Goal: Task Accomplishment & Management: Manage account settings

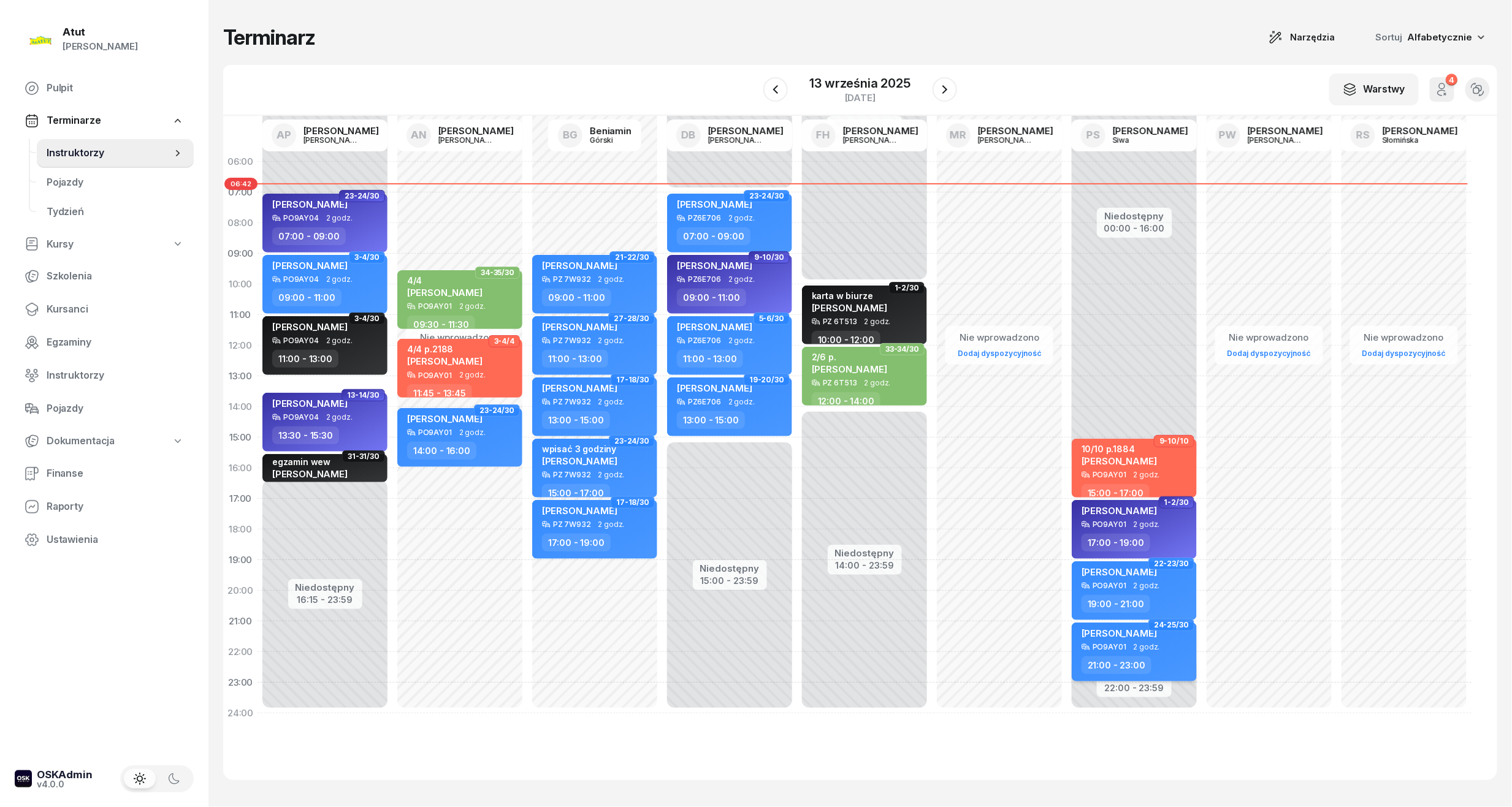
click at [1148, 633] on span "[PERSON_NAME]" at bounding box center [1119, 634] width 75 height 12
click at [1141, 633] on span "[PERSON_NAME]" at bounding box center [1119, 634] width 75 height 12
select select "21"
select select "23"
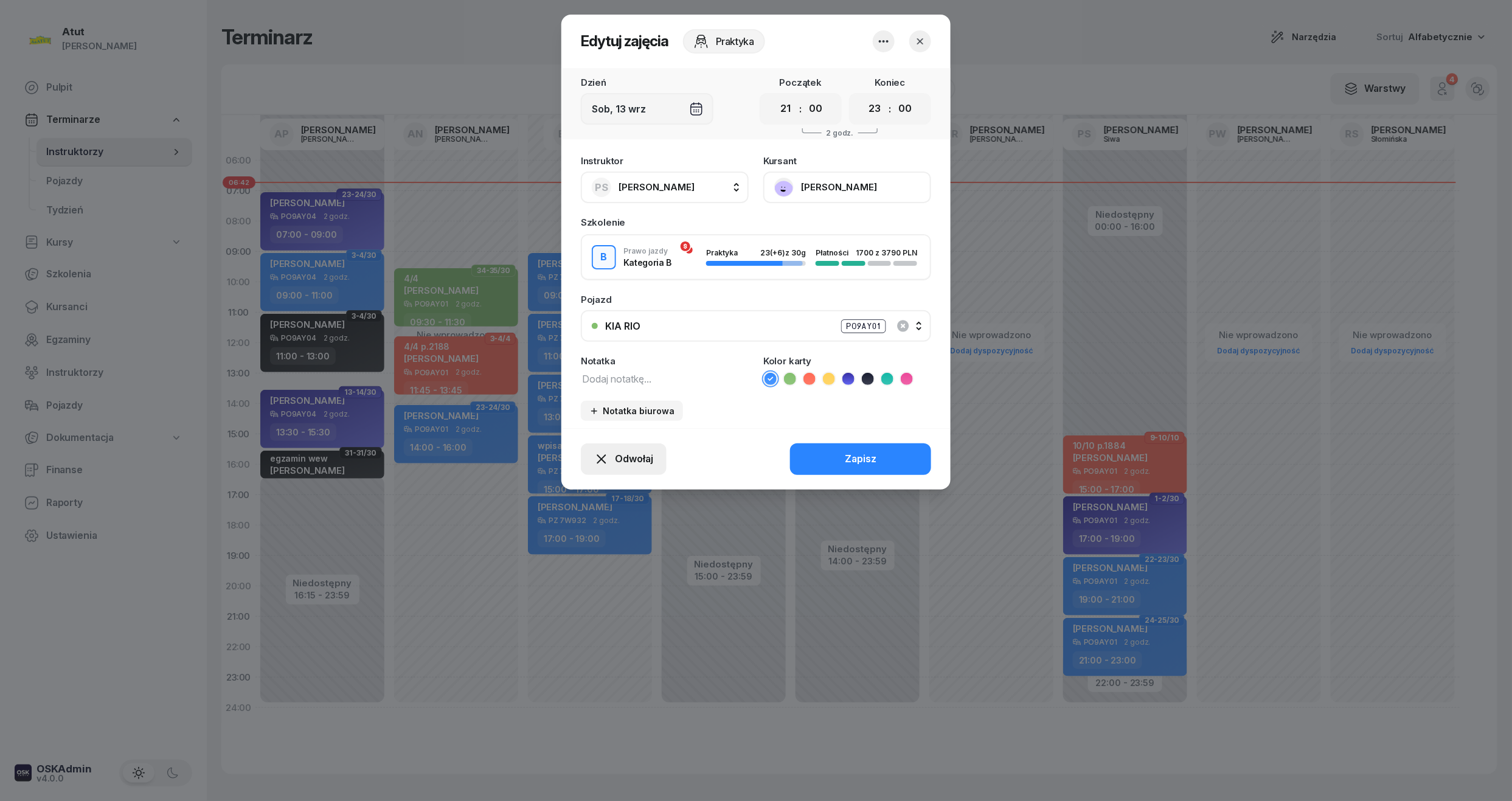
click at [631, 460] on span "Odwołaj" at bounding box center [634, 459] width 38 height 16
click at [615, 356] on div "My odwołaliśmy" at bounding box center [603, 354] width 74 height 16
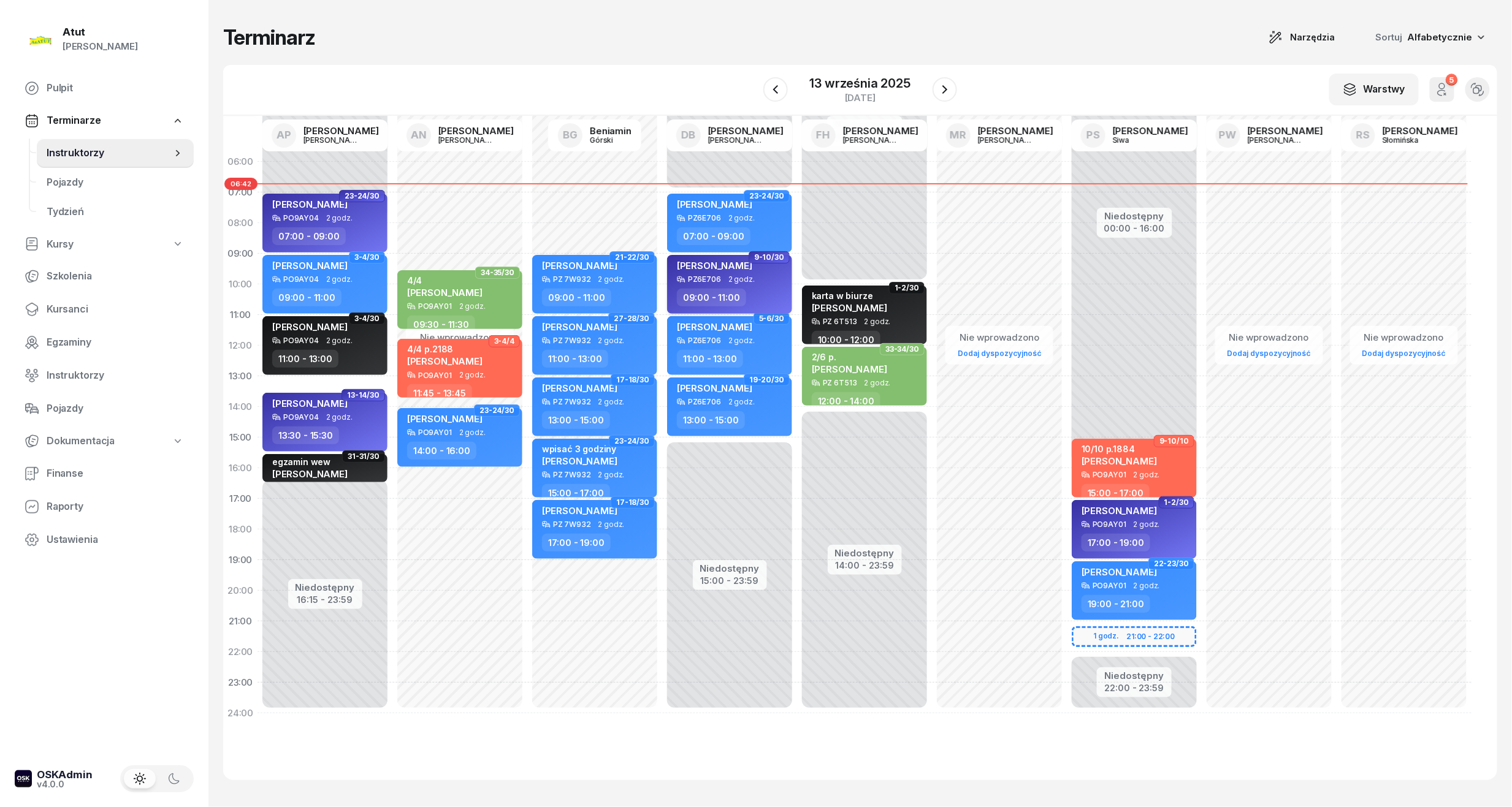
click at [716, 264] on span "[PERSON_NAME]" at bounding box center [714, 266] width 75 height 12
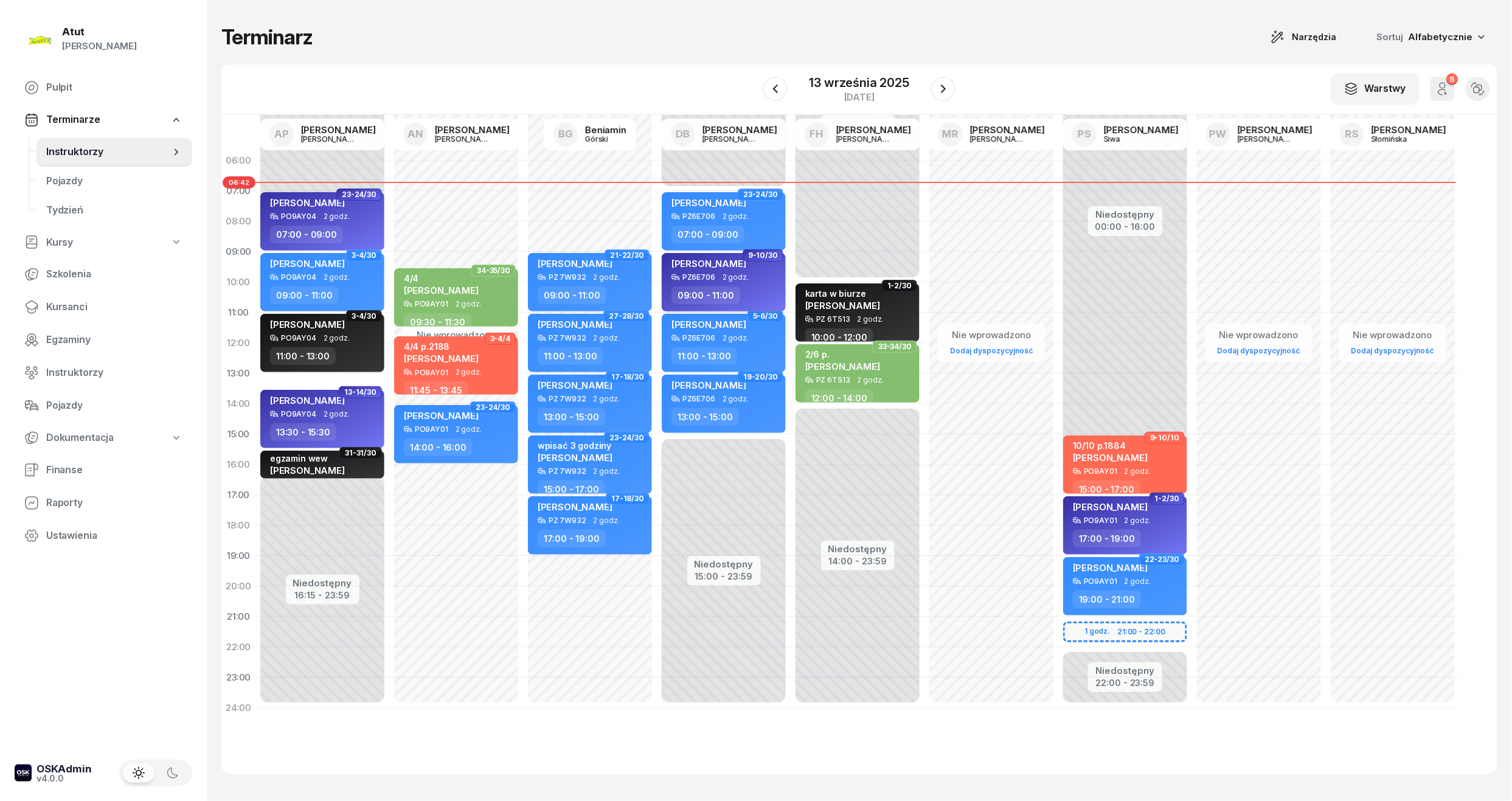
select select "09"
select select "11"
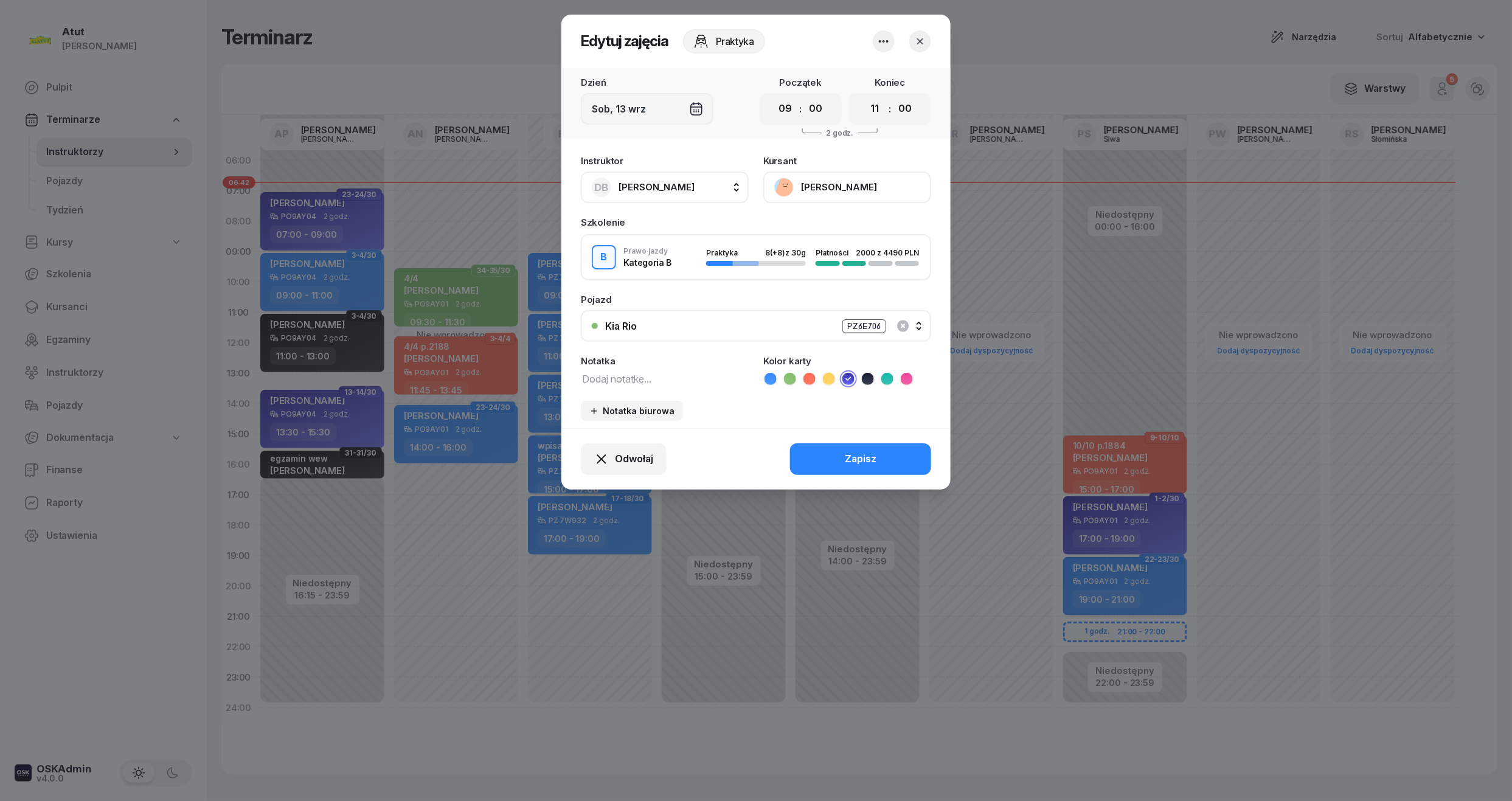
click at [923, 39] on icon "button" at bounding box center [920, 41] width 6 height 6
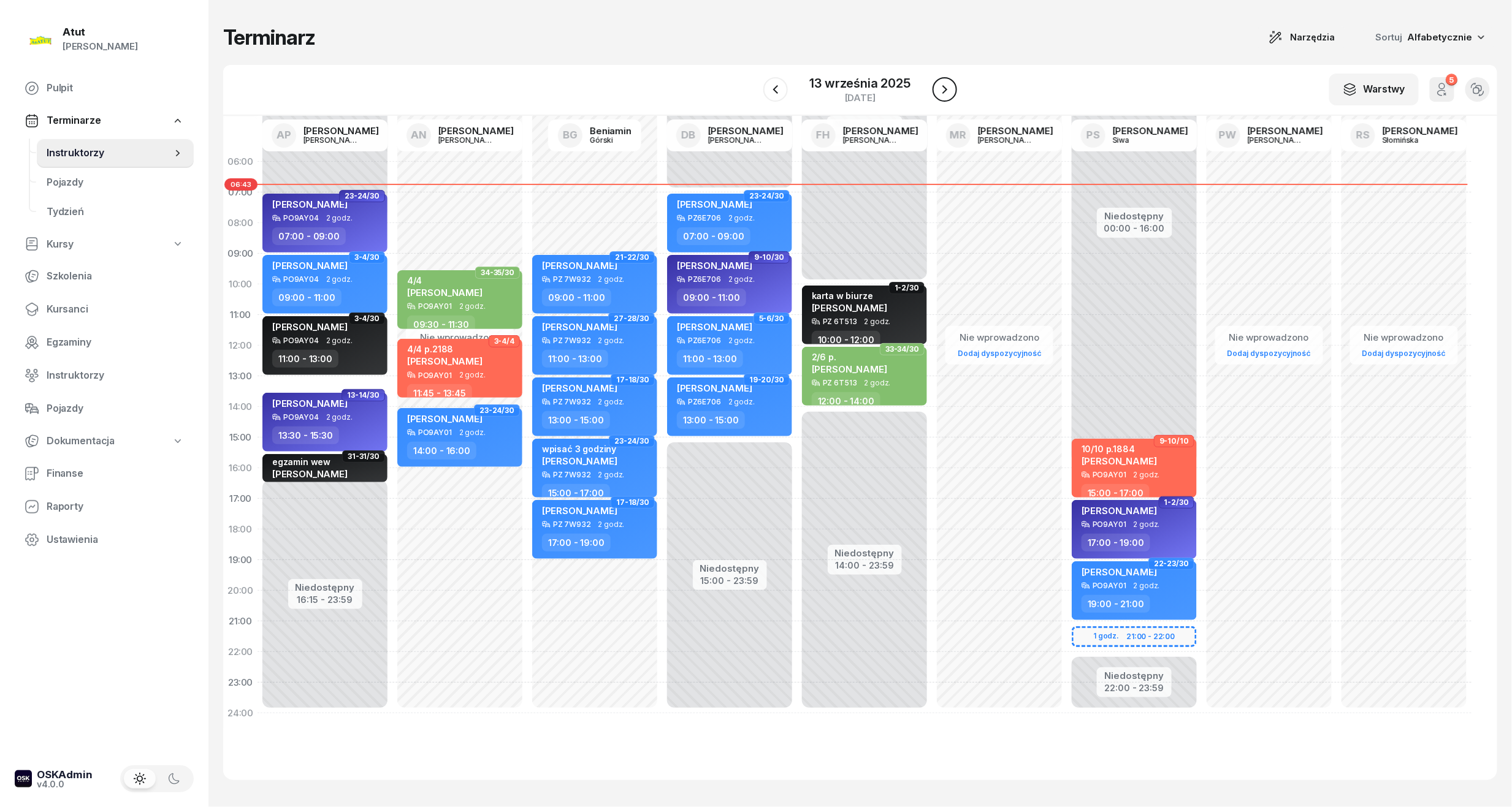
click at [942, 87] on icon "button" at bounding box center [945, 90] width 14 height 14
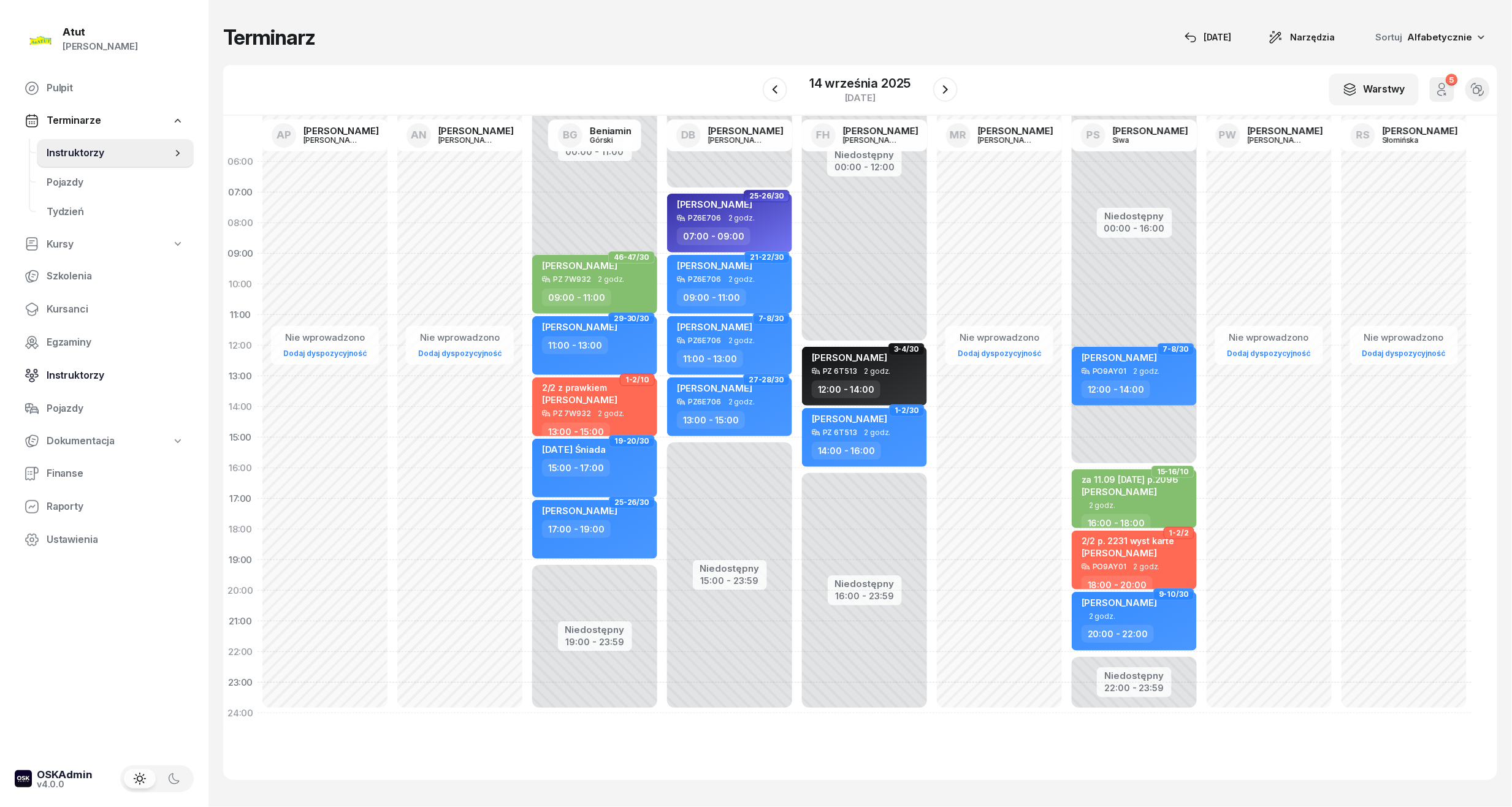
click at [69, 368] on span "Instruktorzy" at bounding box center [115, 376] width 137 height 16
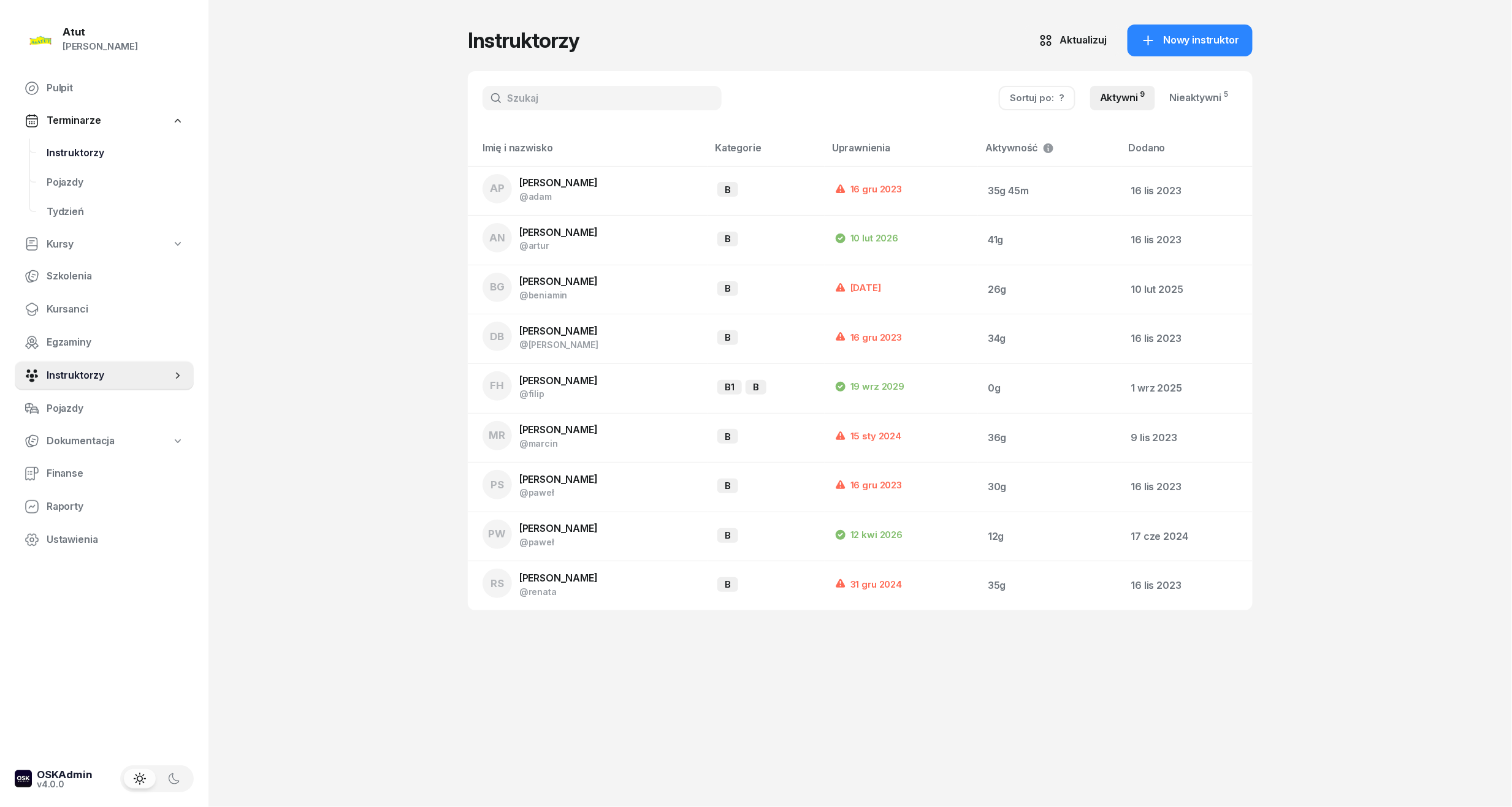
click at [90, 153] on span "Instruktorzy" at bounding box center [115, 153] width 137 height 16
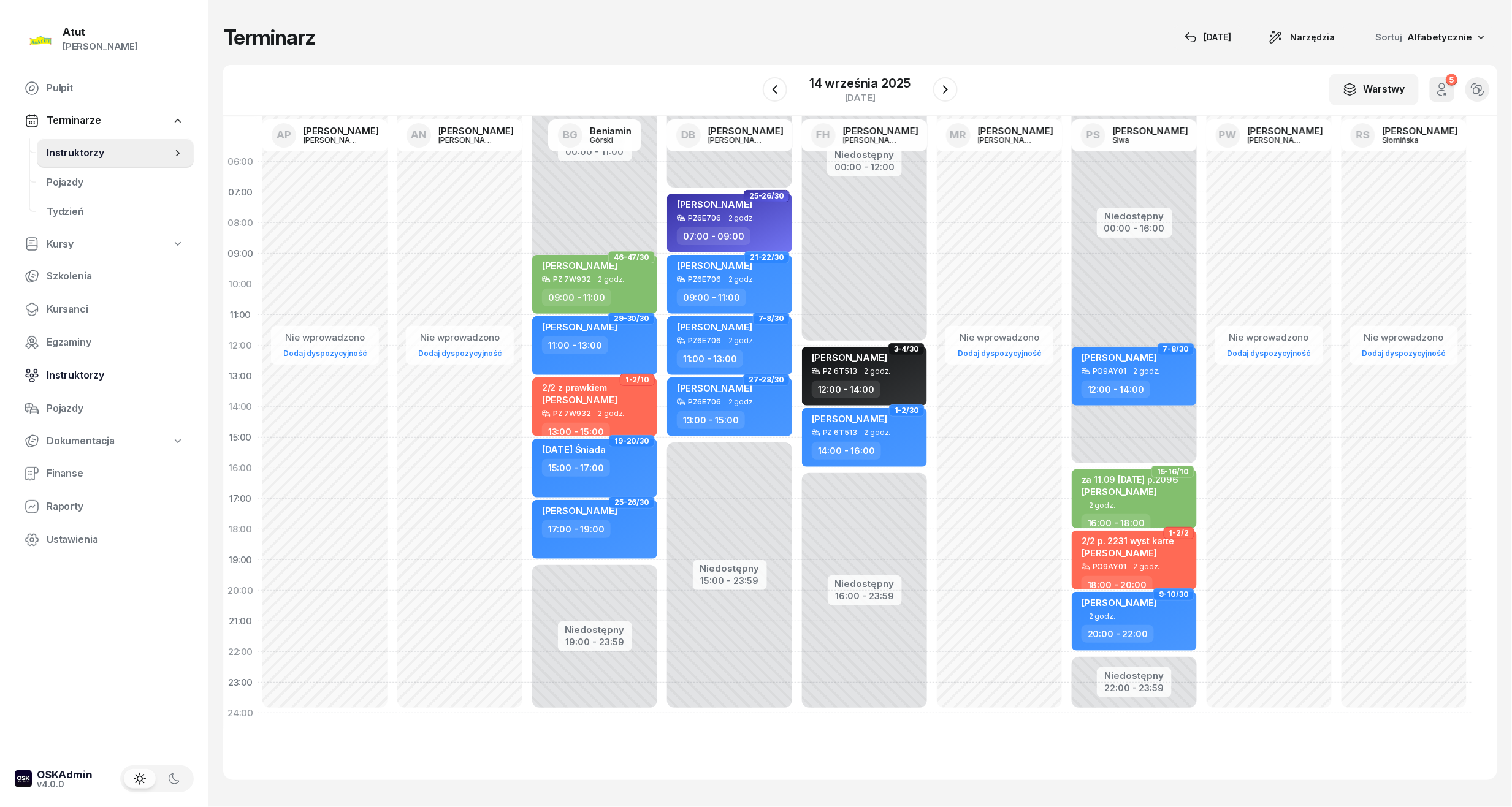
click at [74, 373] on span "Instruktorzy" at bounding box center [115, 376] width 137 height 16
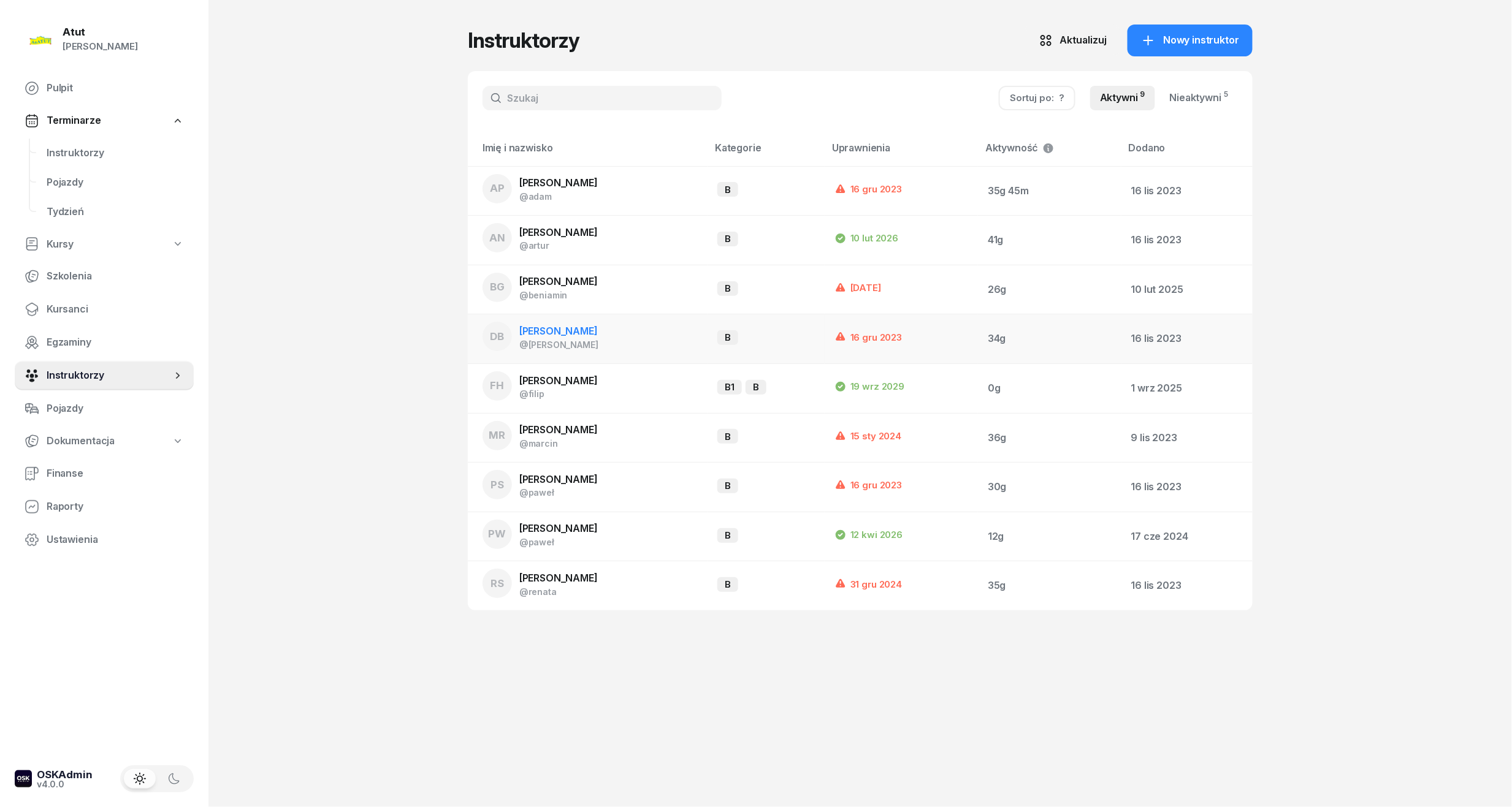
click at [542, 329] on span "[PERSON_NAME]" at bounding box center [558, 331] width 79 height 12
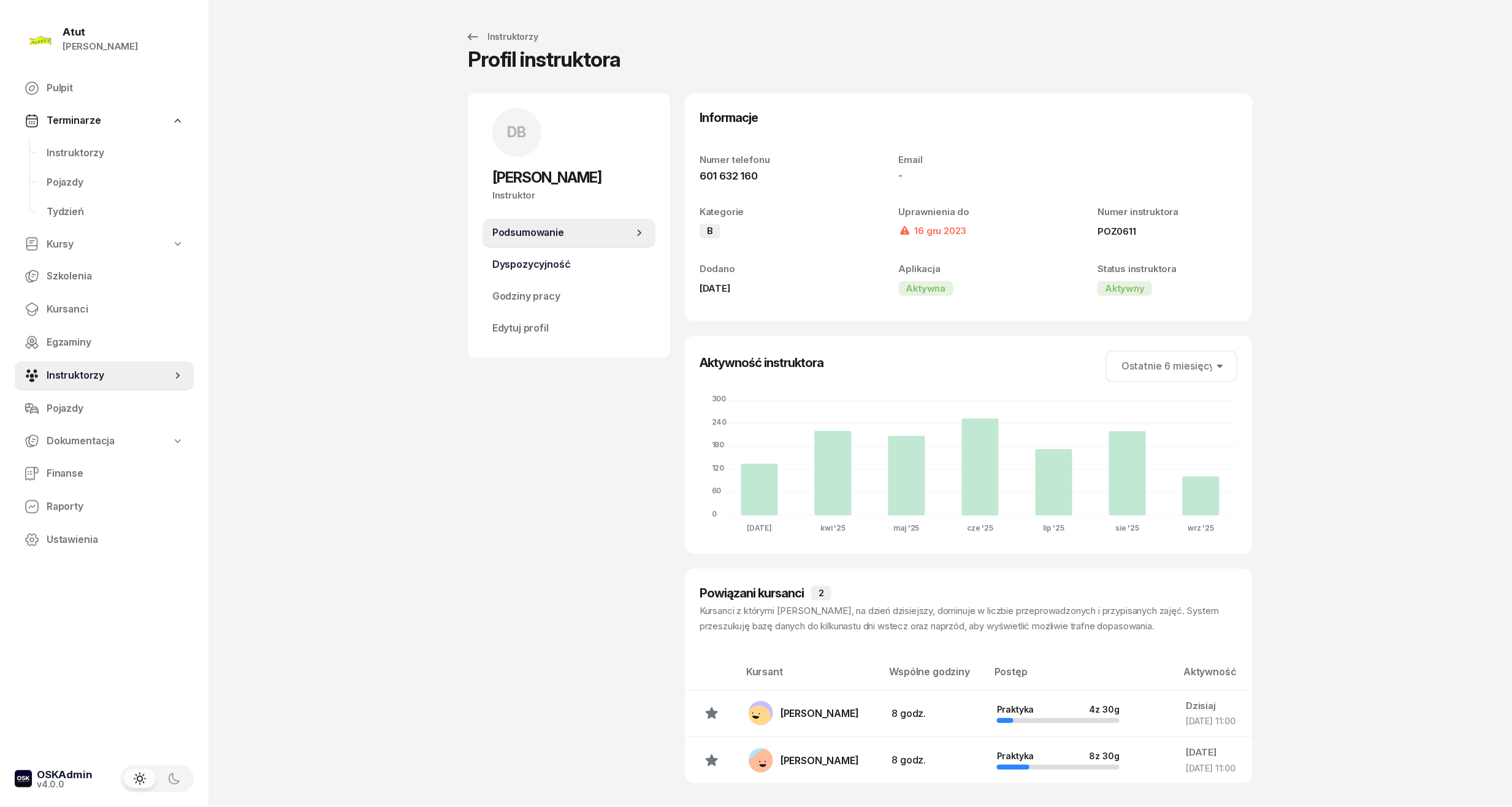
click at [550, 268] on span "Dyspozycyjność" at bounding box center [569, 264] width 153 height 16
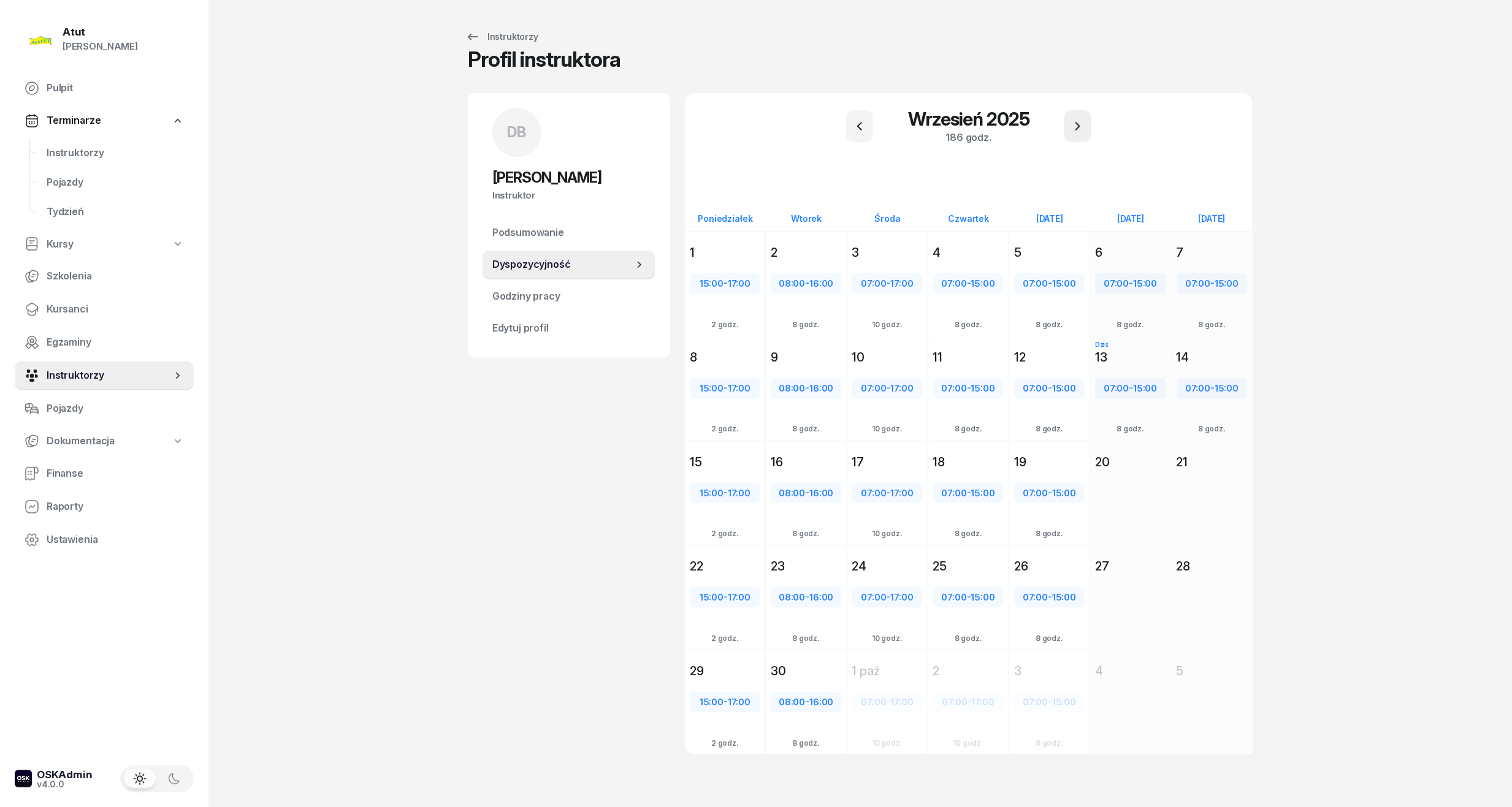
click at [1072, 131] on icon "button" at bounding box center [1078, 126] width 14 height 14
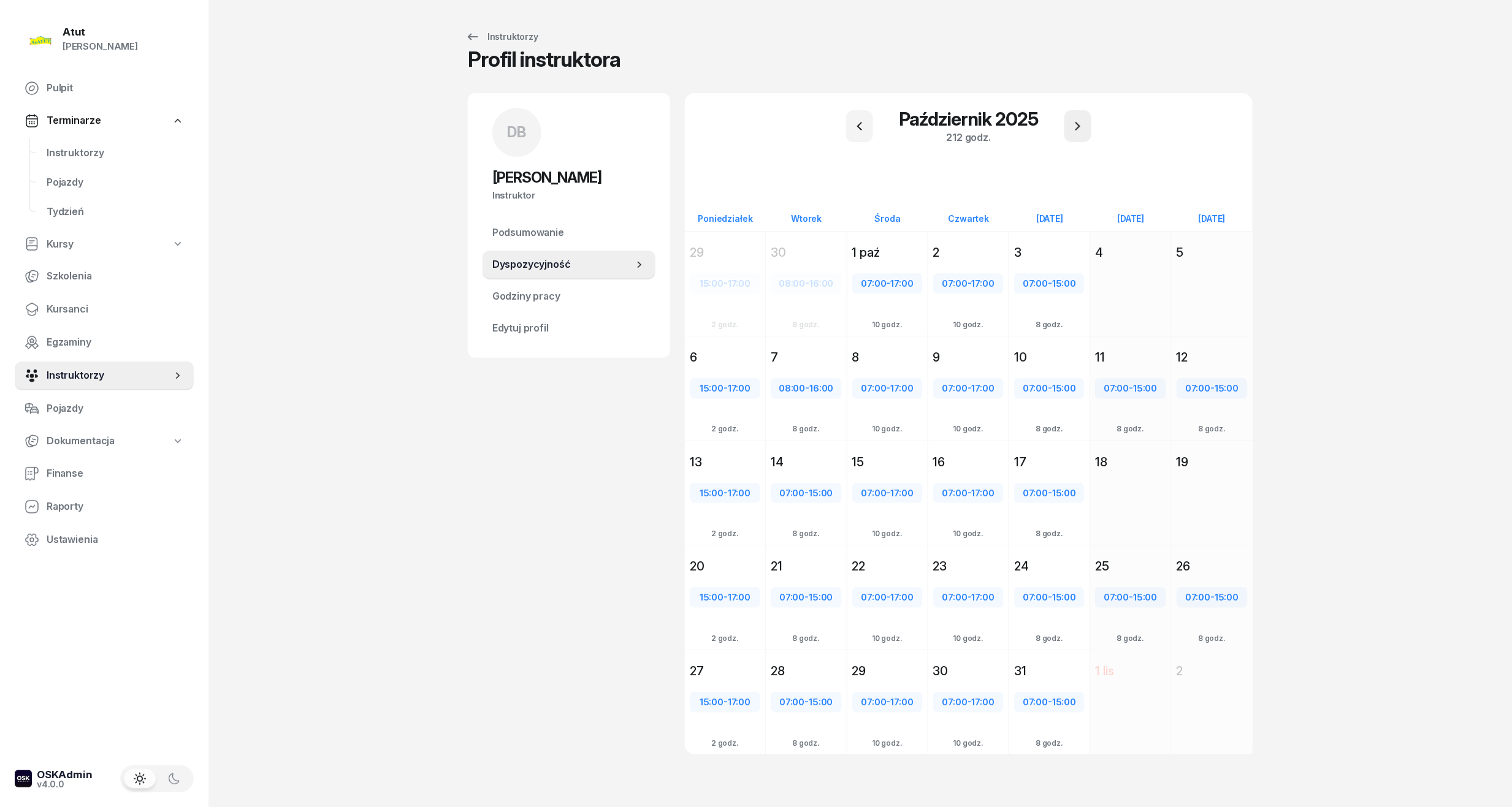
click at [1075, 121] on icon "button" at bounding box center [1078, 126] width 14 height 14
click at [859, 121] on icon "button" at bounding box center [859, 126] width 14 height 14
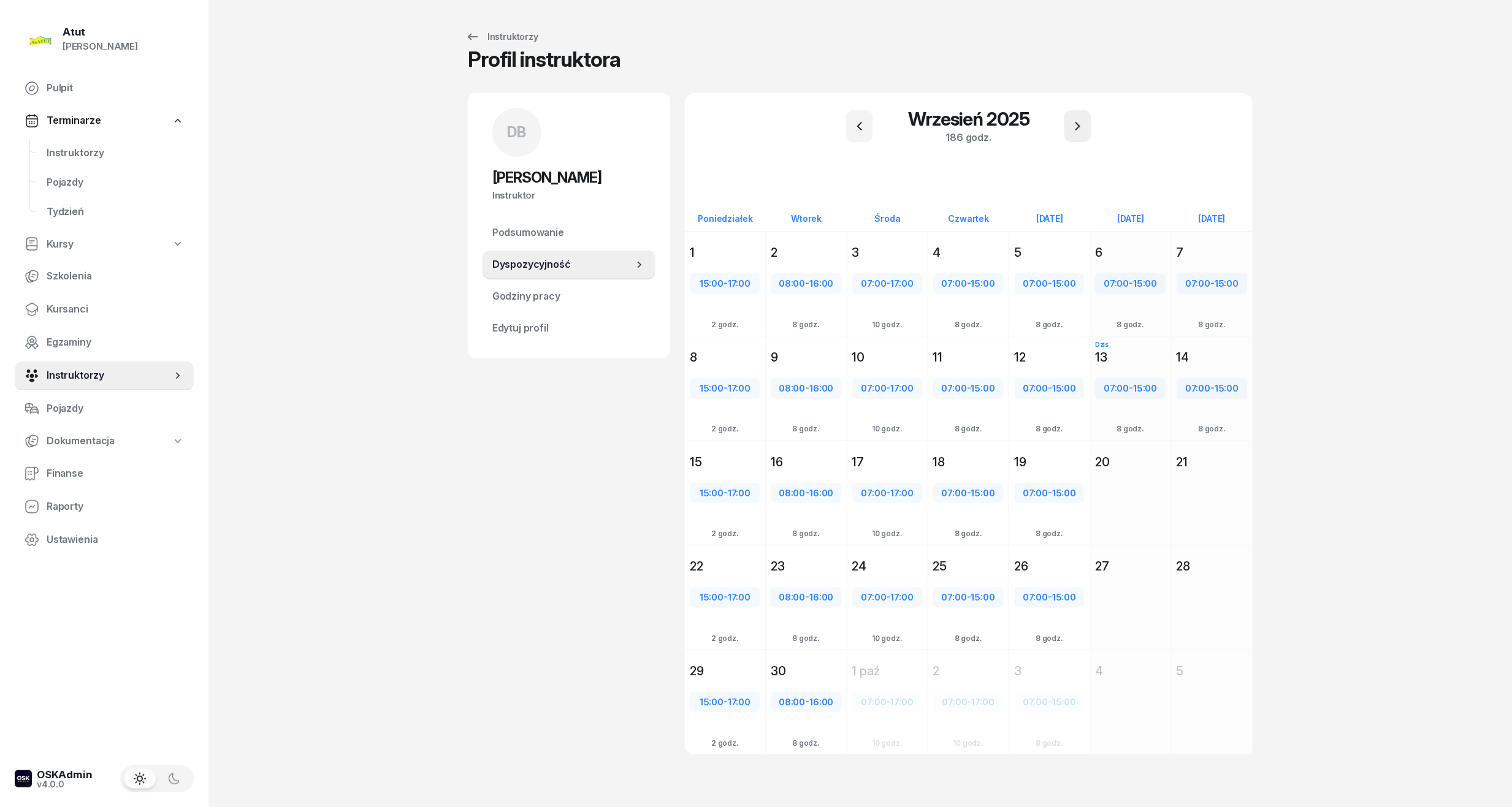
click at [1084, 123] on button "button" at bounding box center [1077, 126] width 27 height 32
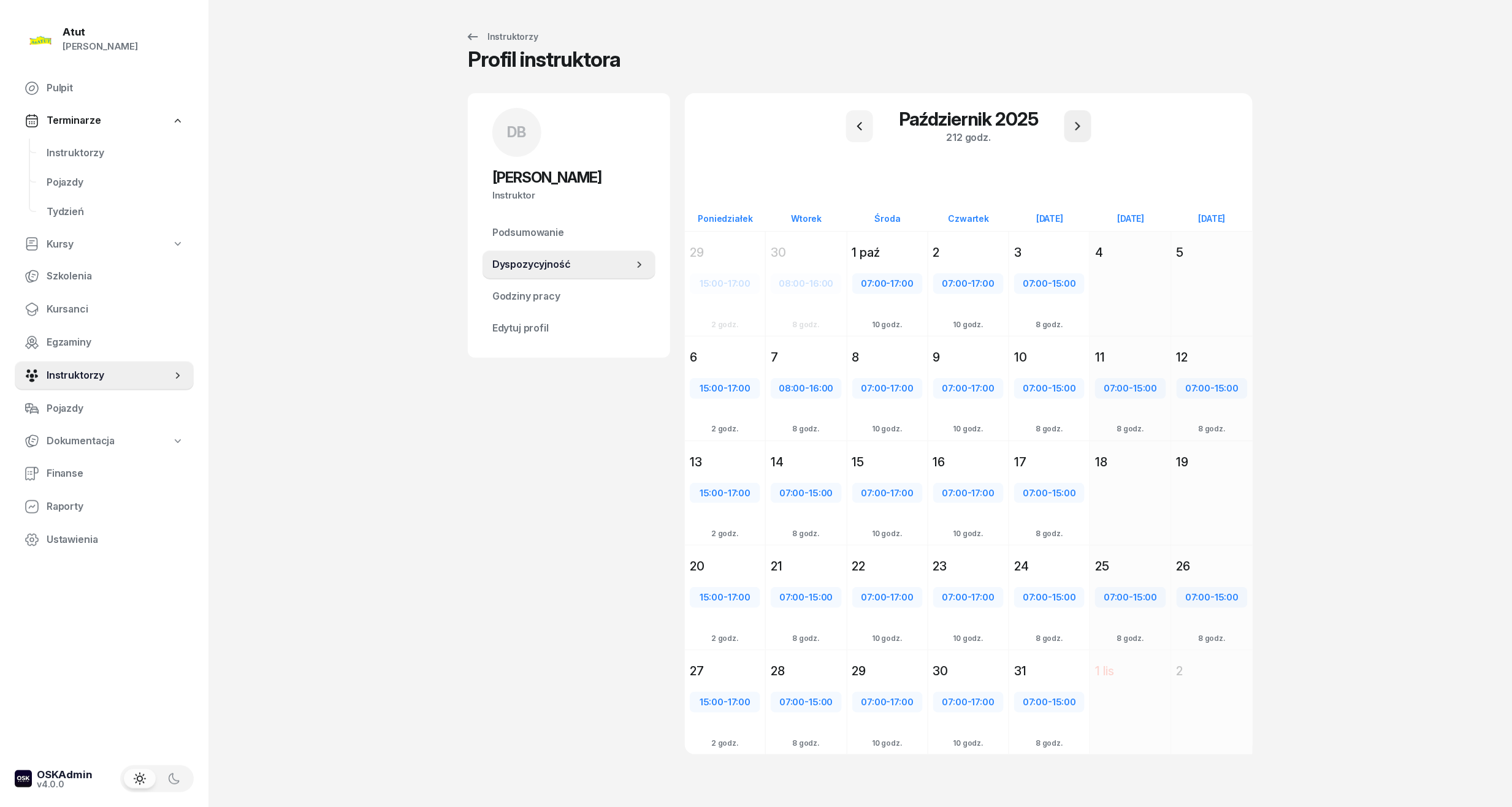
click at [1082, 131] on icon "button" at bounding box center [1078, 126] width 14 height 14
click at [1086, 121] on button "button" at bounding box center [1077, 126] width 27 height 32
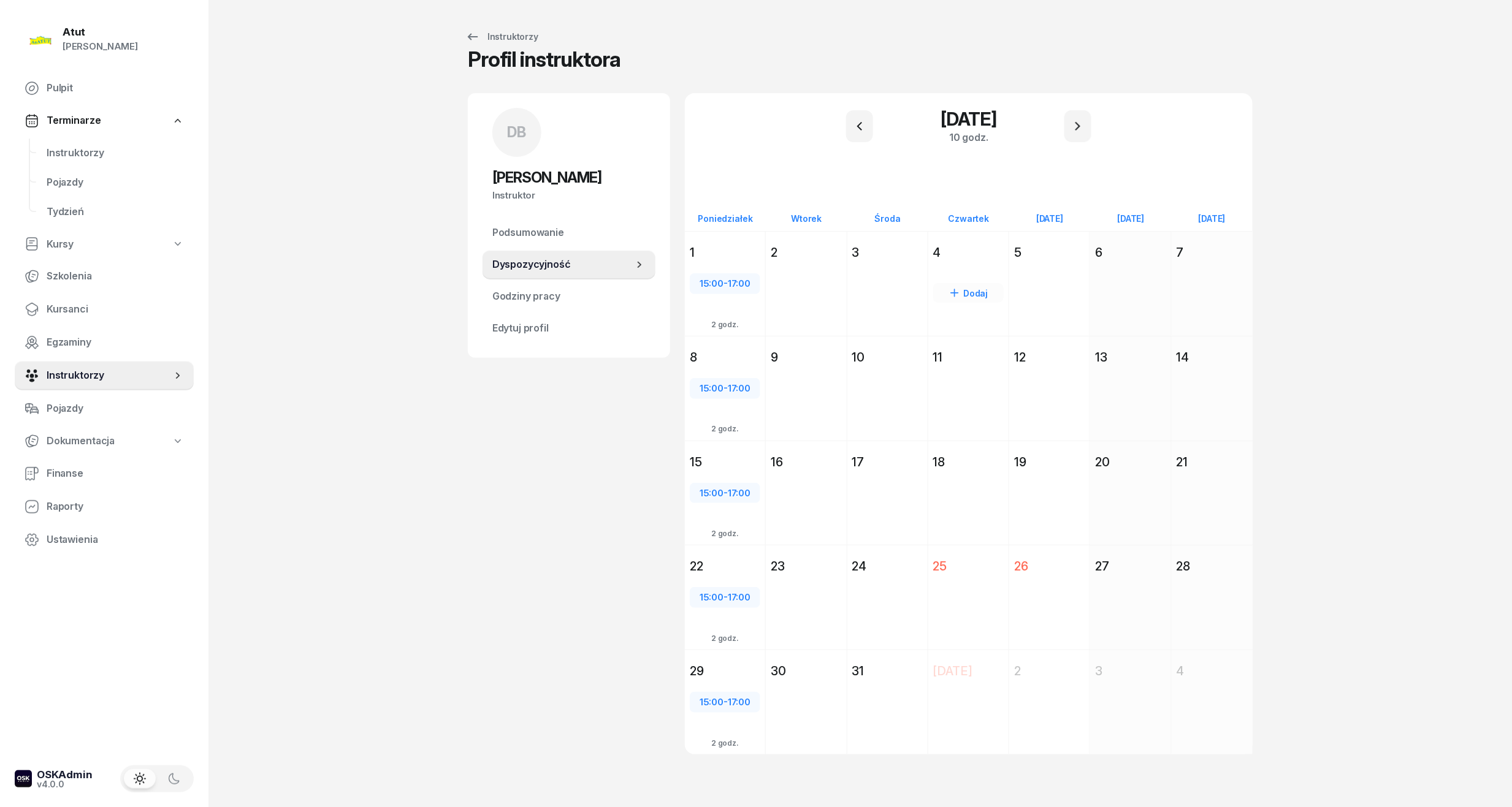
click at [982, 251] on div "4" at bounding box center [968, 253] width 71 height 17
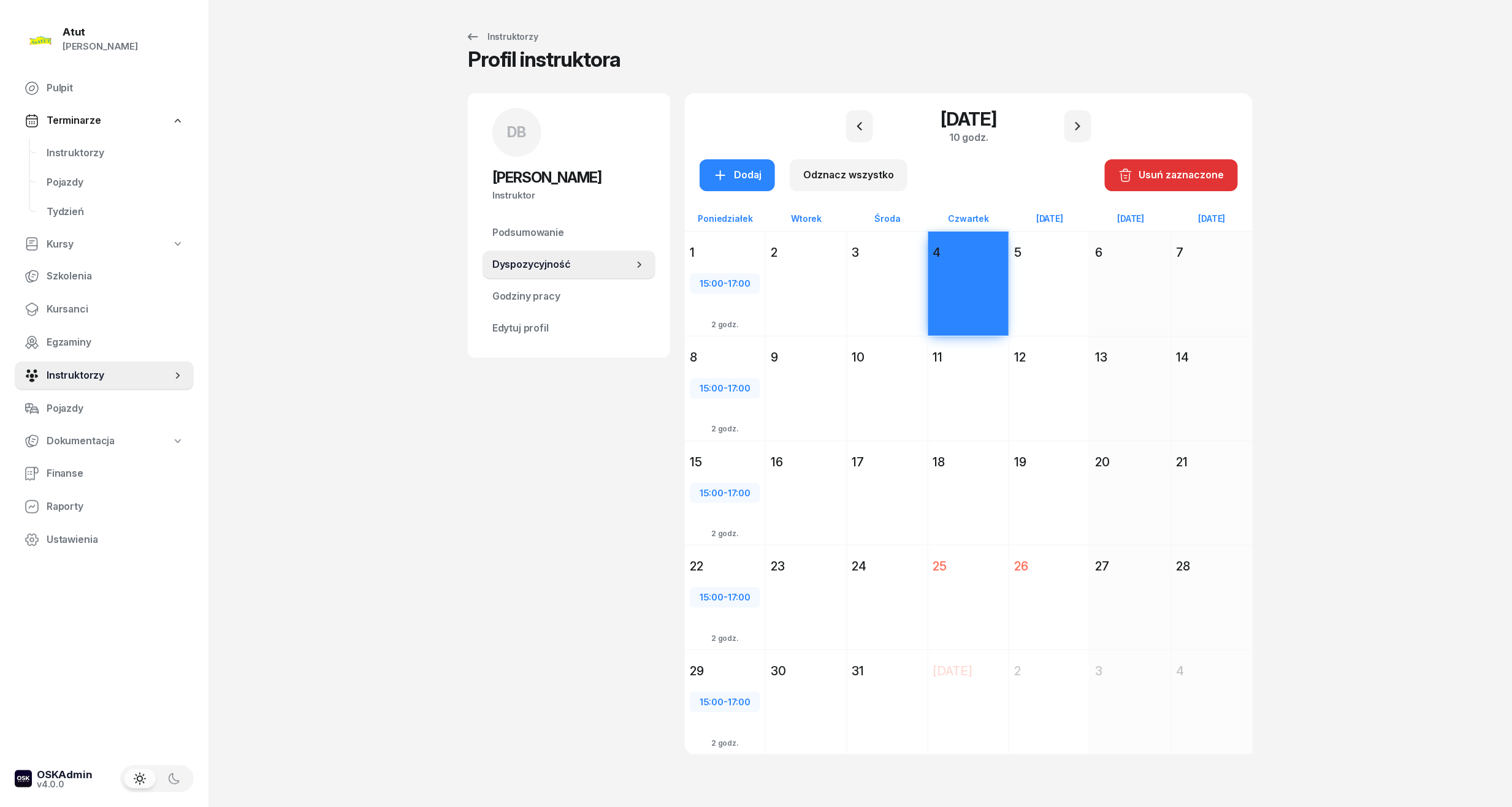
click at [1057, 275] on div "Dodaj" at bounding box center [1049, 306] width 80 height 85
click at [940, 381] on div "Dodaj" at bounding box center [968, 410] width 80 height 85
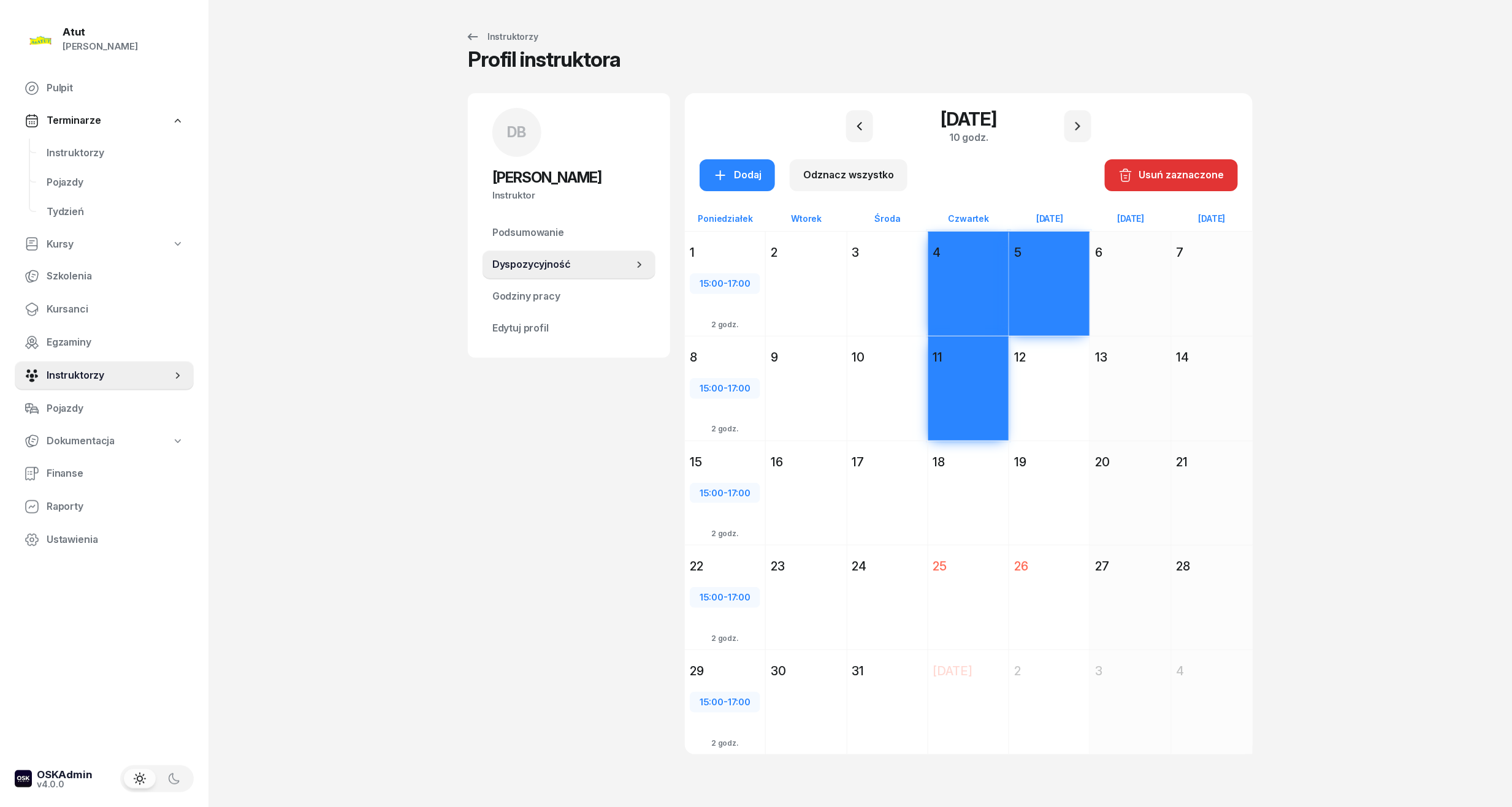
click at [1064, 402] on div "Dodaj" at bounding box center [1049, 410] width 80 height 85
click at [979, 476] on div "Dodaj" at bounding box center [968, 515] width 80 height 85
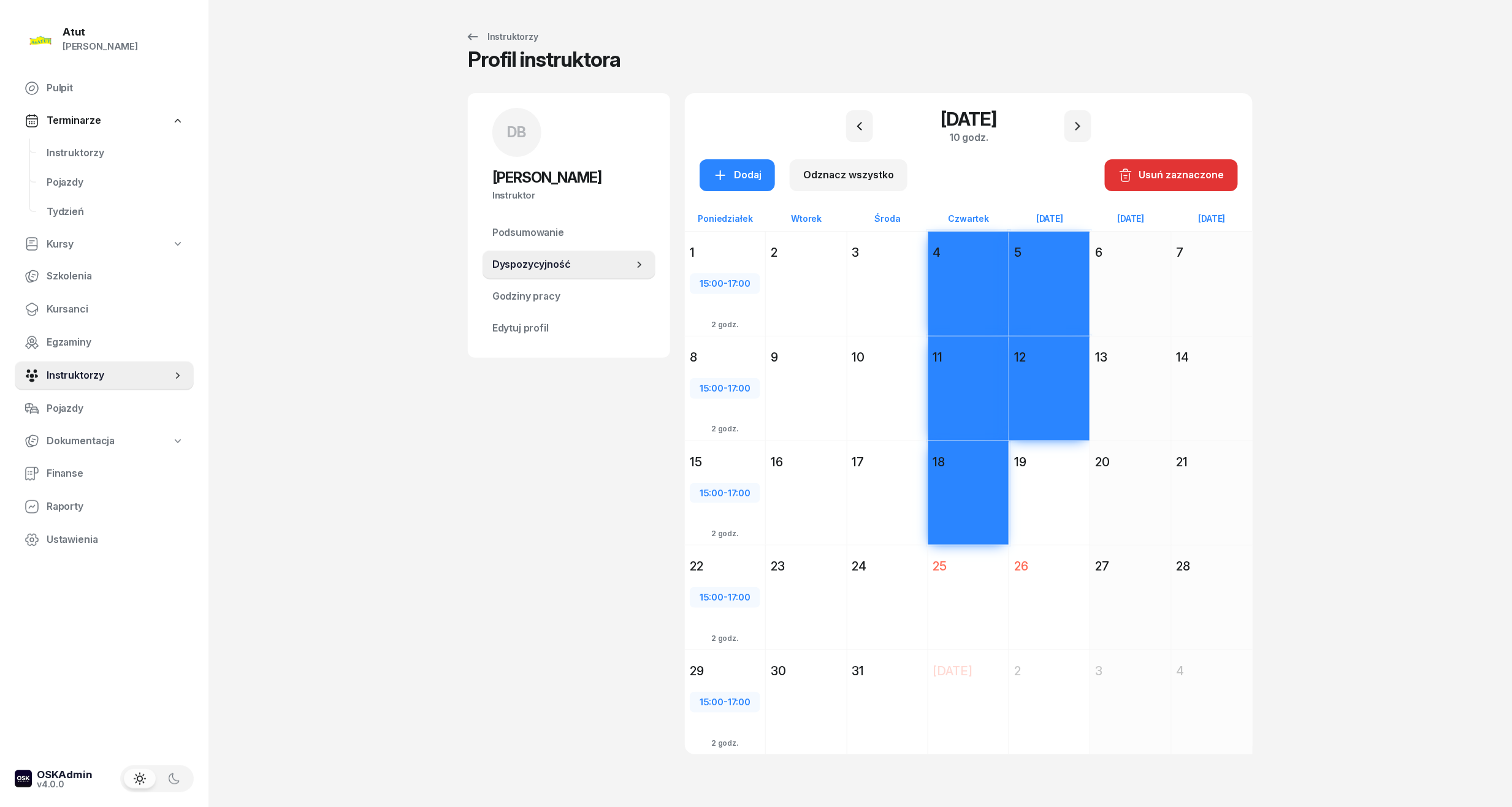
click at [1028, 491] on div "Dodaj" at bounding box center [1049, 515] width 80 height 85
click at [751, 176] on div "Dodaj" at bounding box center [736, 176] width 48 height 16
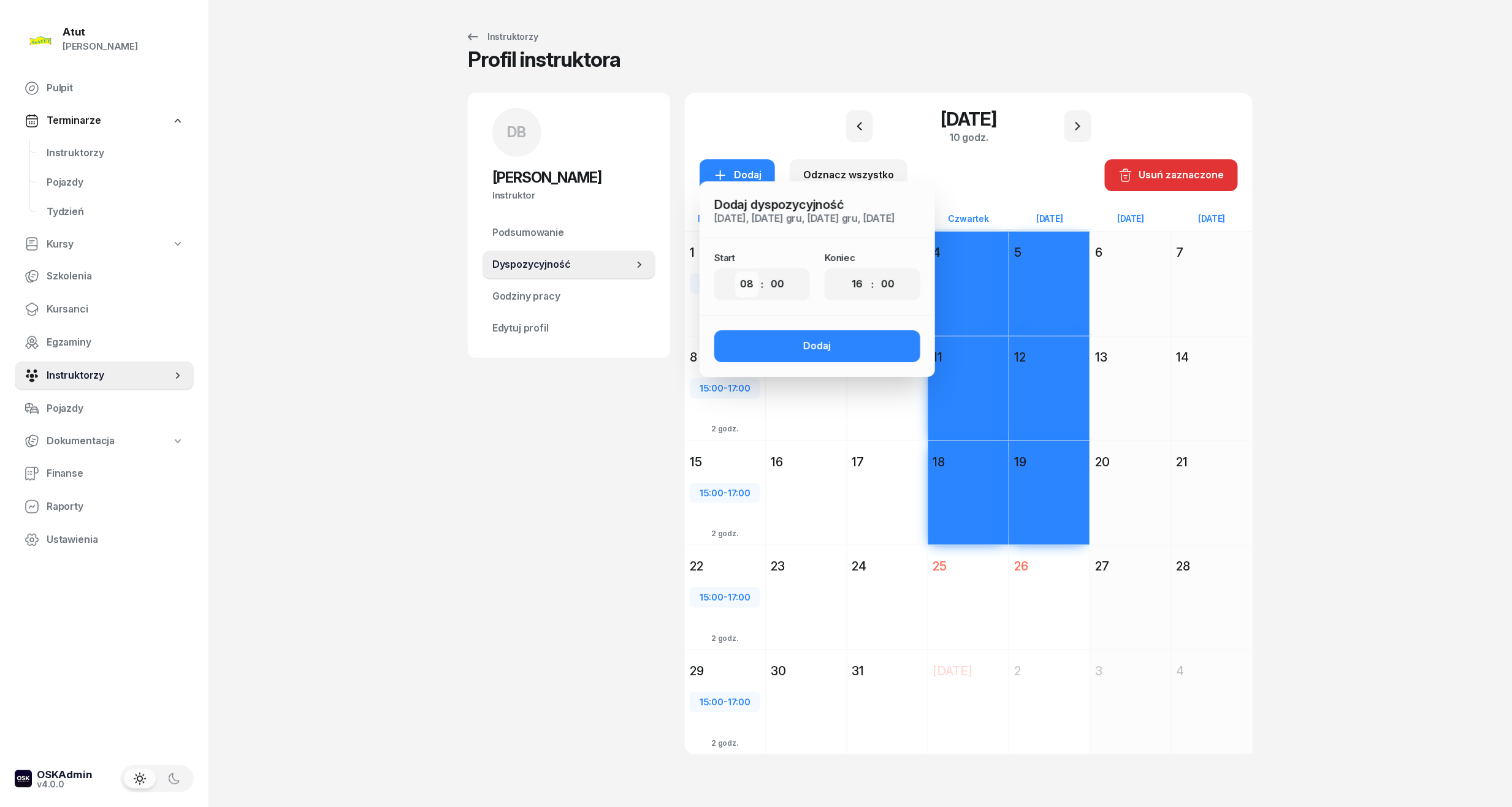
click at [744, 288] on select "00 01 02 03 04 05 06 07 08 09 10 11 12 13 14 15 16 17 18 19 20 21 22 23" at bounding box center [747, 285] width 23 height 26
select select "06"
click at [735, 272] on select "00 01 02 03 04 05 06 07 08 09 10 11 12 13 14 15 16 17 18 19 20 21 22 23" at bounding box center [747, 285] width 23 height 26
click at [859, 282] on select "00 01 02 03 04 05 06 07 08 09 10 11 12 13 14 15 16 17 18 19 20 21 22 23" at bounding box center [857, 285] width 23 height 26
click at [846, 272] on select "00 01 02 03 04 05 06 07 08 09 10 11 12 13 14 15 16 17 18 19 20 21 22 23" at bounding box center [857, 285] width 23 height 26
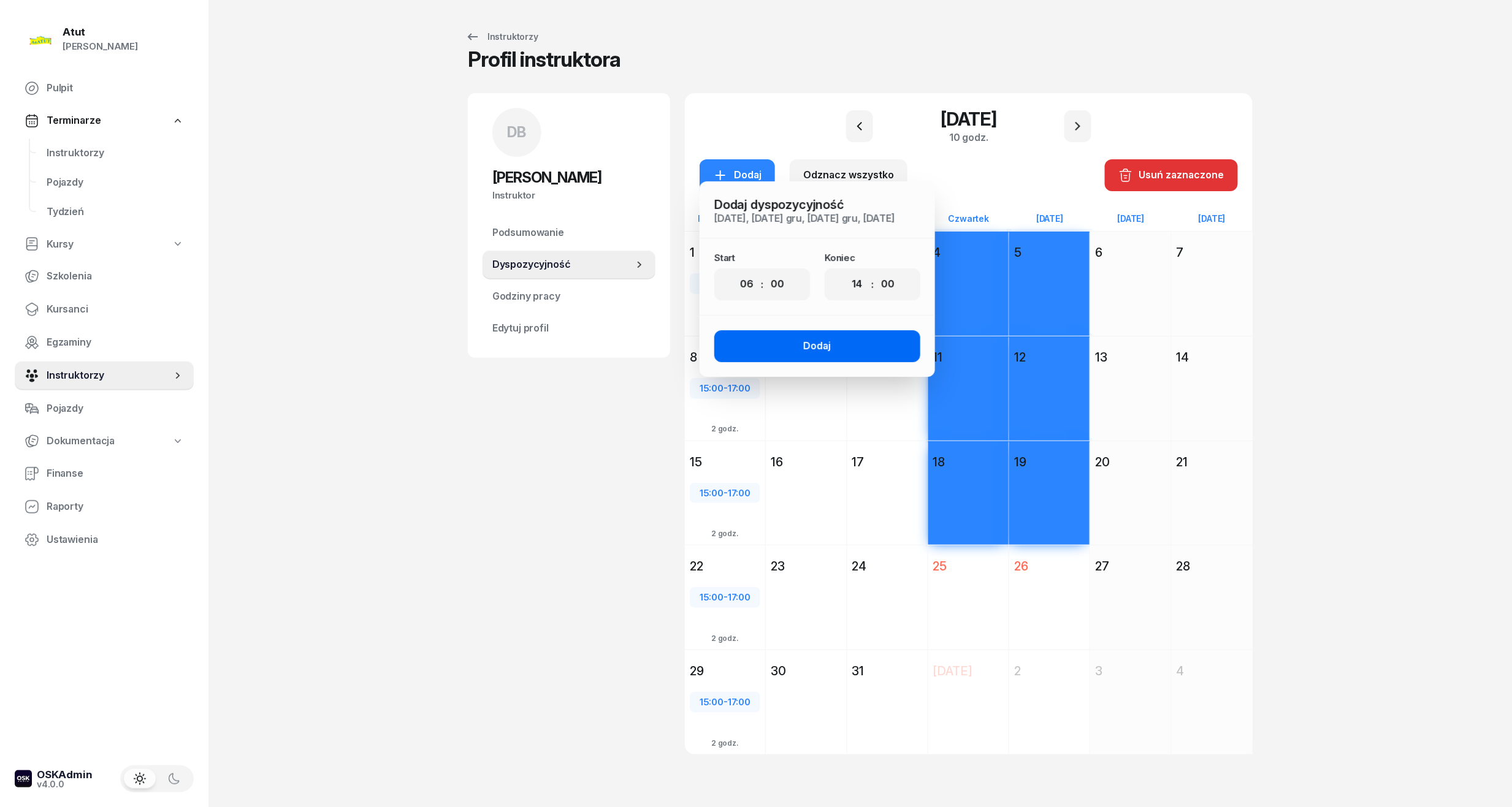
click at [804, 347] on div "Dodaj" at bounding box center [817, 346] width 27 height 16
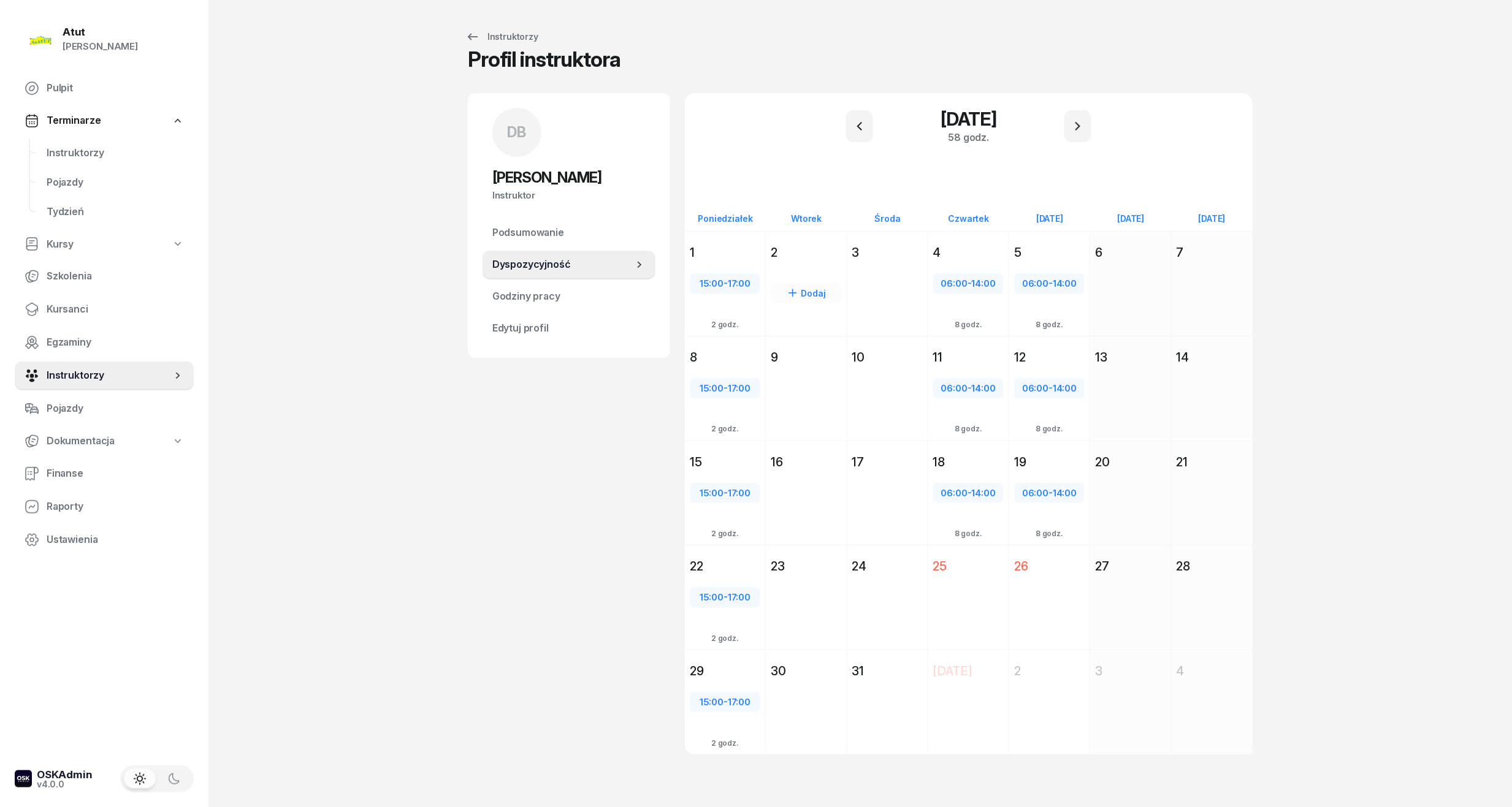
click at [803, 267] on div "Dodaj" at bounding box center [805, 306] width 80 height 85
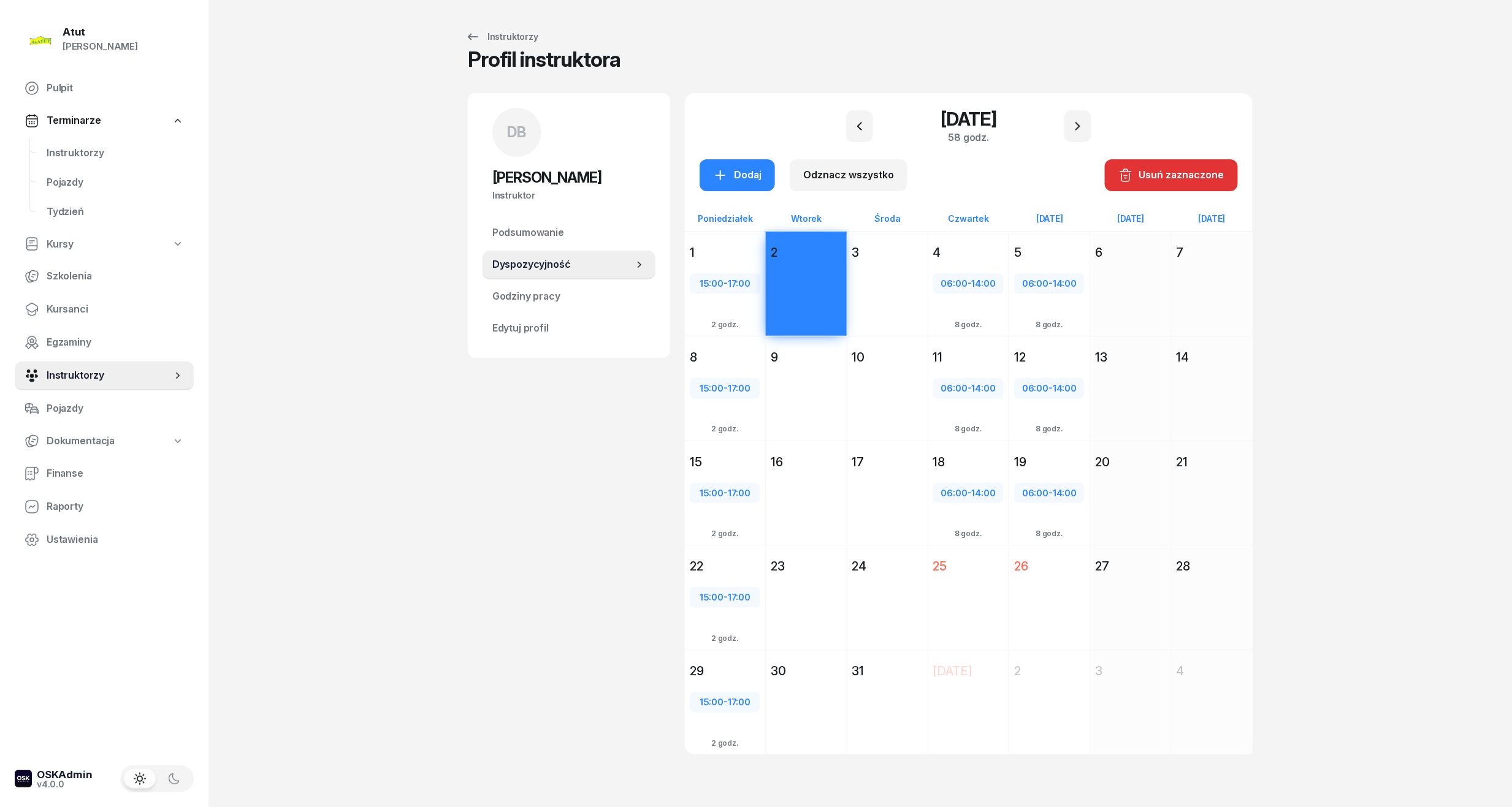
click at [903, 264] on div "Dodaj" at bounding box center [887, 306] width 80 height 85
click at [802, 374] on div "Dodaj" at bounding box center [805, 410] width 80 height 85
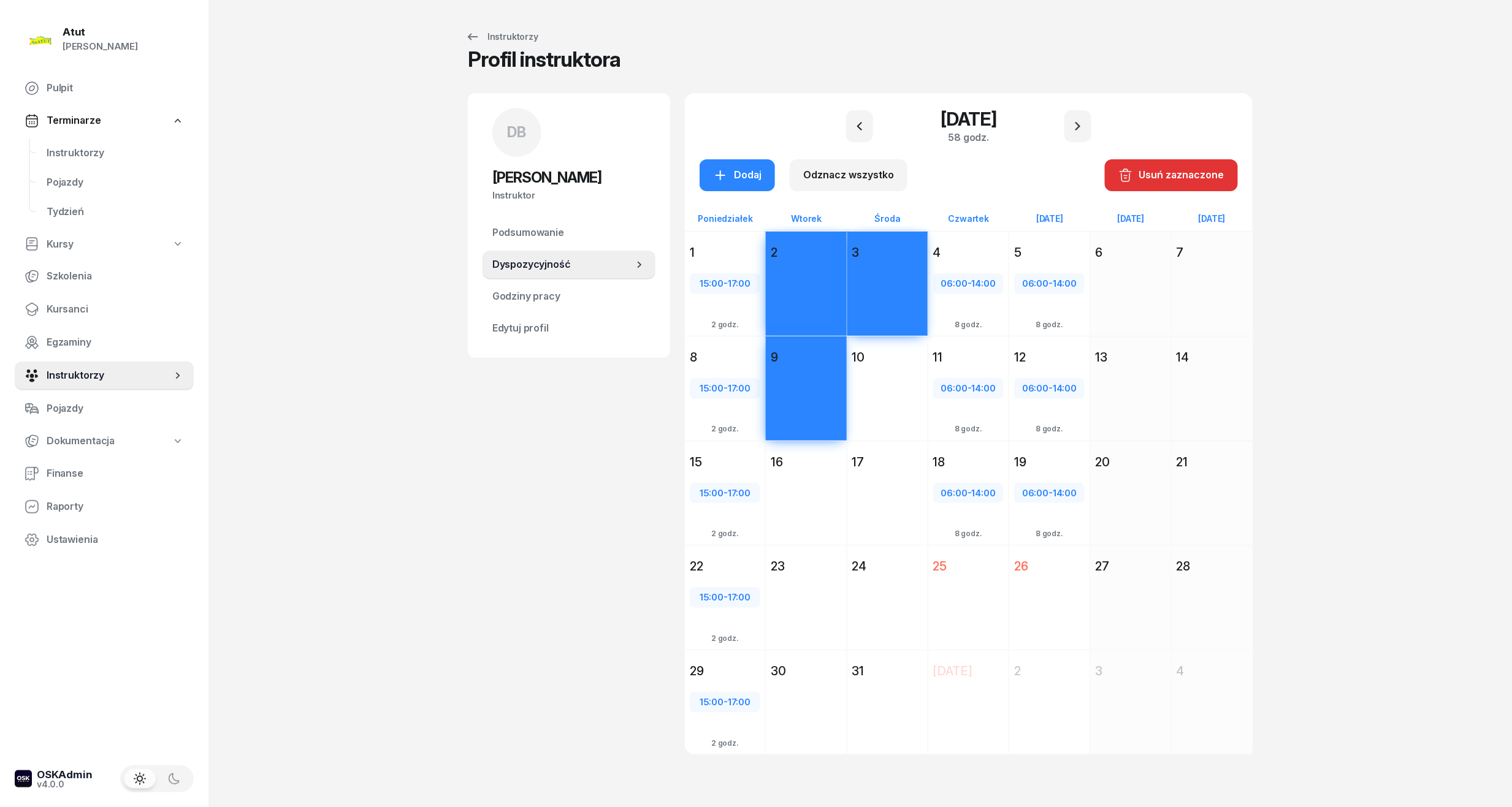
click at [898, 391] on div "Dodaj" at bounding box center [887, 410] width 80 height 85
click at [797, 479] on div "Dodaj" at bounding box center [805, 515] width 80 height 85
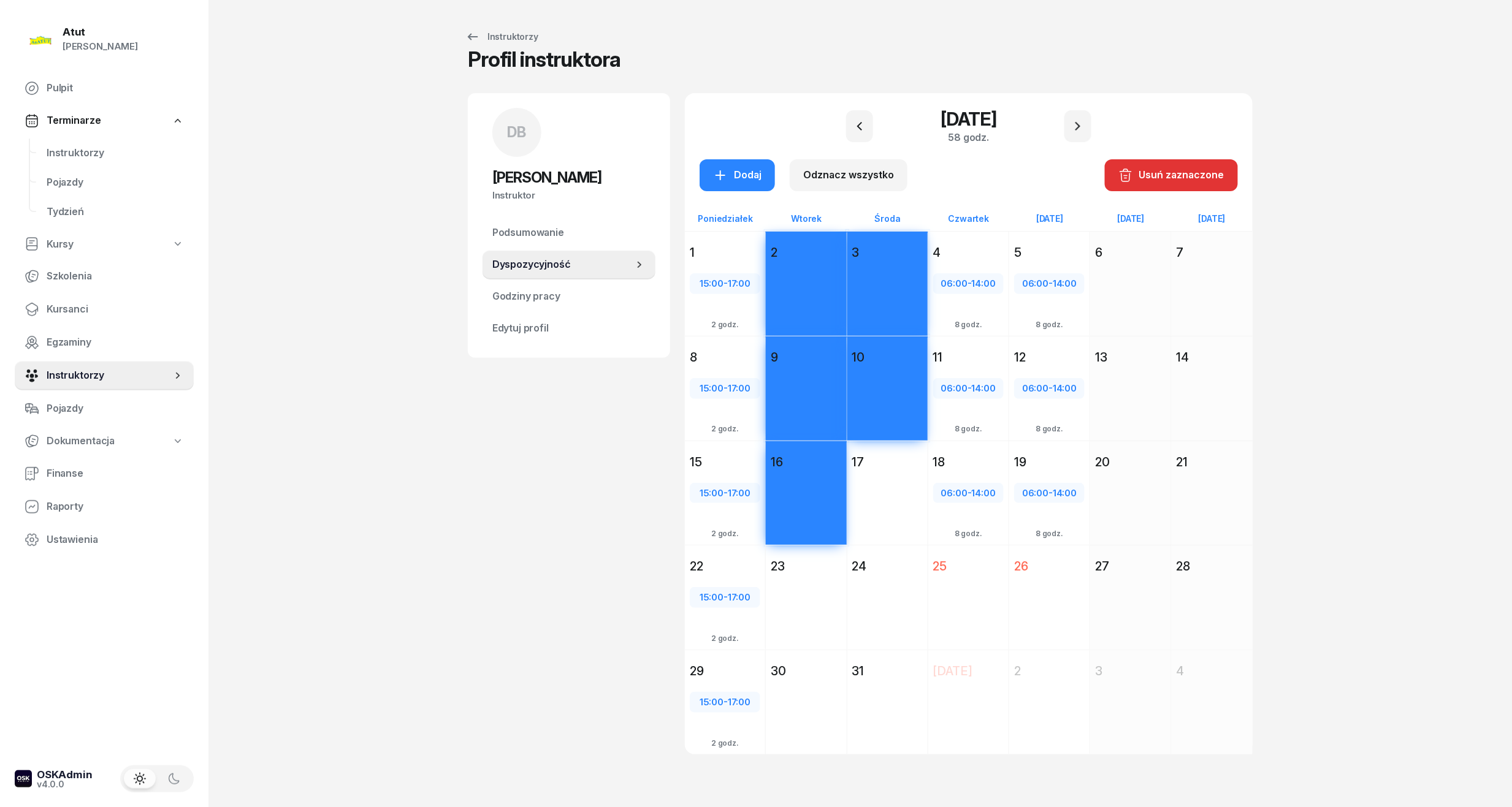
click at [874, 480] on div "Dodaj" at bounding box center [887, 515] width 80 height 85
click at [746, 181] on div "Dodaj" at bounding box center [736, 176] width 48 height 16
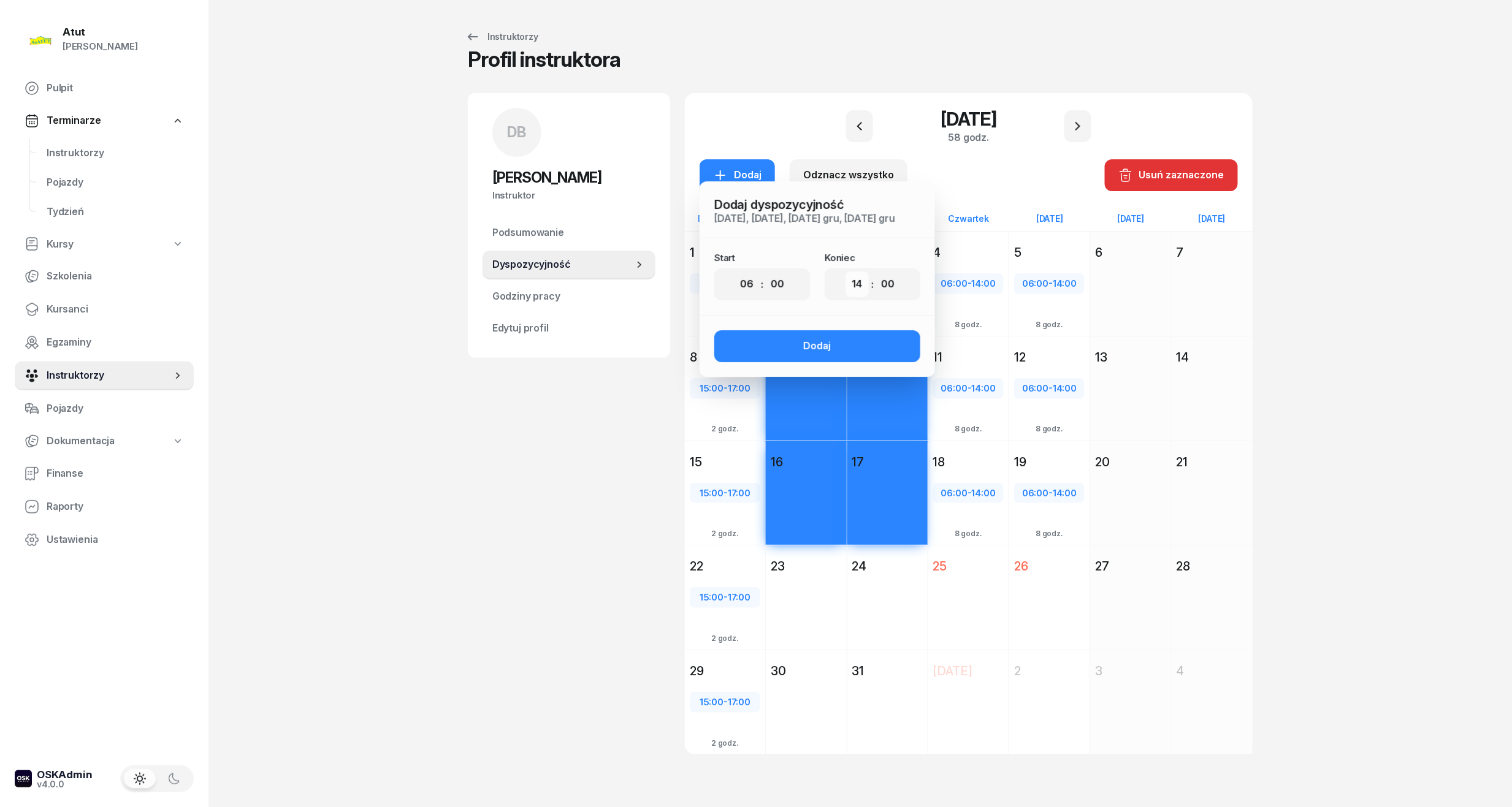
click at [851, 287] on select "00 01 02 03 04 05 06 07 08 09 10 11 12 13 14 15 16 17 18 19 20 21 22 23" at bounding box center [857, 285] width 23 height 26
click at [846, 272] on select "00 01 02 03 04 05 06 07 08 09 10 11 12 13 14 15 16 17 18 19 20 21 22 23" at bounding box center [857, 285] width 23 height 26
click at [791, 346] on button "Dodaj" at bounding box center [817, 346] width 206 height 32
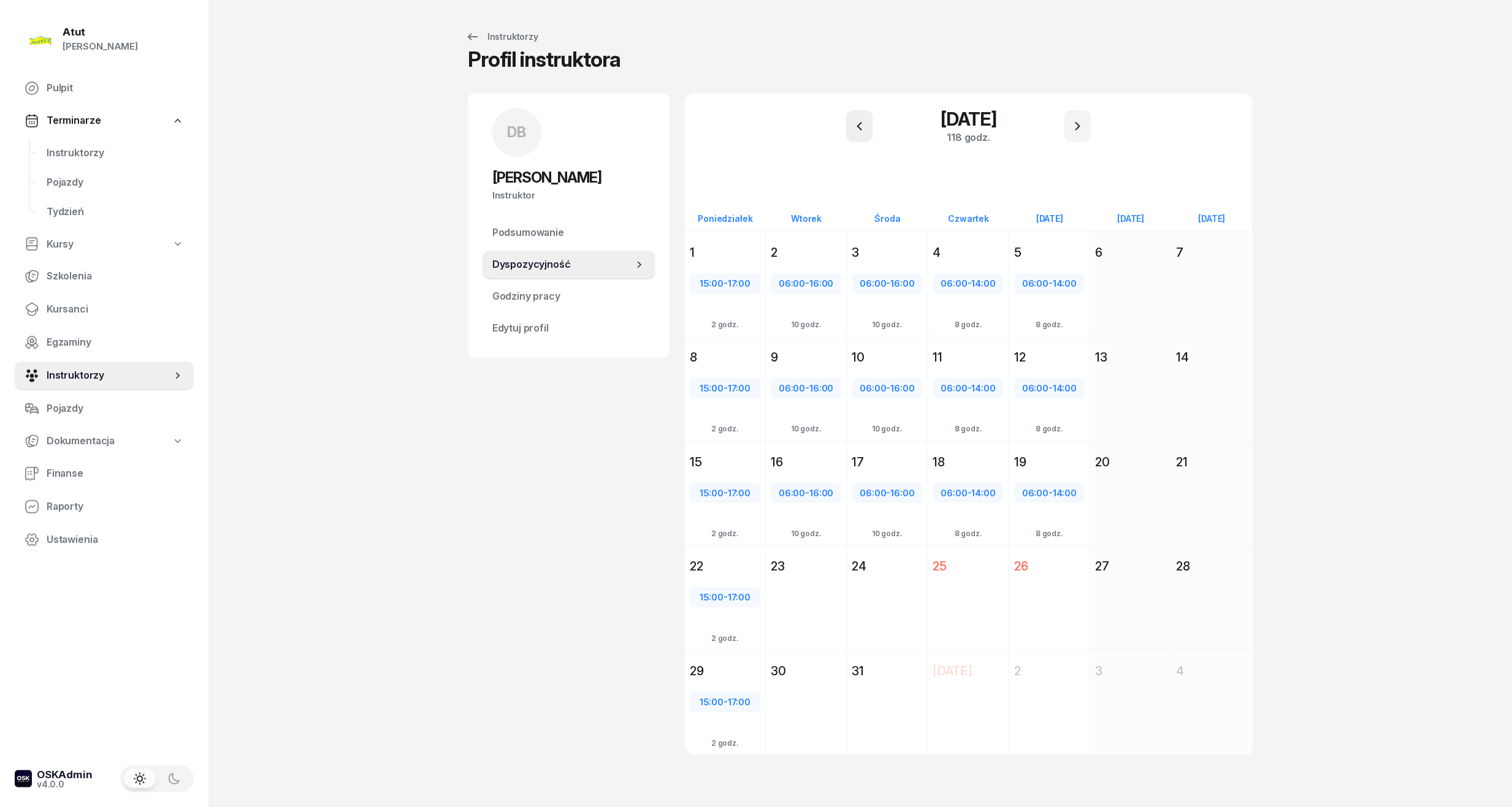
click at [869, 135] on button "button" at bounding box center [859, 126] width 27 height 32
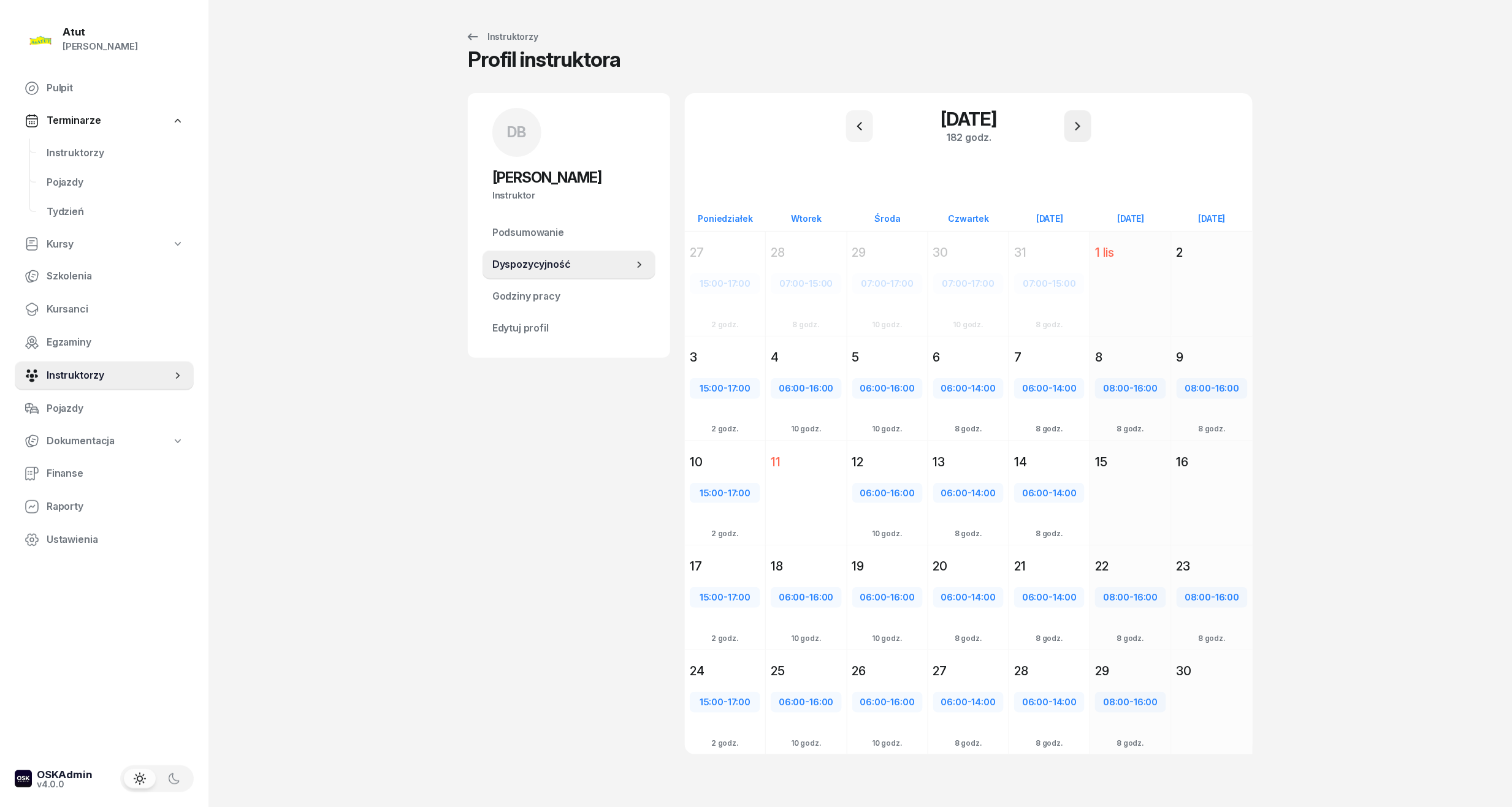
click at [1072, 129] on icon "button" at bounding box center [1078, 126] width 14 height 14
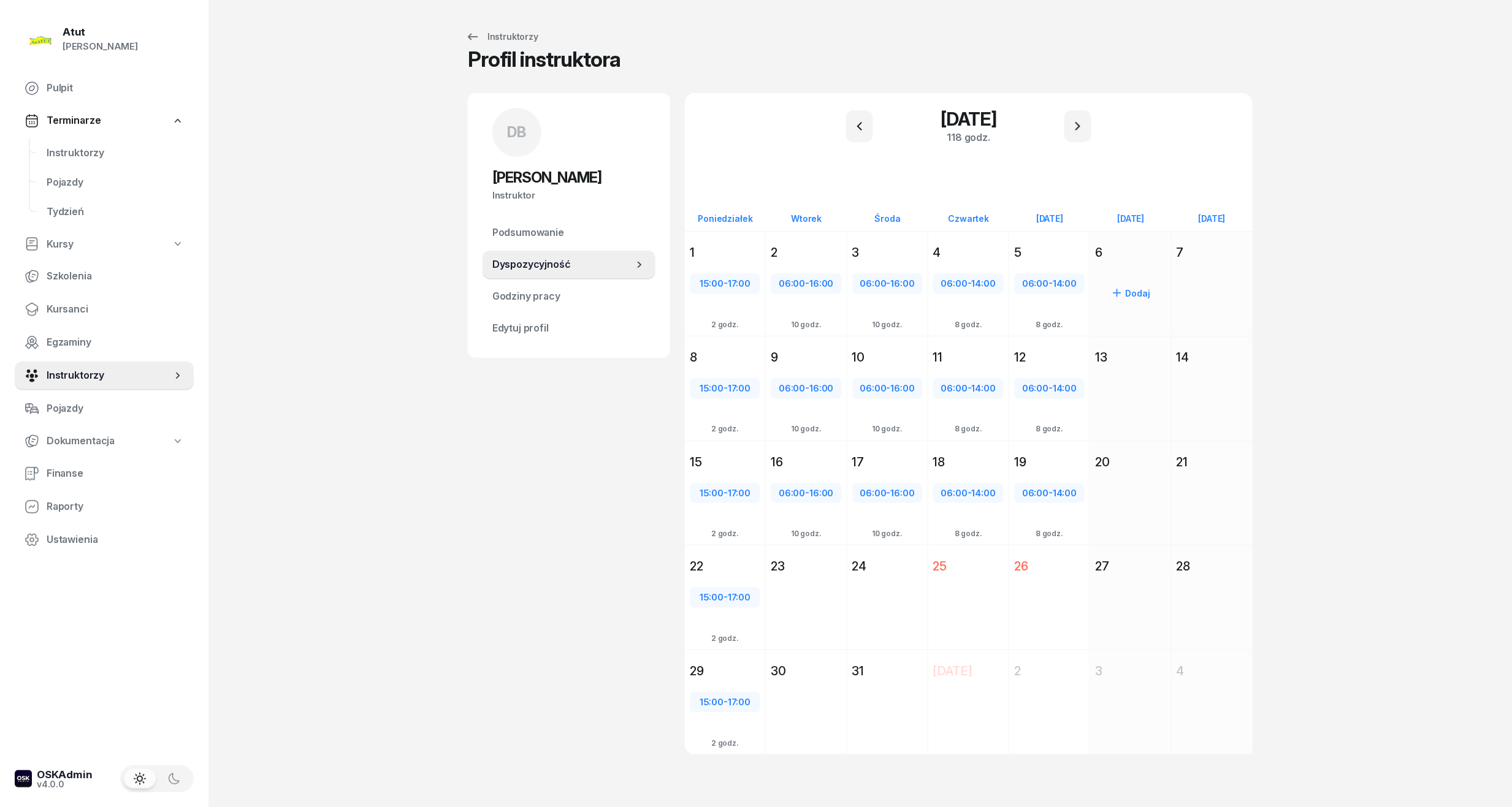
click at [1112, 257] on div "6" at bounding box center [1130, 253] width 71 height 17
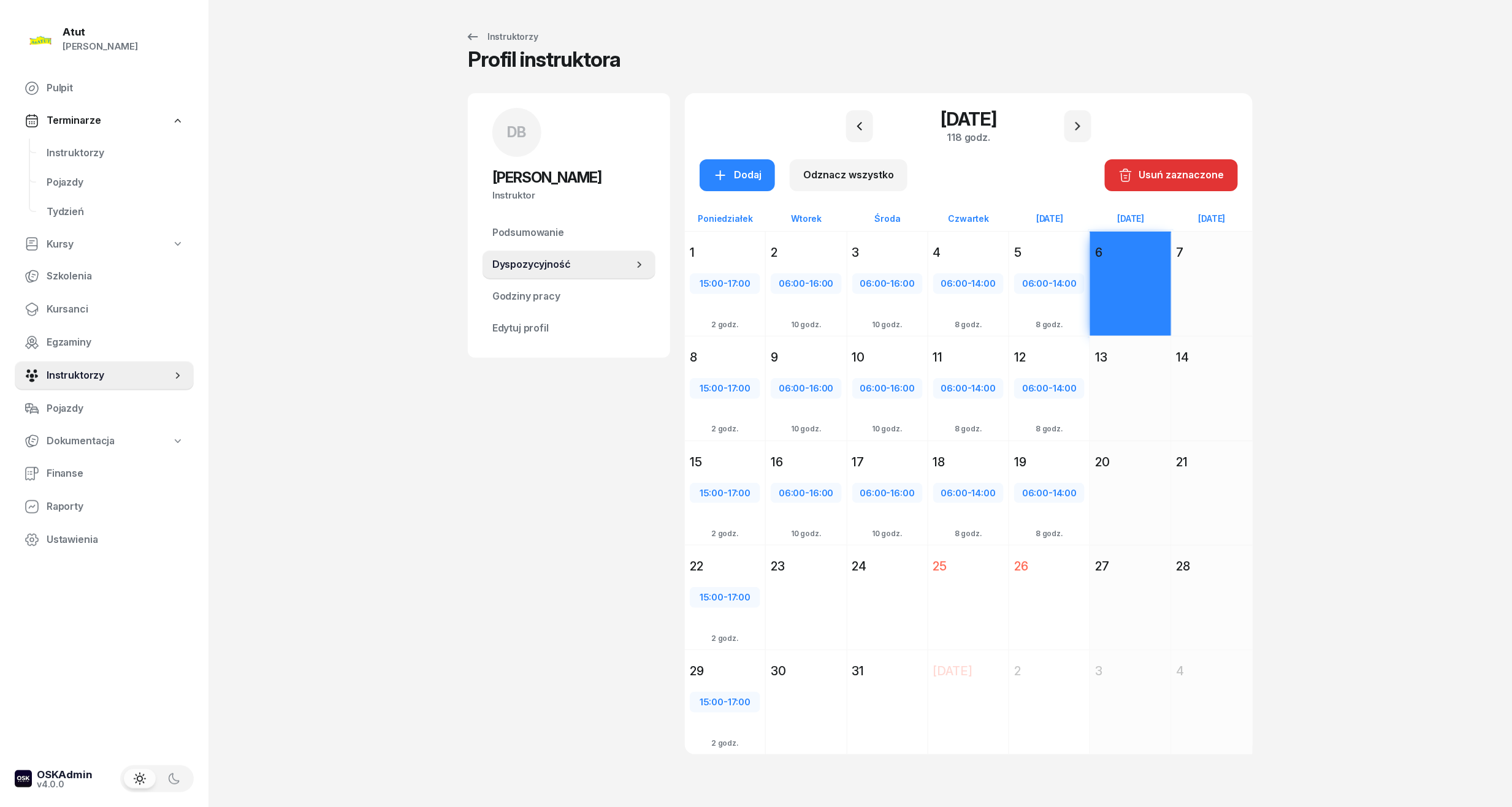
click at [1210, 275] on div "Dodaj" at bounding box center [1212, 306] width 81 height 85
click at [738, 185] on button "Dodaj" at bounding box center [737, 176] width 75 height 32
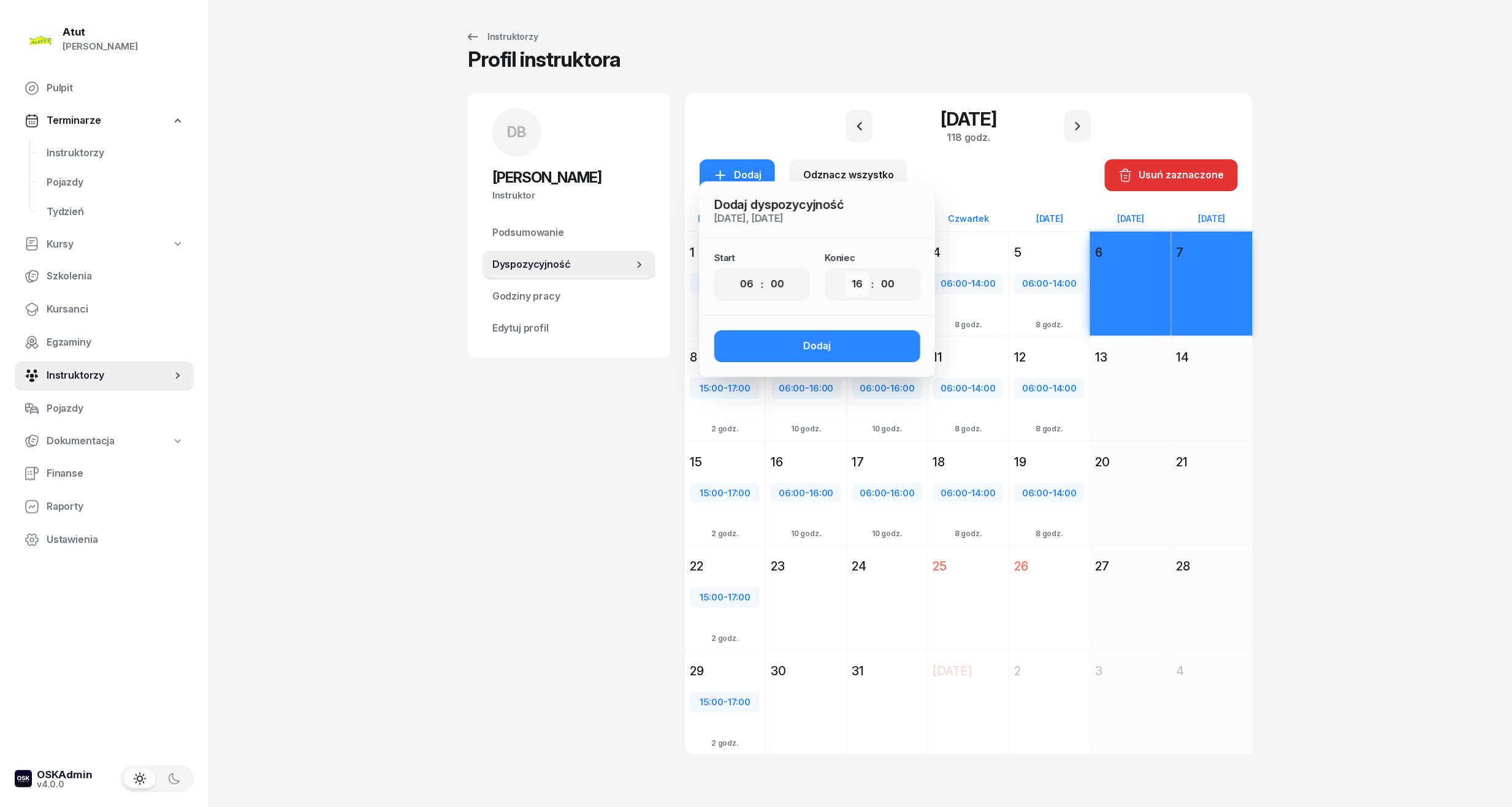
click at [851, 287] on select "00 01 02 03 04 05 06 07 08 09 10 11 12 13 14 15 16 17 18 19 20 21 22 23" at bounding box center [857, 285] width 23 height 26
select select "14"
click at [846, 272] on select "00 01 02 03 04 05 06 07 08 09 10 11 12 13 14 15 16 17 18 19 20 21 22 23" at bounding box center [857, 285] width 23 height 26
click at [822, 345] on div "Dodaj" at bounding box center [817, 346] width 27 height 16
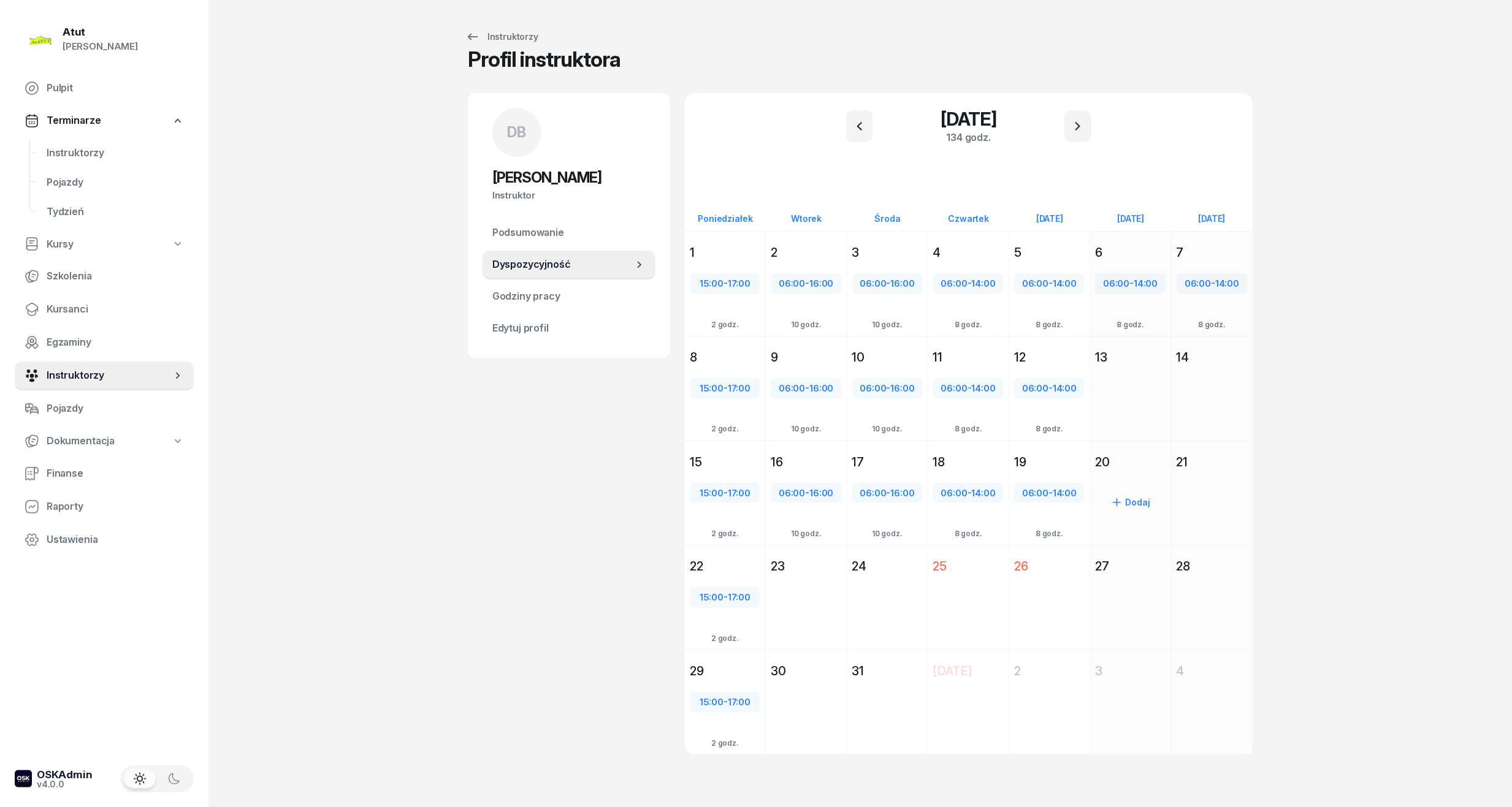
click at [1114, 484] on div "Dodaj" at bounding box center [1130, 515] width 80 height 85
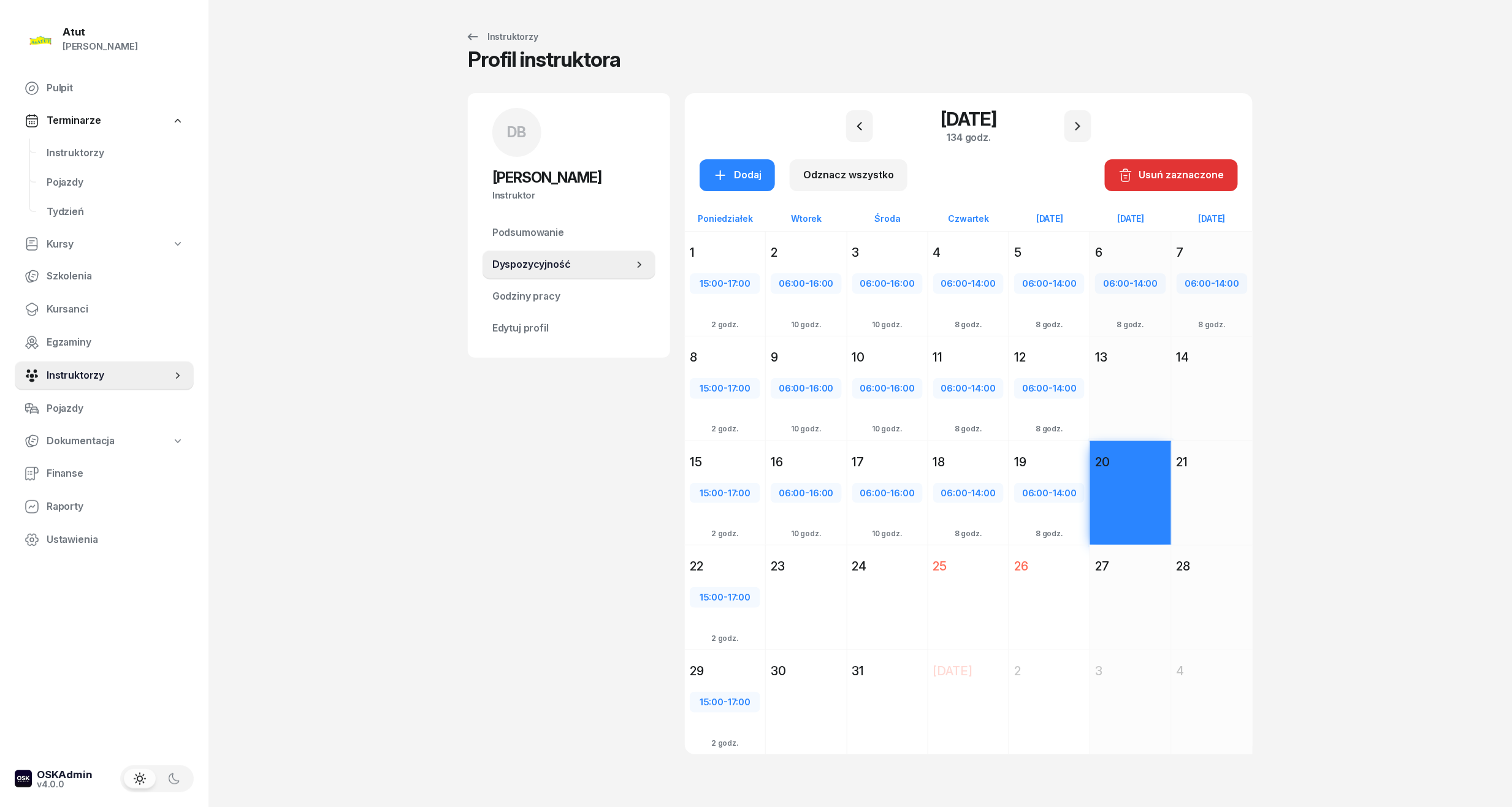
click at [1215, 491] on div "Dodaj" at bounding box center [1212, 515] width 81 height 85
click at [764, 174] on button "Dodaj" at bounding box center [737, 176] width 75 height 32
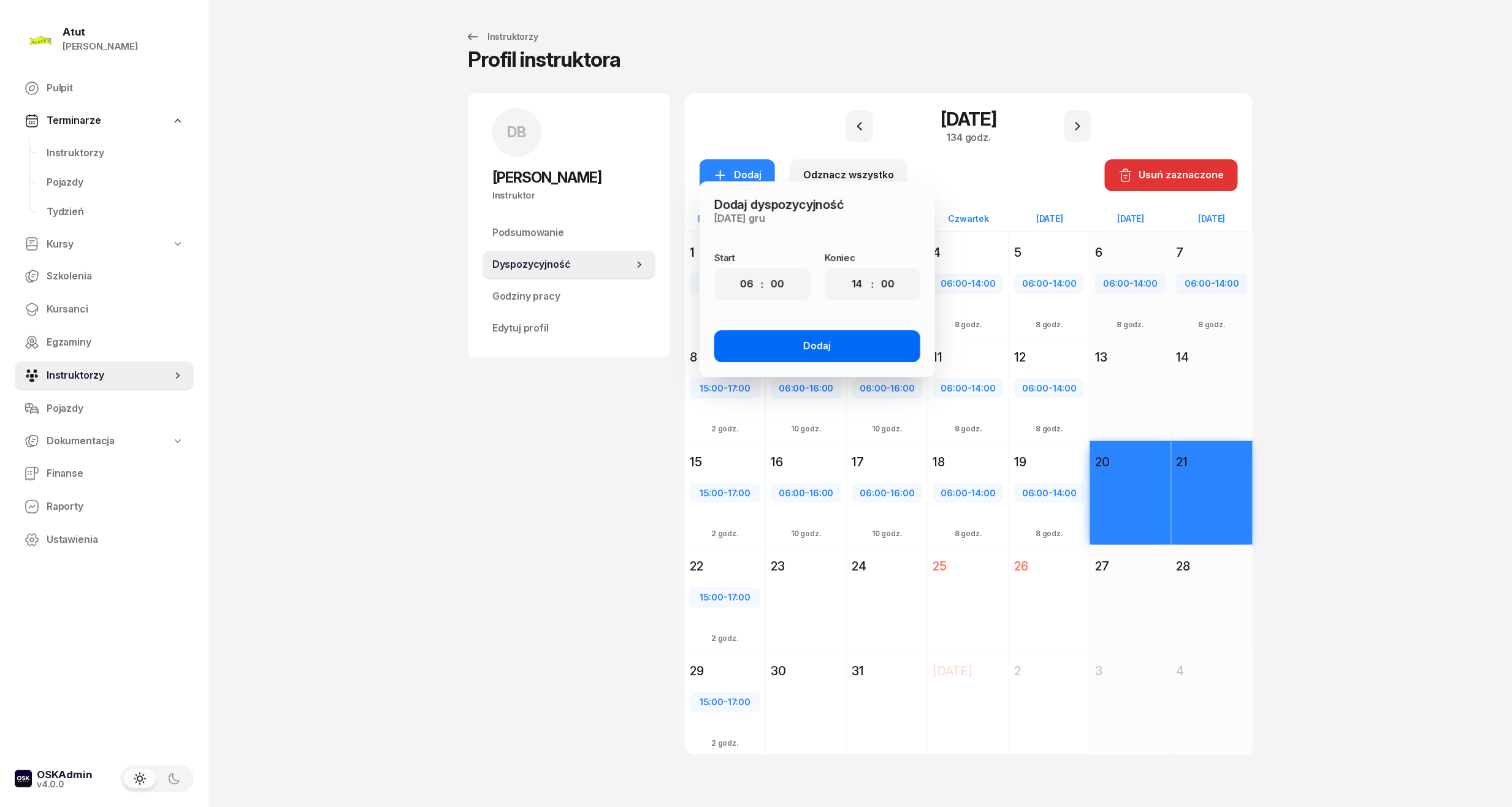
click at [804, 352] on div "Dodaj" at bounding box center [817, 346] width 27 height 16
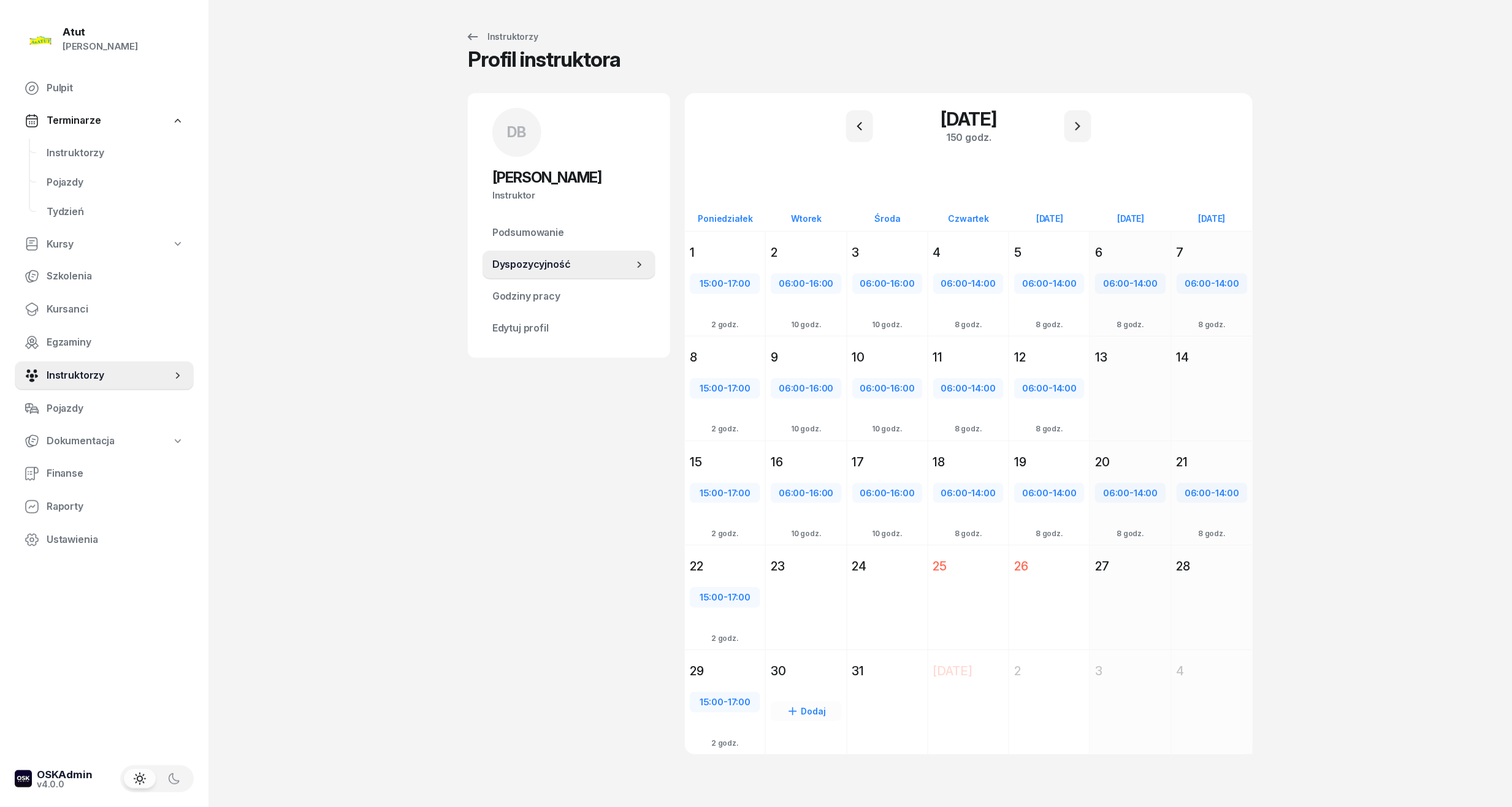
click at [807, 676] on div "30" at bounding box center [806, 671] width 71 height 17
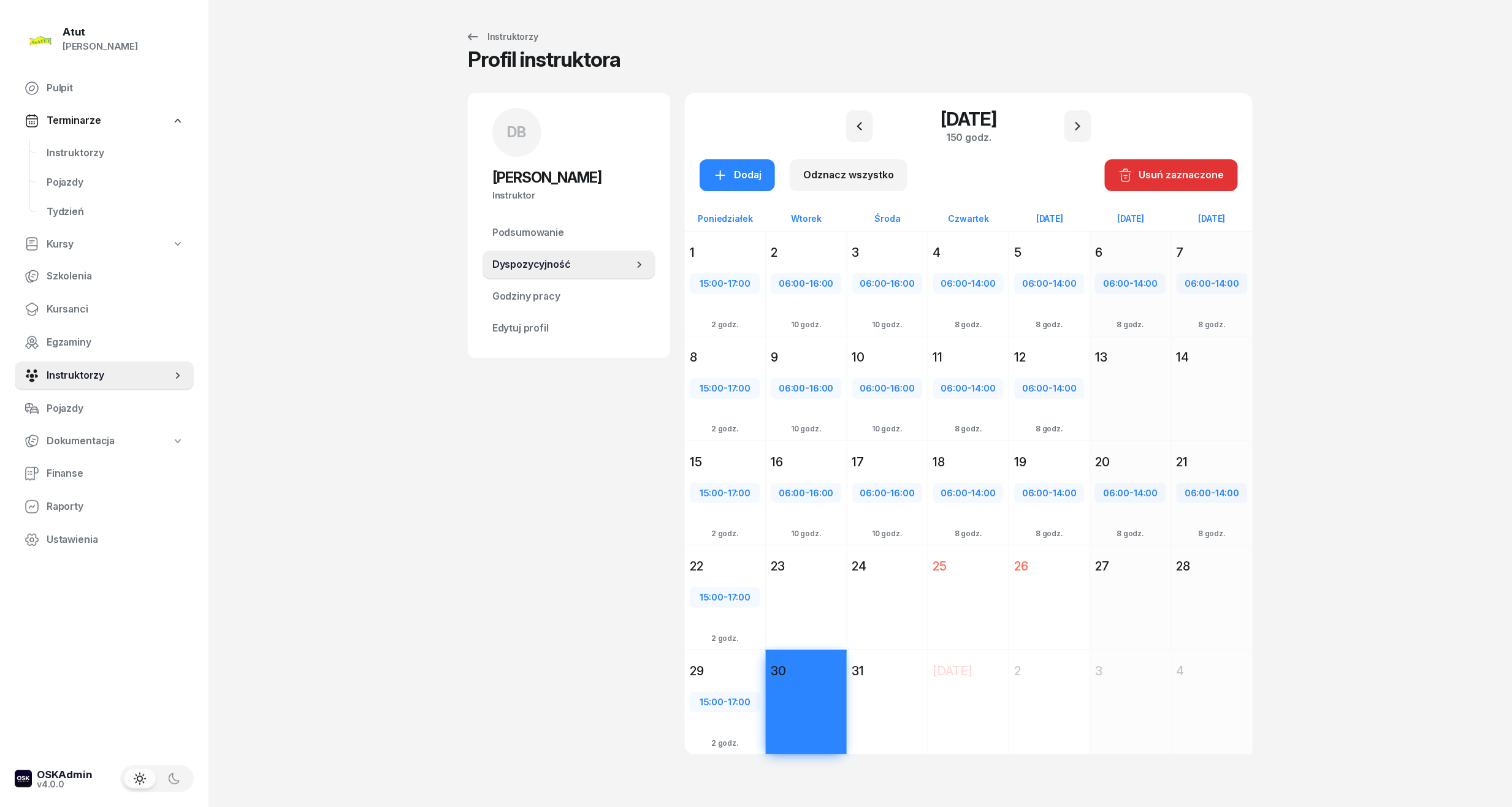
click at [878, 702] on div "Dodaj" at bounding box center [887, 724] width 80 height 85
click at [749, 178] on div "Dodaj" at bounding box center [736, 176] width 48 height 16
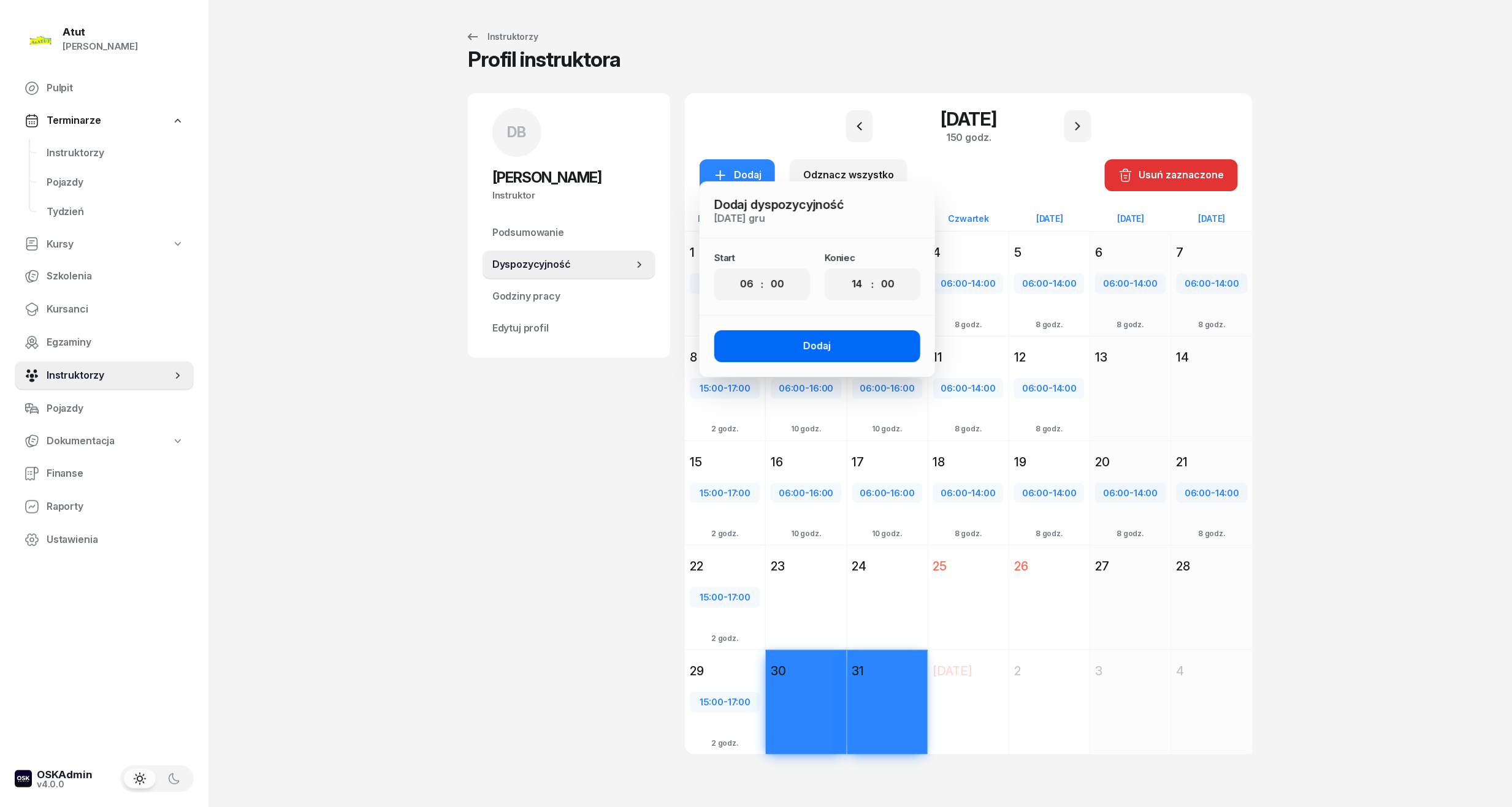
click at [836, 343] on button "Dodaj" at bounding box center [817, 346] width 206 height 32
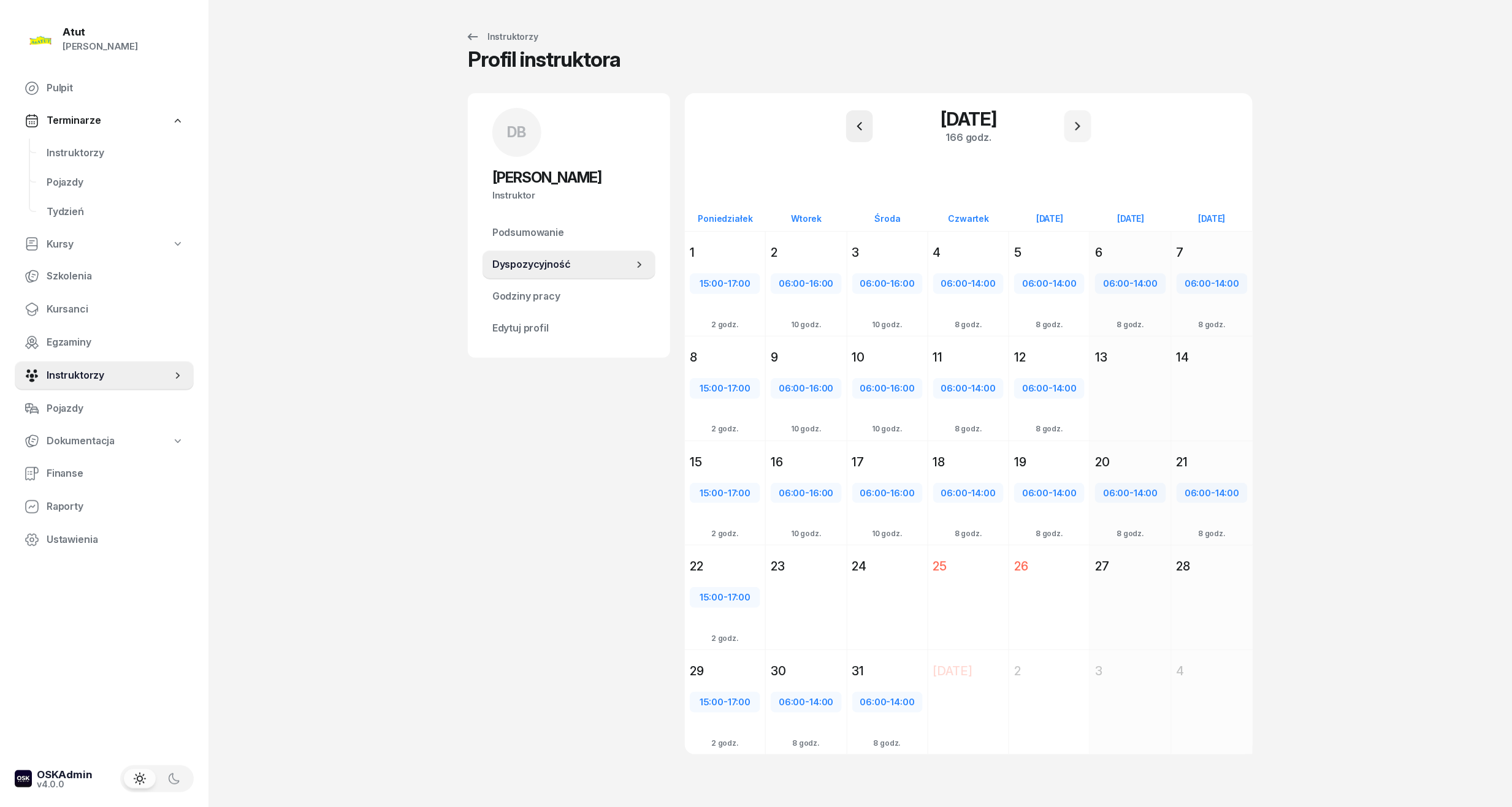
click at [866, 126] on icon "button" at bounding box center [859, 126] width 14 height 14
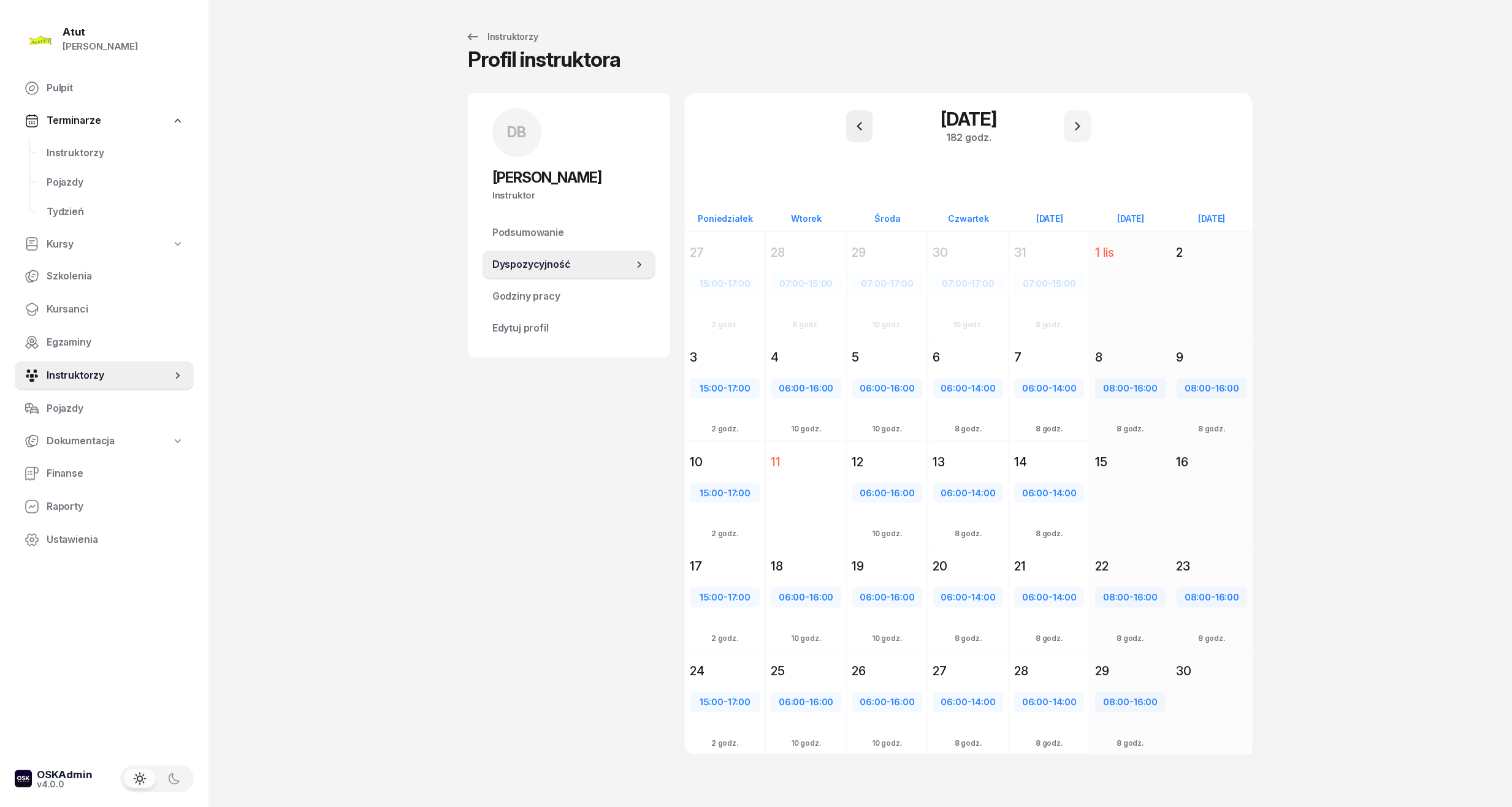
click at [862, 123] on icon "button" at bounding box center [859, 126] width 5 height 9
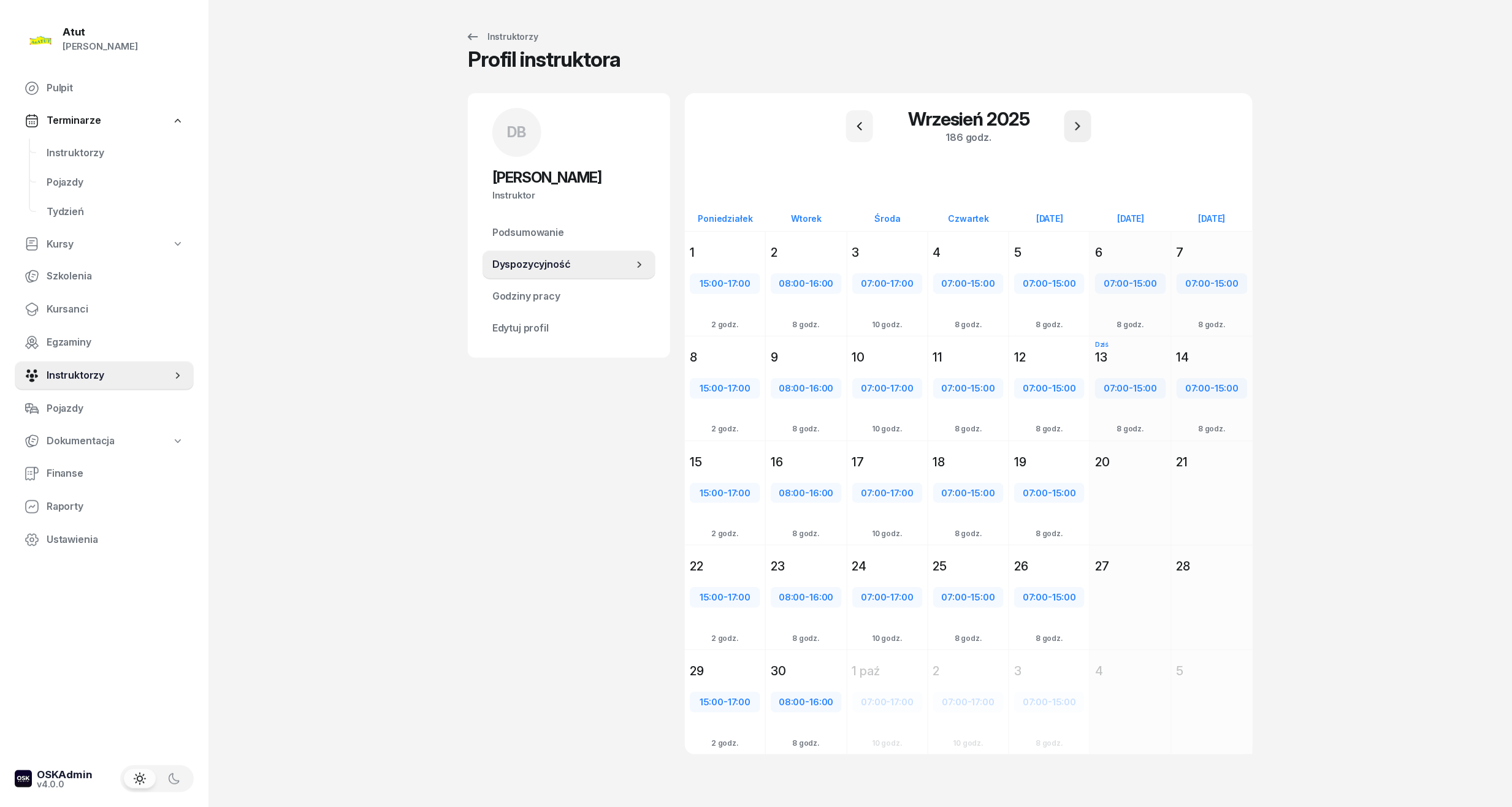
click at [1075, 126] on icon "button" at bounding box center [1078, 126] width 14 height 14
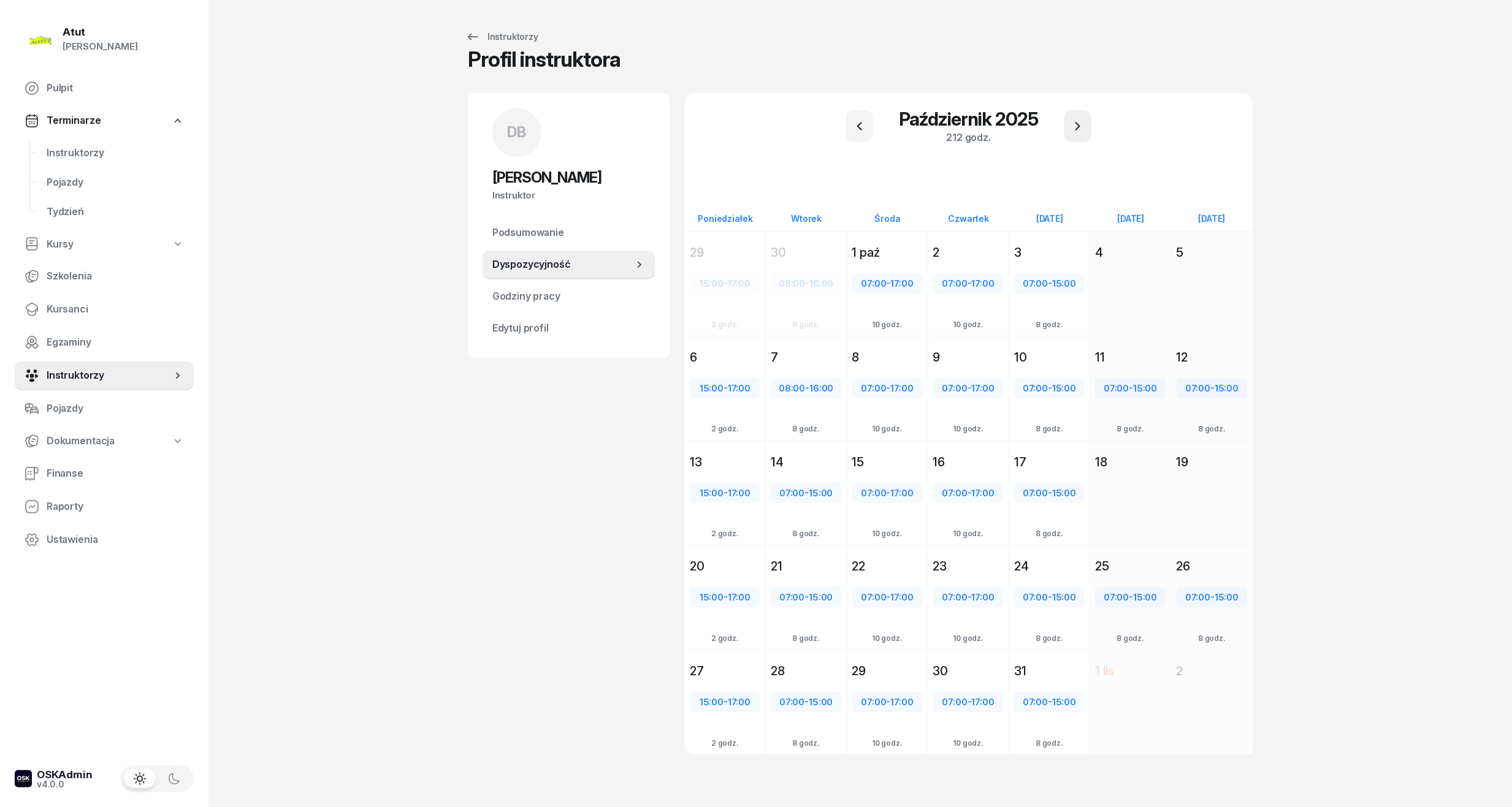
click at [1075, 126] on icon "button" at bounding box center [1078, 126] width 14 height 14
click at [87, 151] on span "Instruktorzy" at bounding box center [115, 153] width 137 height 16
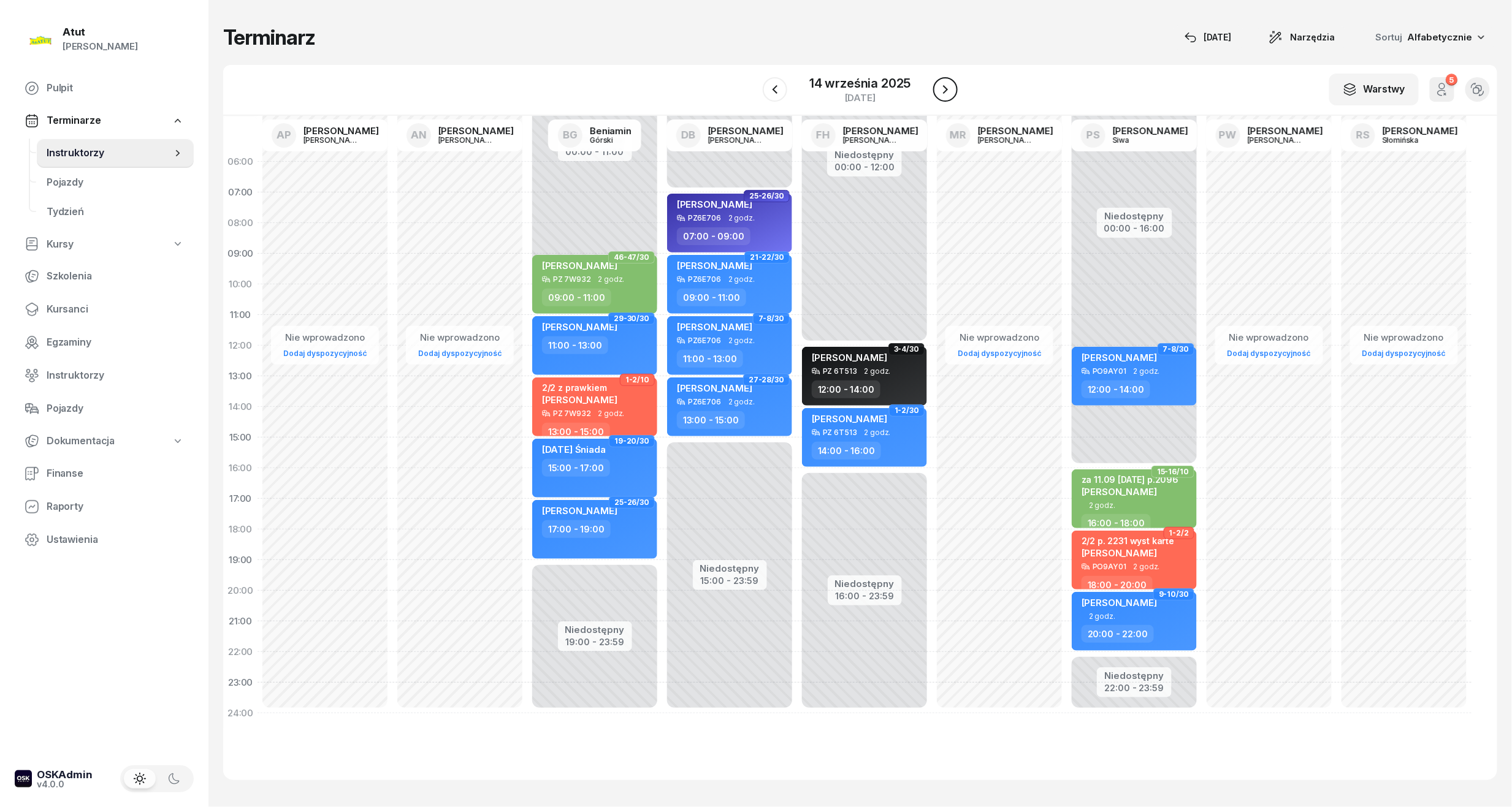
click at [942, 90] on icon "button" at bounding box center [945, 90] width 14 height 14
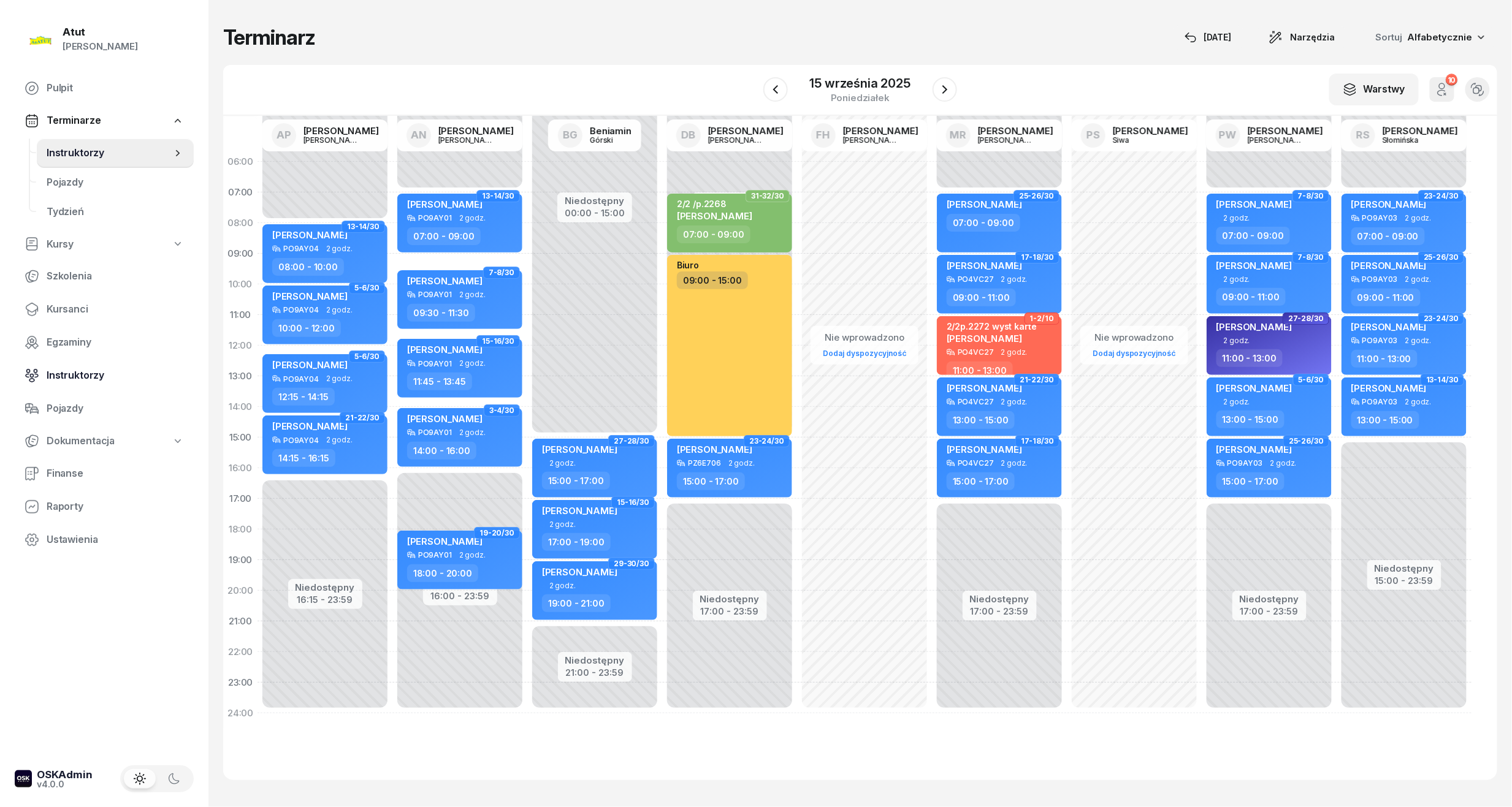
click at [77, 371] on span "Instruktorzy" at bounding box center [115, 376] width 137 height 16
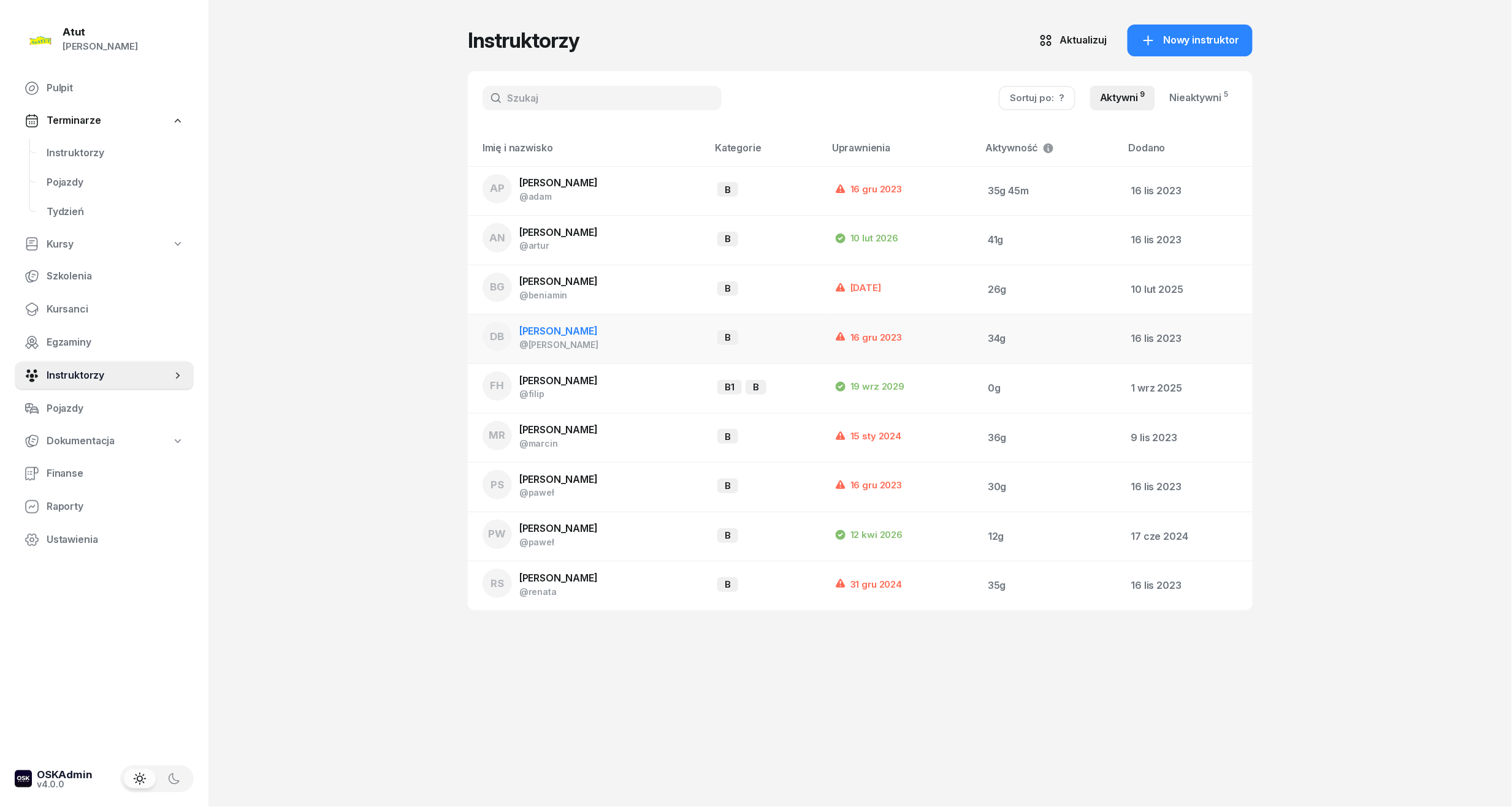
click at [572, 326] on span "[PERSON_NAME]" at bounding box center [558, 331] width 79 height 12
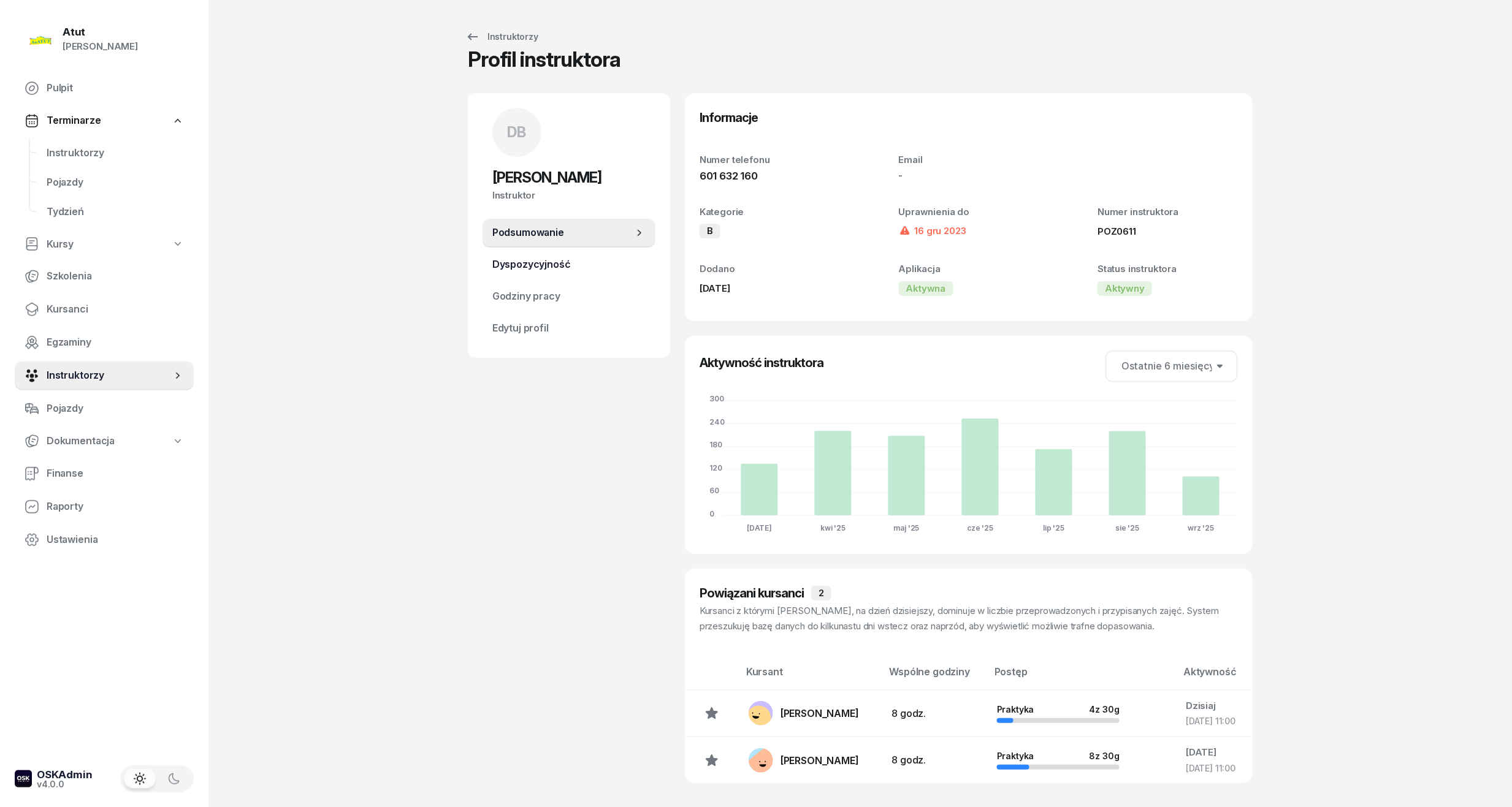
click at [528, 265] on span "Dyspozycyjność" at bounding box center [569, 264] width 153 height 16
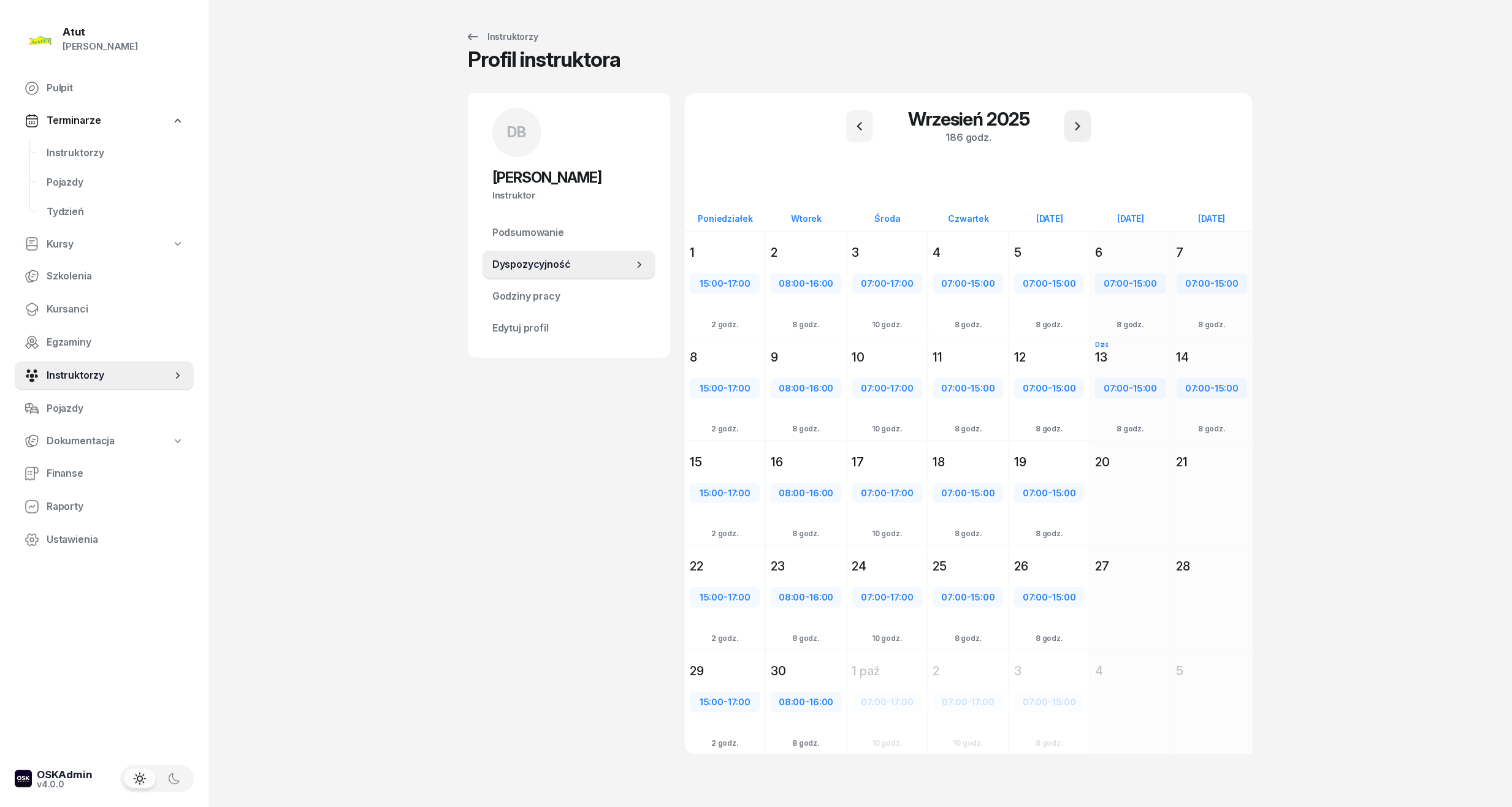
click at [1070, 130] on icon "button" at bounding box center [1078, 126] width 14 height 14
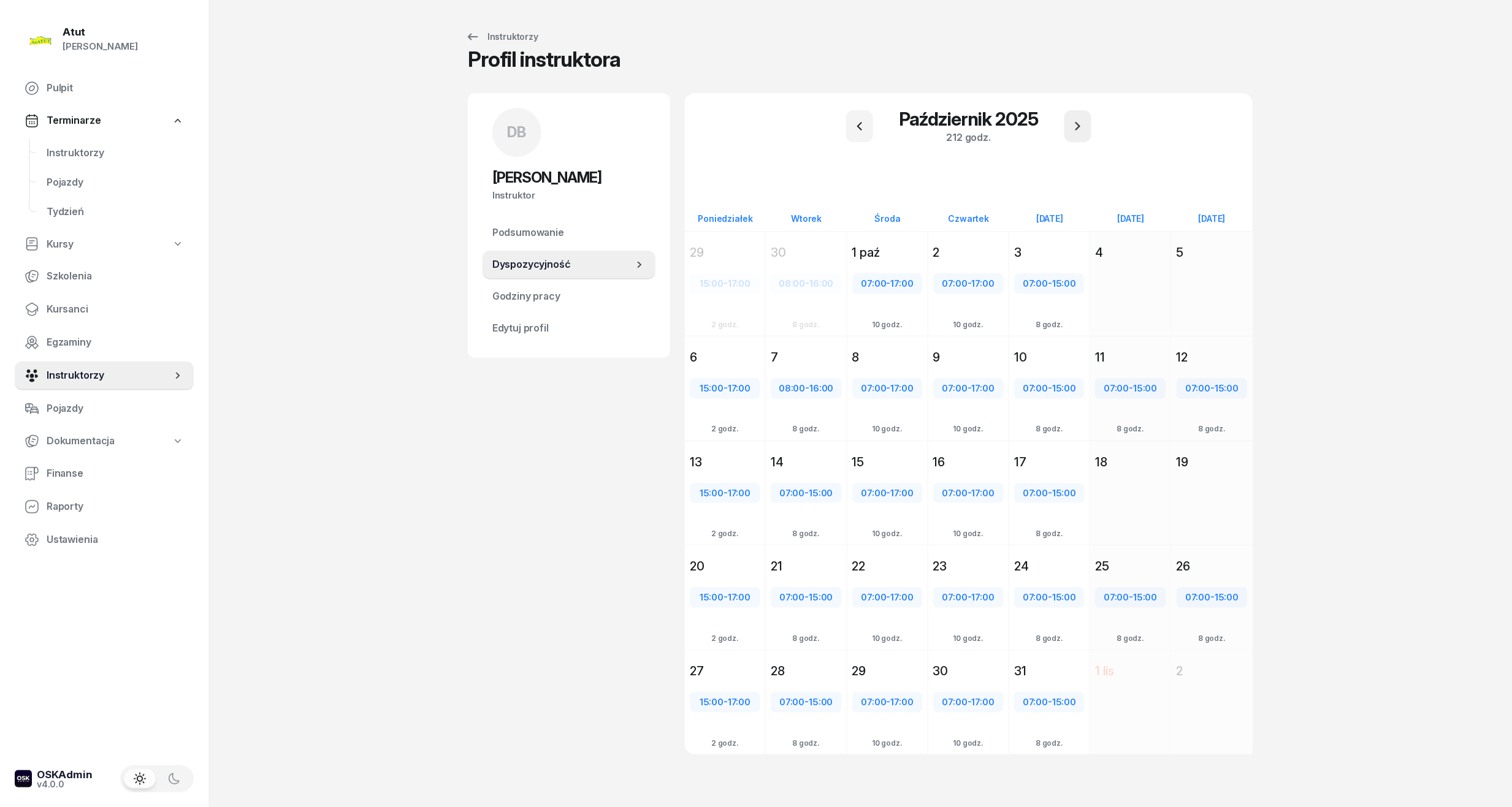
click at [1075, 130] on icon "button" at bounding box center [1078, 126] width 14 height 14
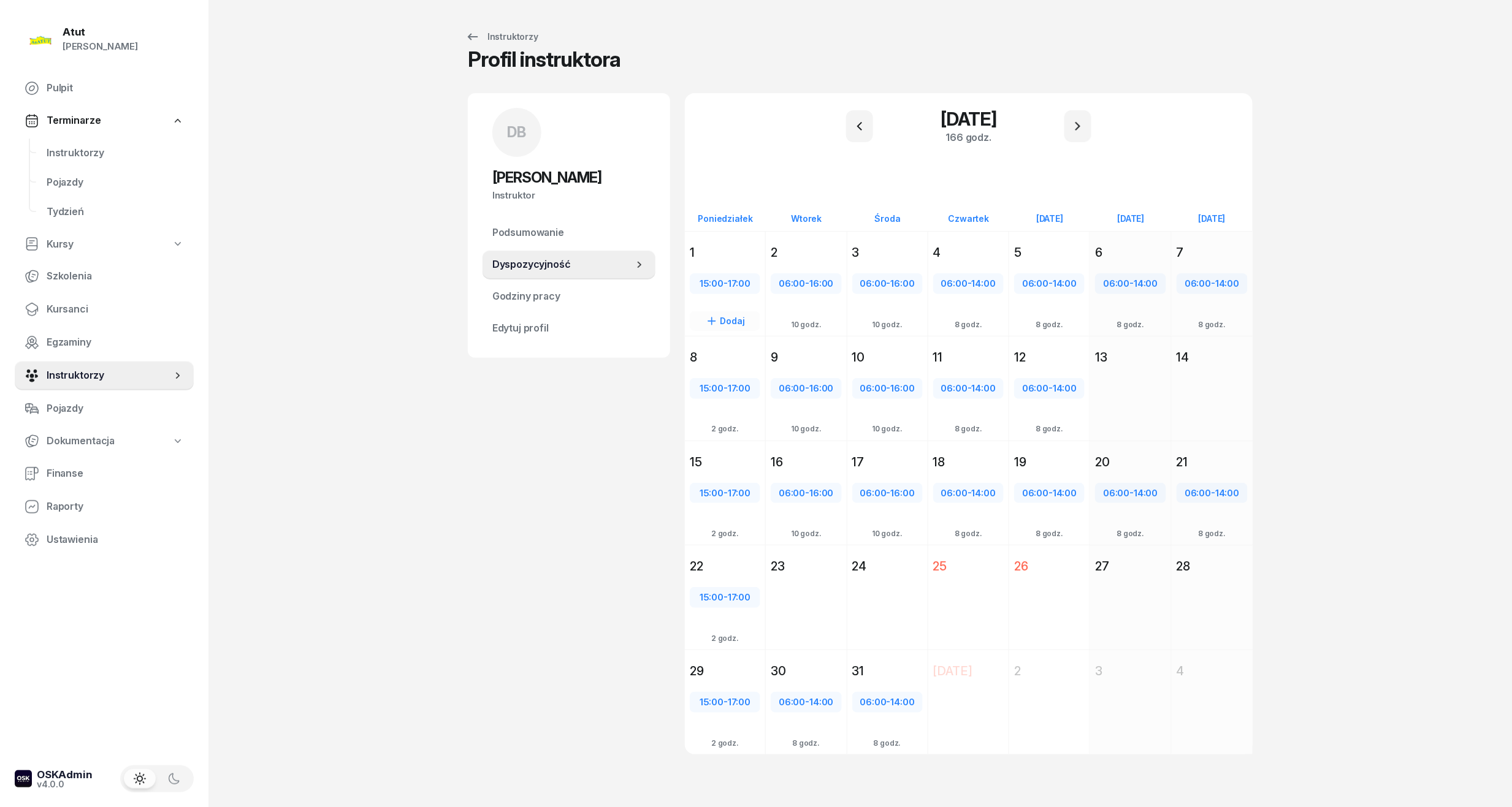
click at [729, 252] on div "1" at bounding box center [725, 253] width 71 height 17
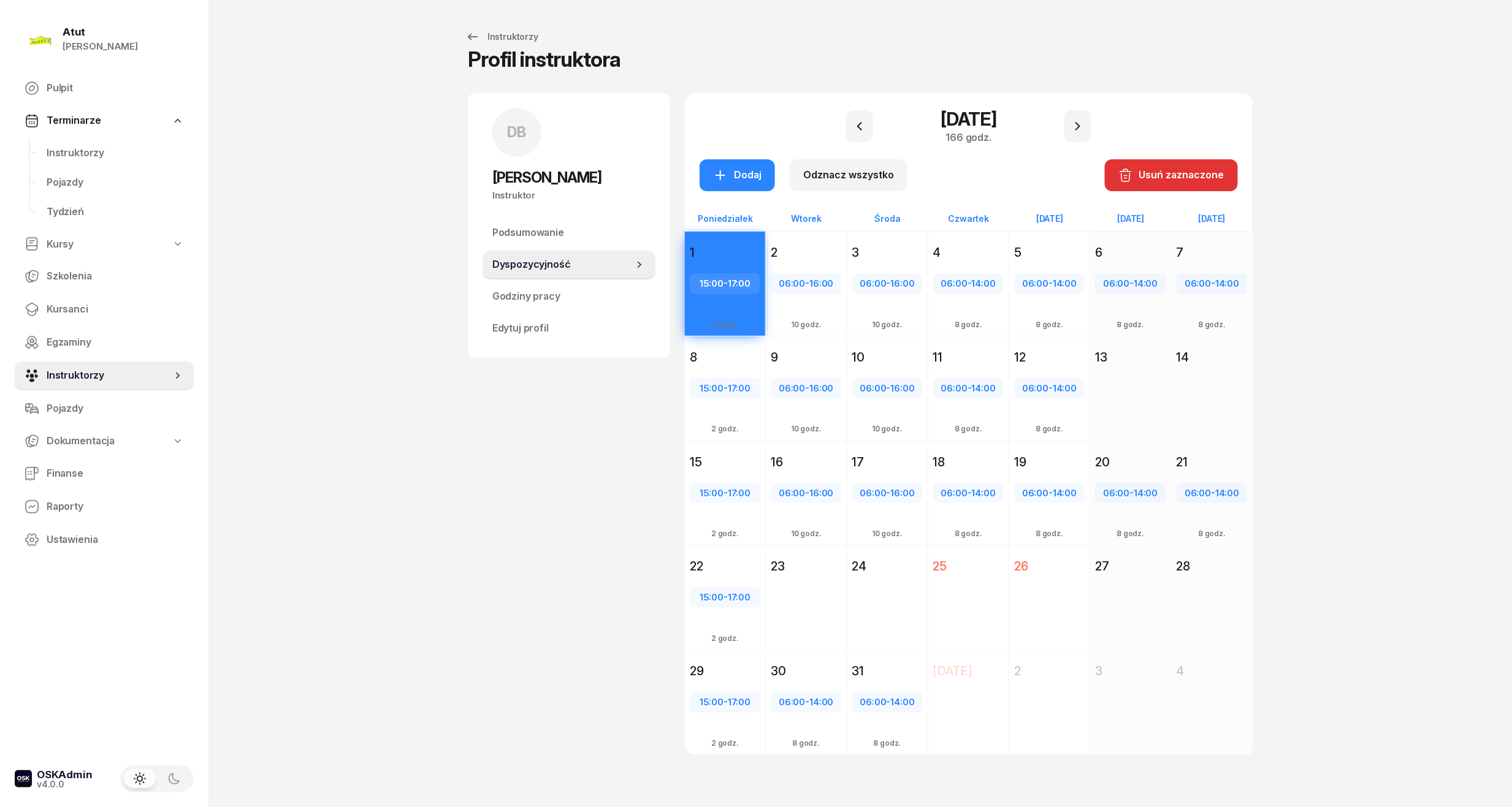
click at [799, 108] on div "[DATE] 166 godz." at bounding box center [968, 126] width 538 height 37
click at [1088, 123] on button "button" at bounding box center [1077, 126] width 27 height 32
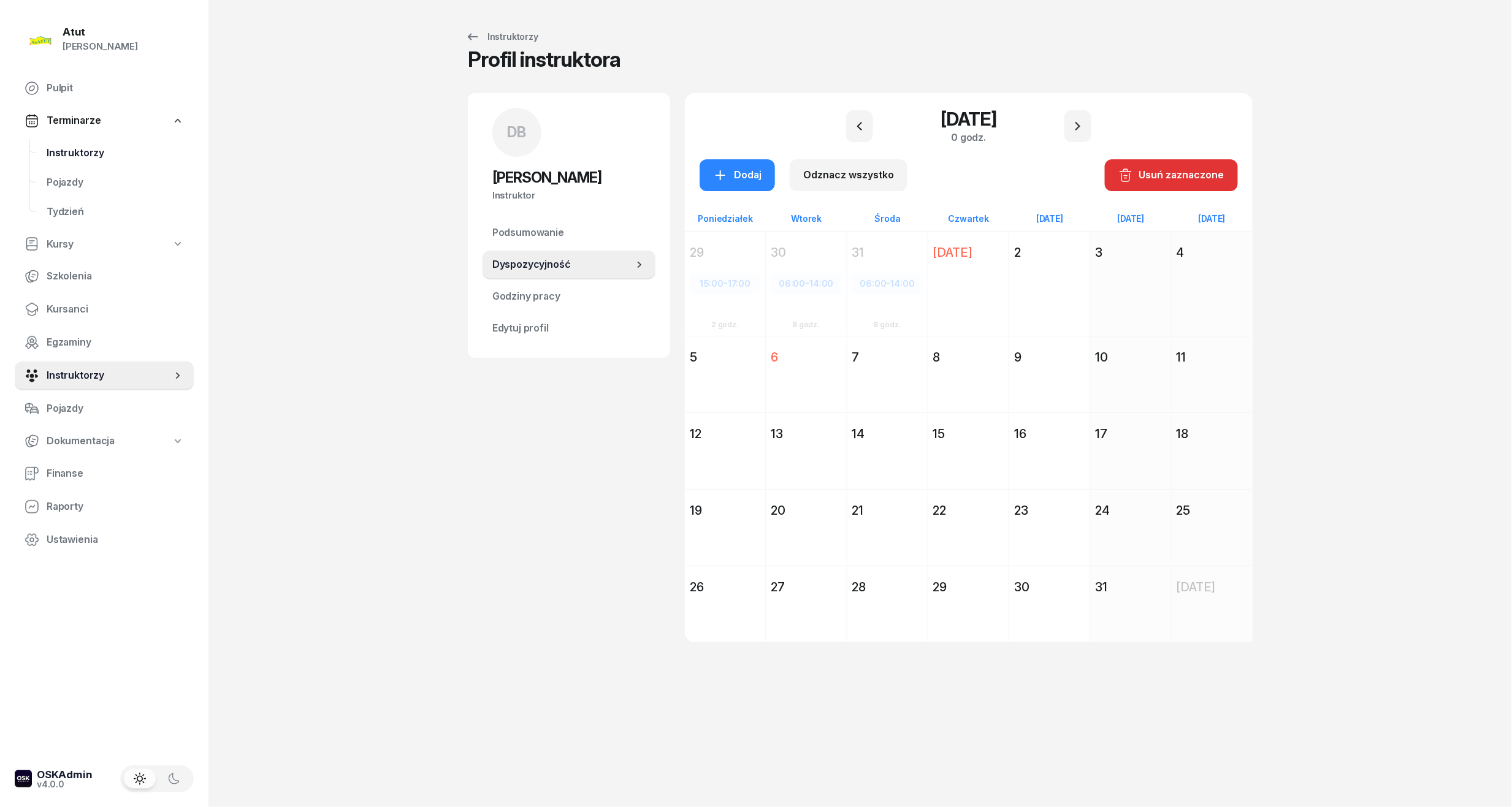
click at [61, 150] on span "Instruktorzy" at bounding box center [115, 153] width 137 height 16
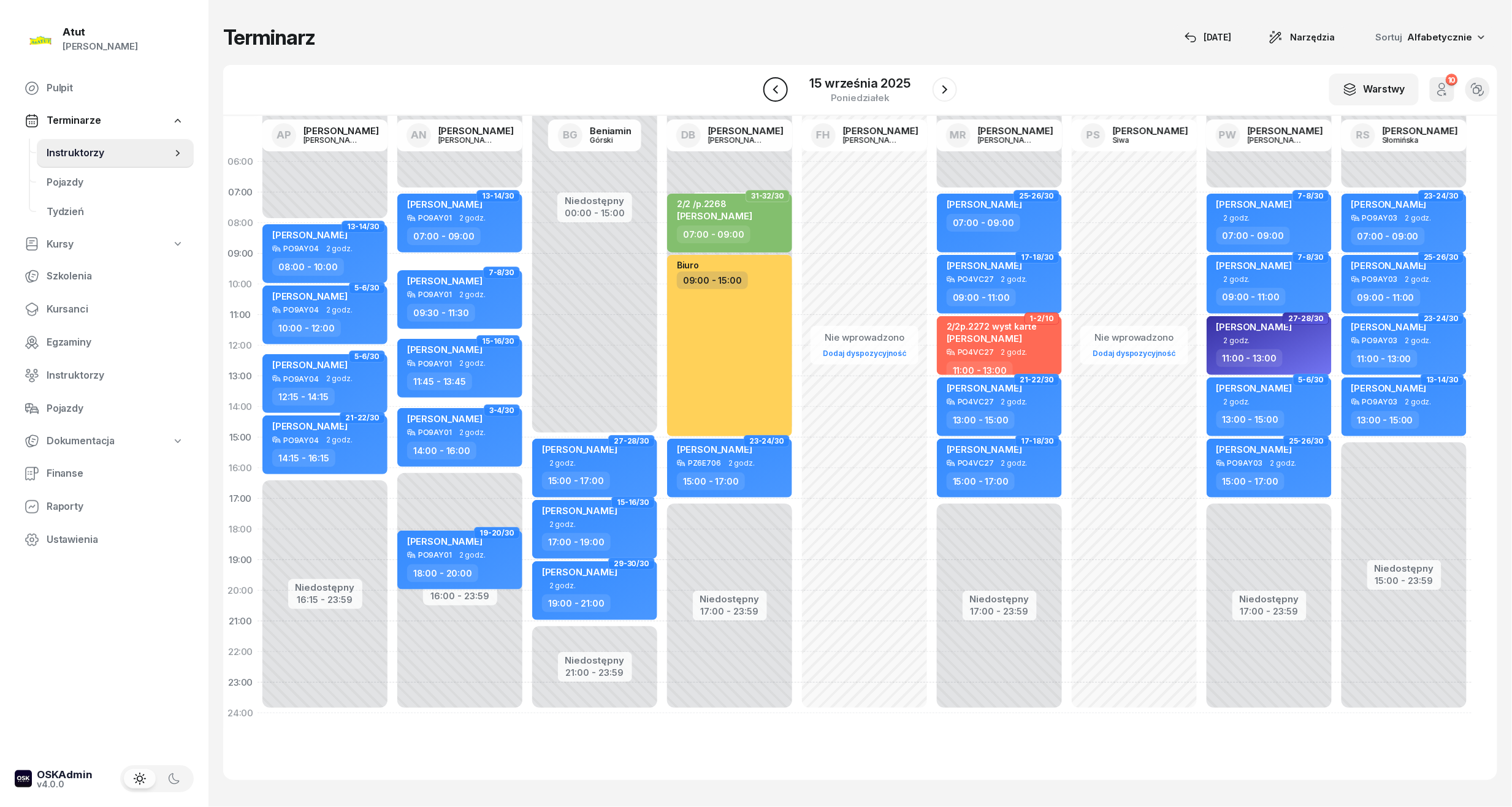
click at [777, 92] on icon "button" at bounding box center [776, 90] width 5 height 9
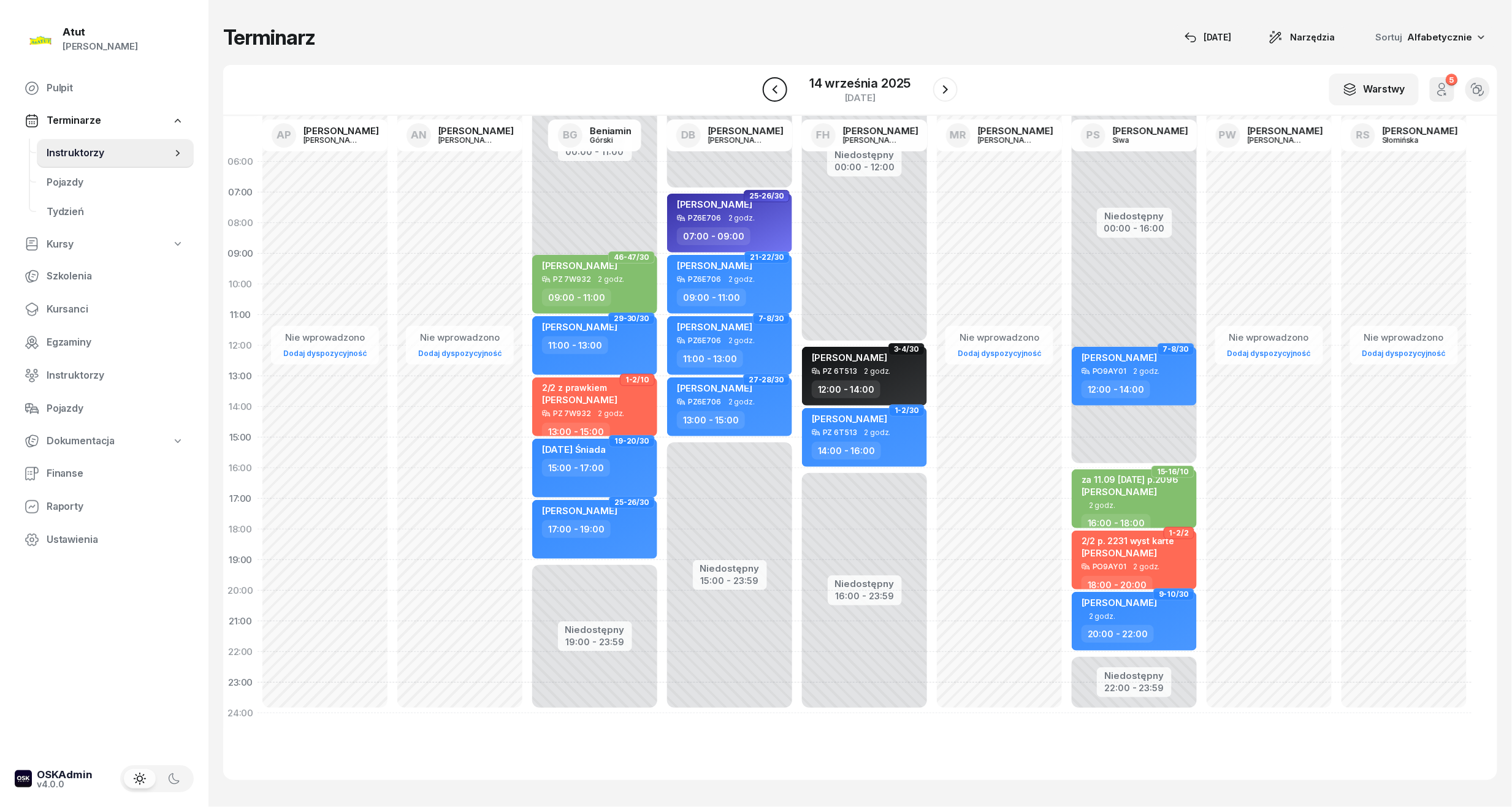
click at [777, 92] on icon "button" at bounding box center [775, 90] width 5 height 9
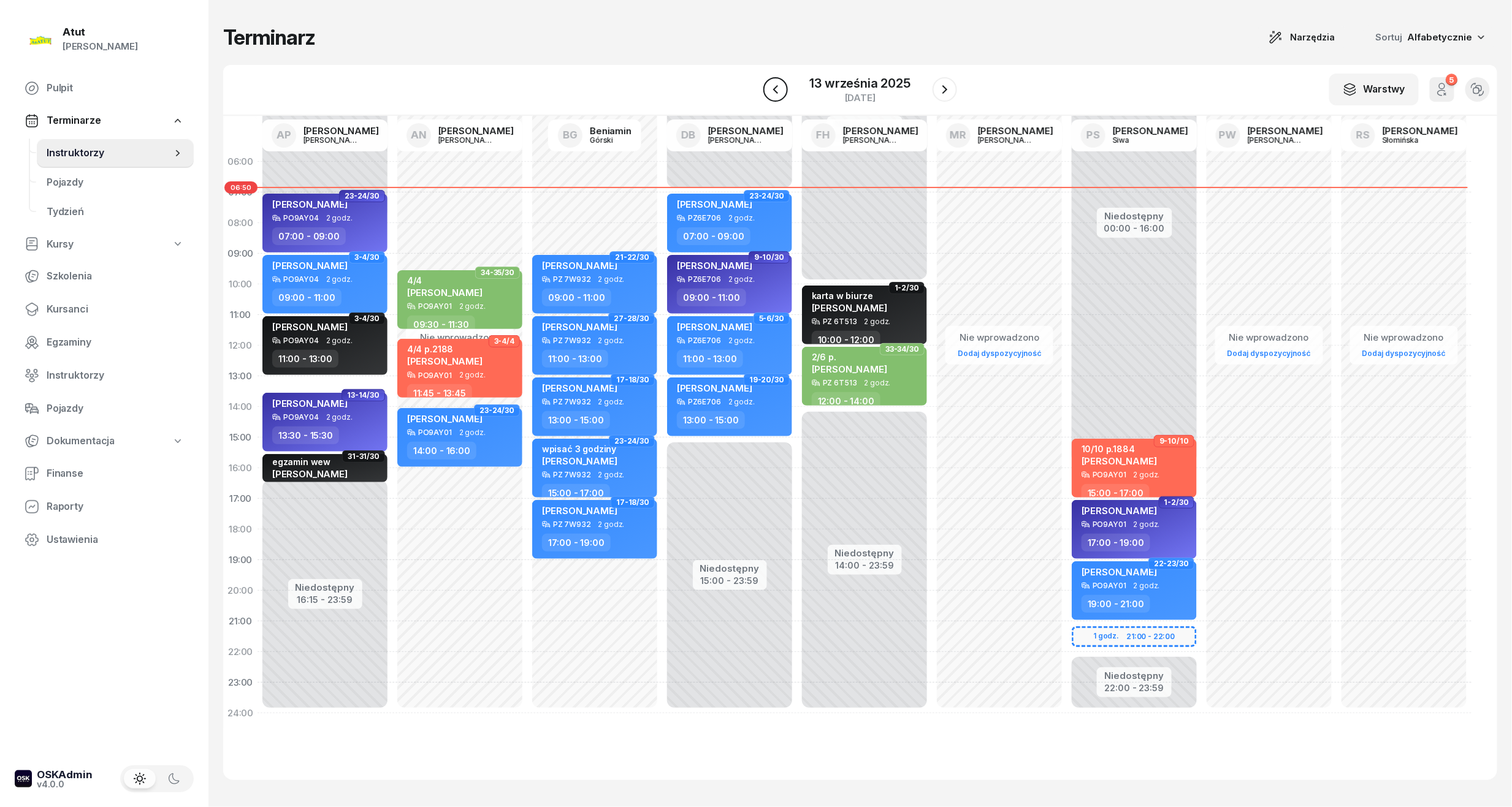
click at [777, 90] on icon "button" at bounding box center [776, 90] width 14 height 14
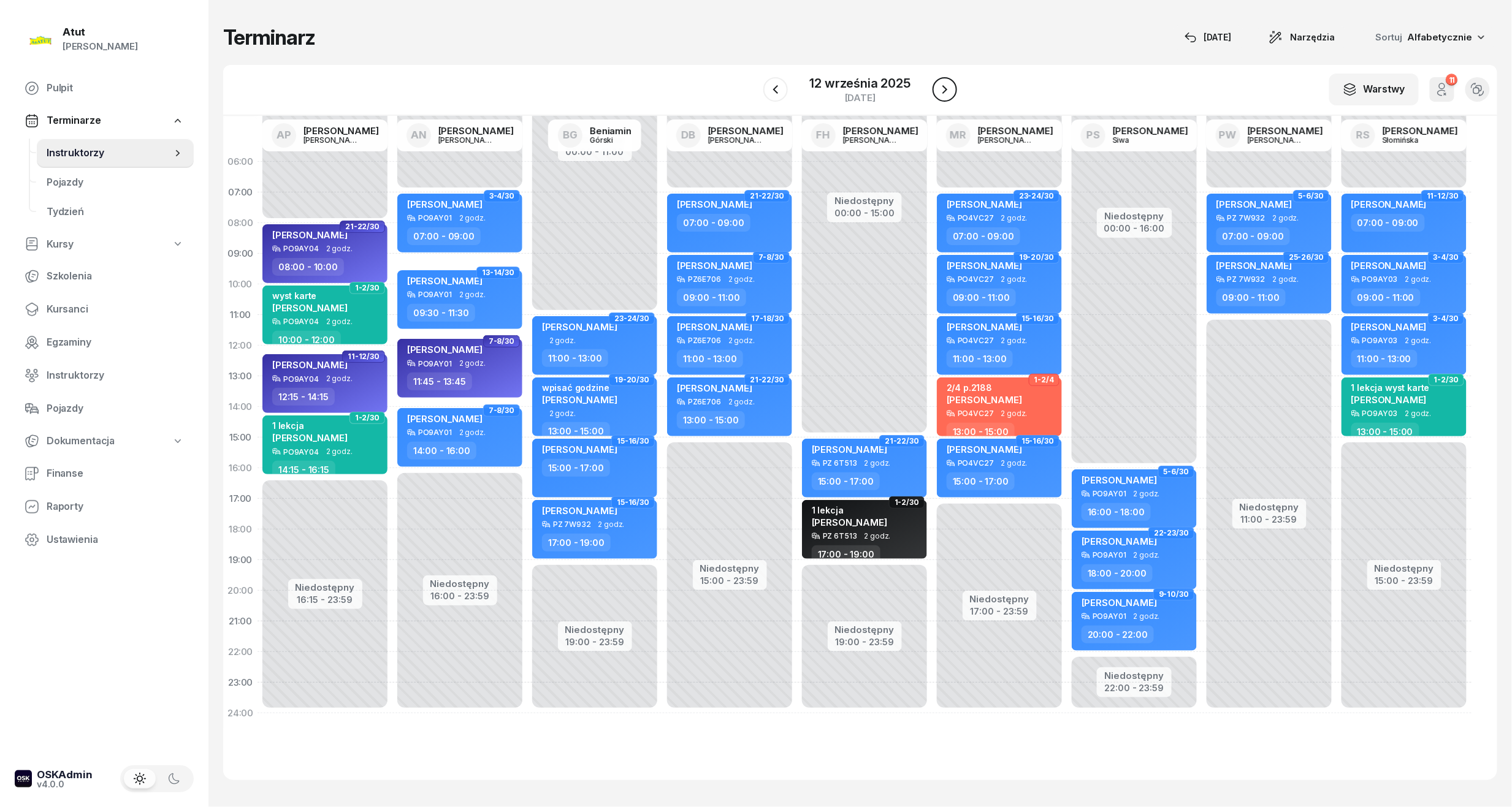
click at [939, 91] on icon "button" at bounding box center [945, 90] width 14 height 14
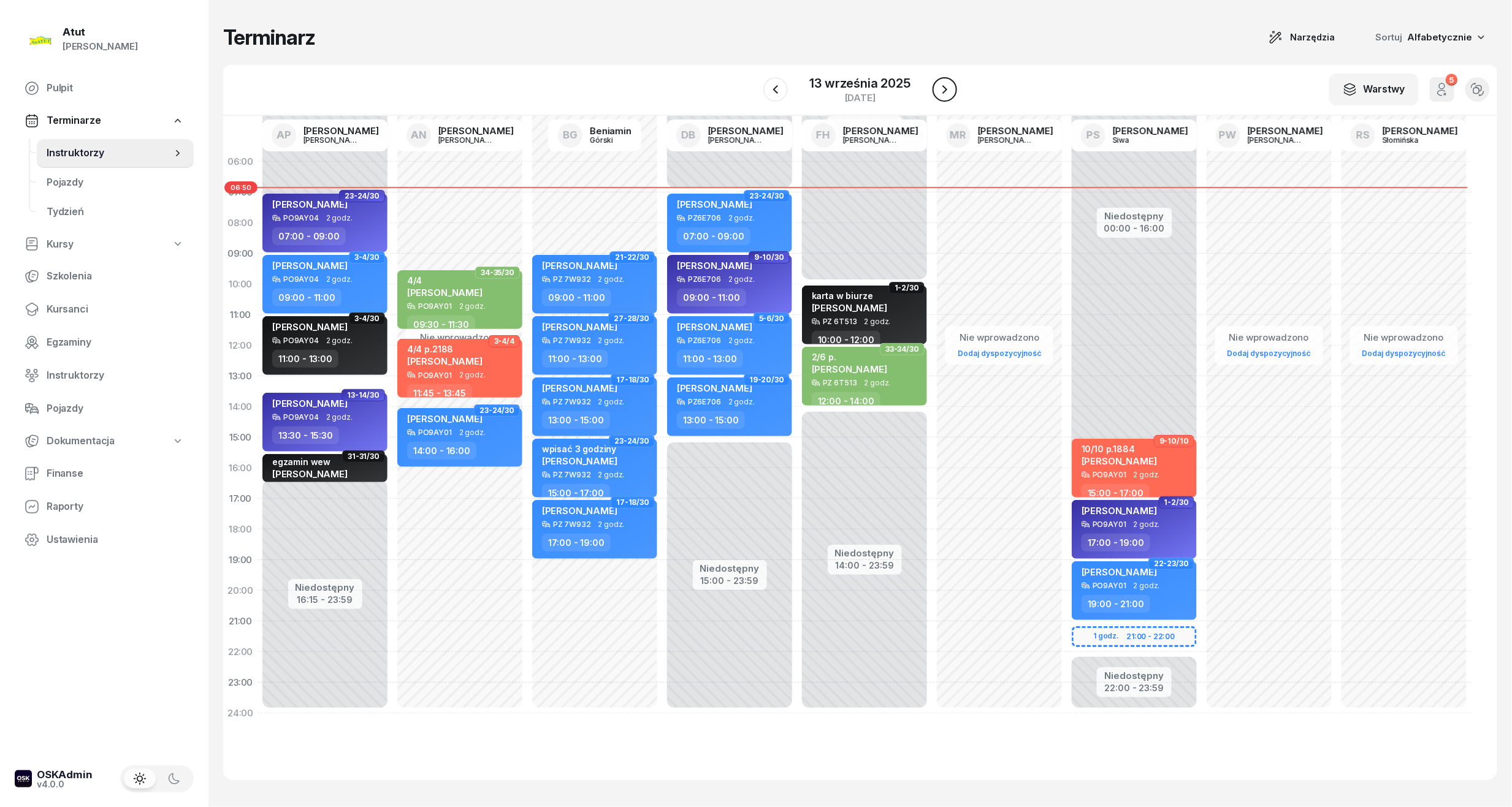
click at [945, 95] on icon "button" at bounding box center [945, 90] width 14 height 14
click at [945, 95] on icon "button" at bounding box center [945, 90] width 14 height 14
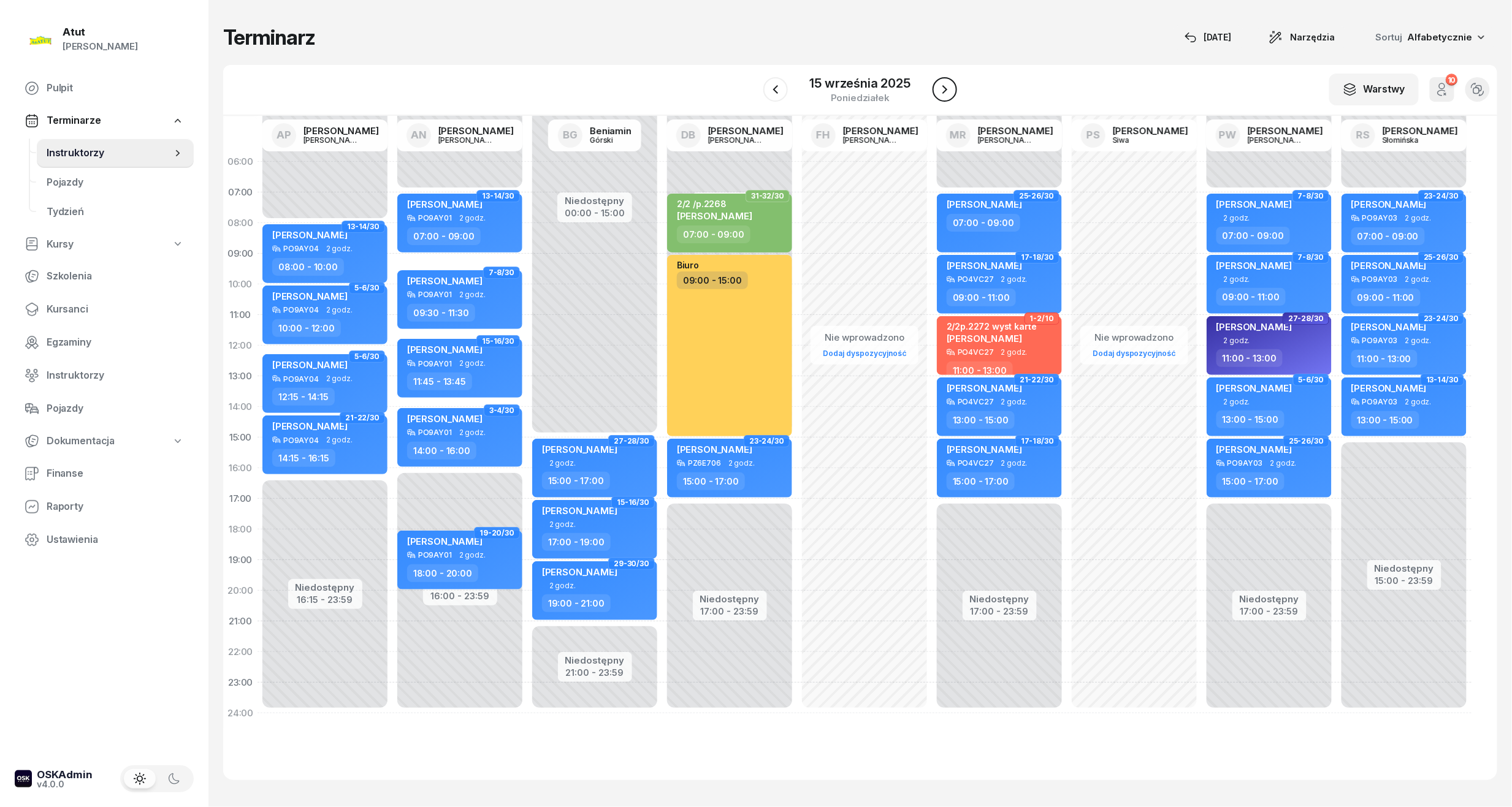
click at [945, 95] on icon "button" at bounding box center [945, 90] width 14 height 14
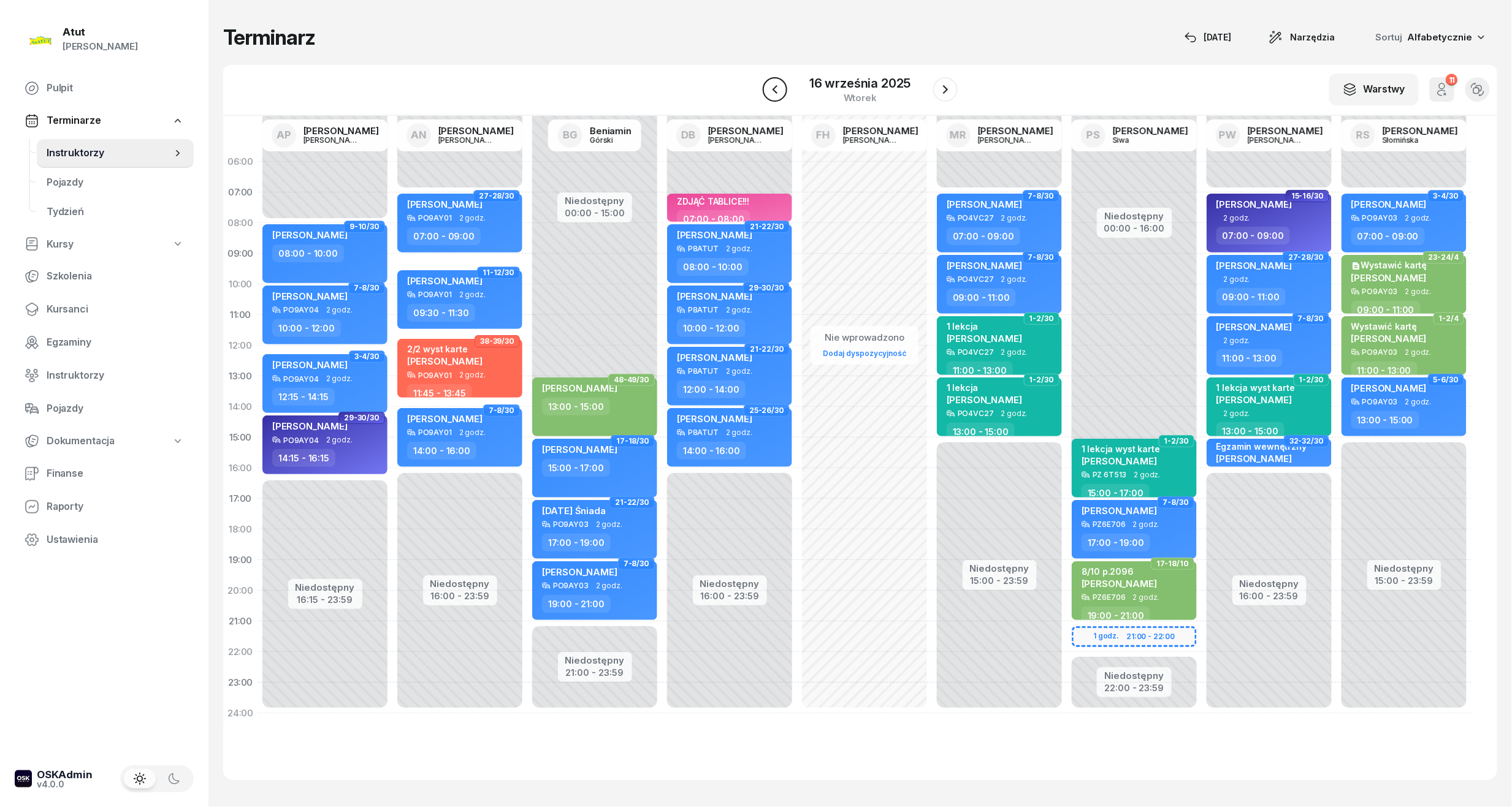
click at [771, 90] on icon "button" at bounding box center [775, 90] width 14 height 14
click at [771, 90] on icon "button" at bounding box center [776, 90] width 14 height 14
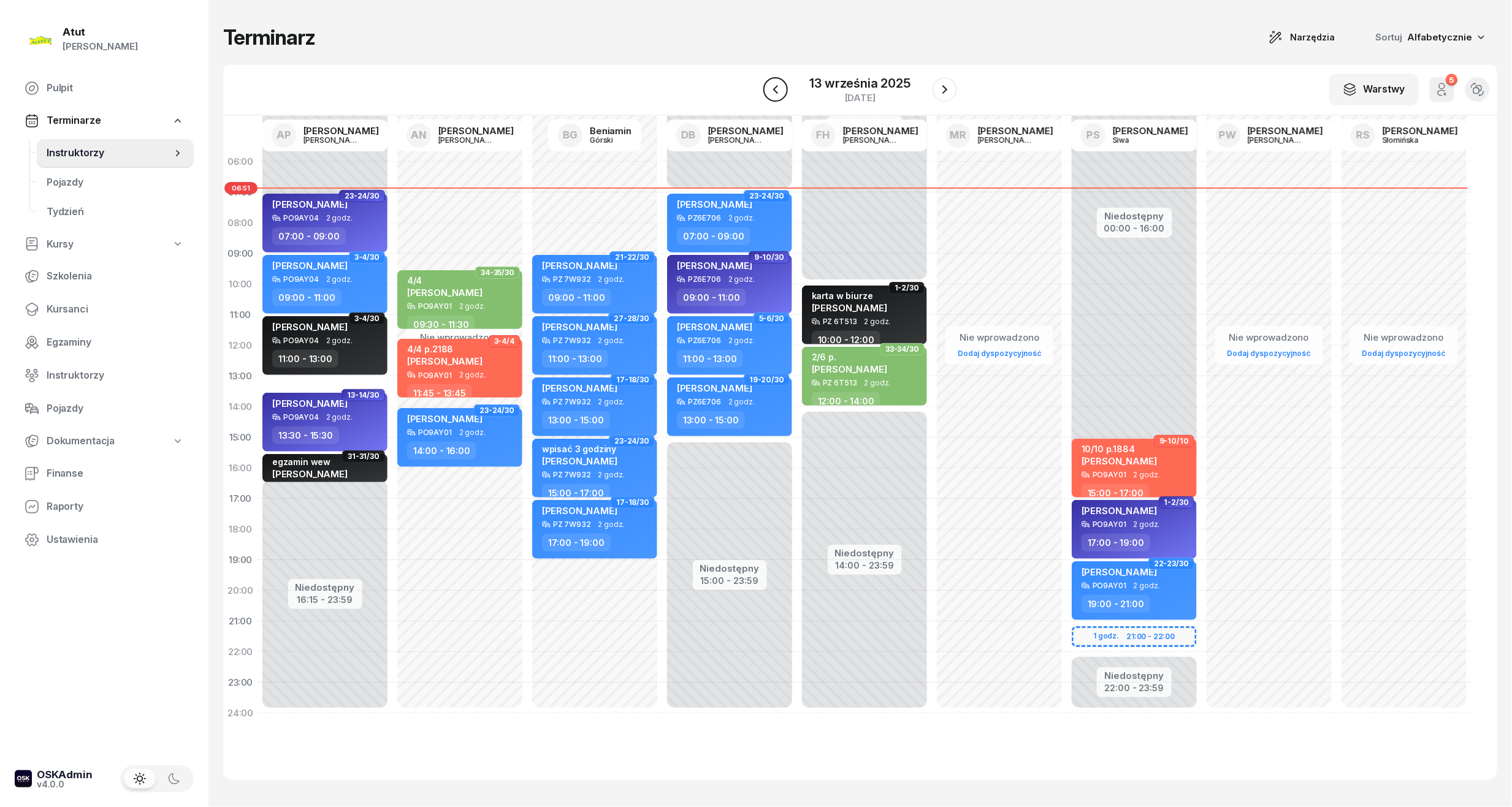
click at [771, 90] on icon "button" at bounding box center [776, 90] width 14 height 14
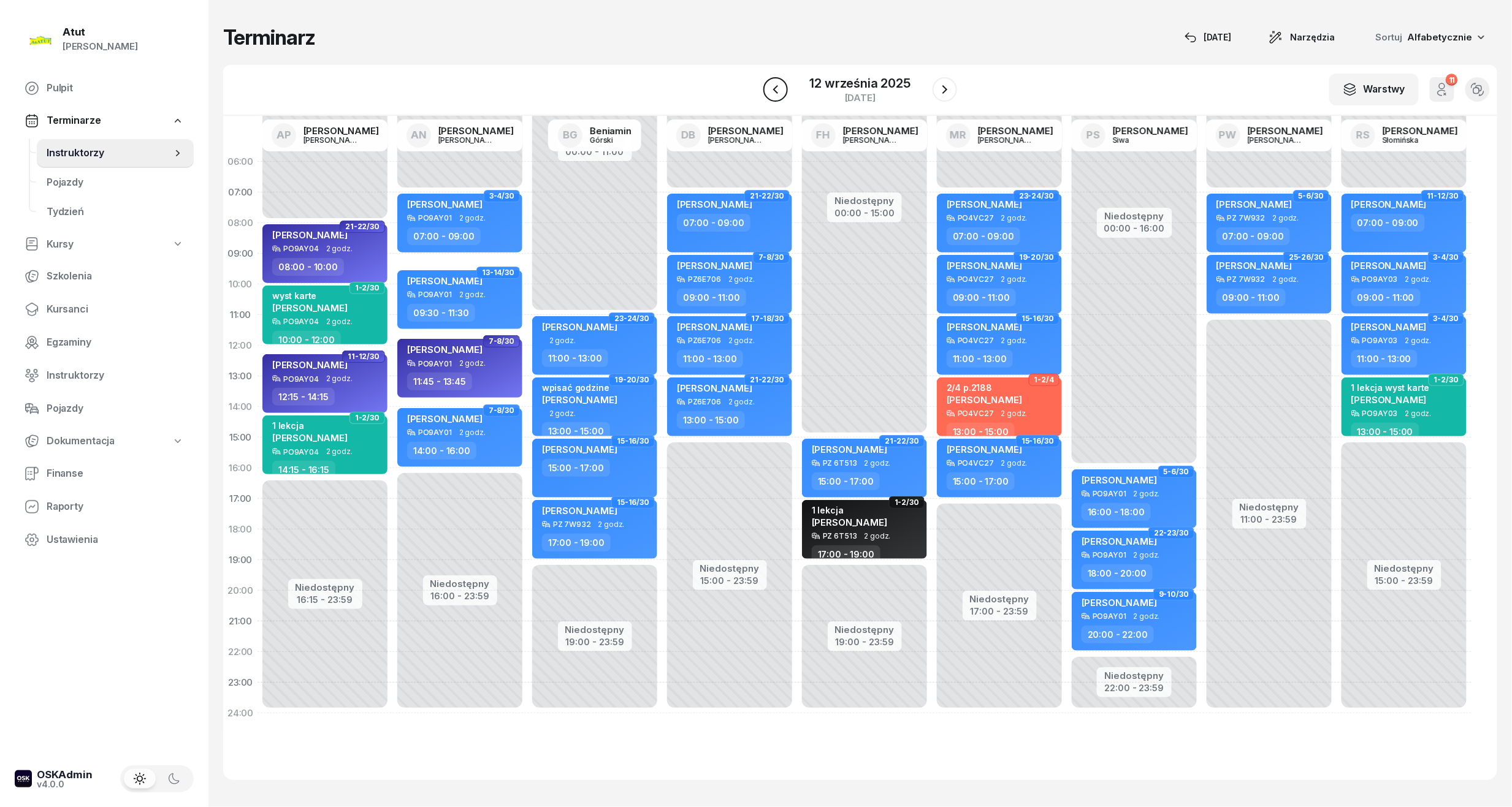
click at [771, 90] on icon "button" at bounding box center [776, 90] width 14 height 14
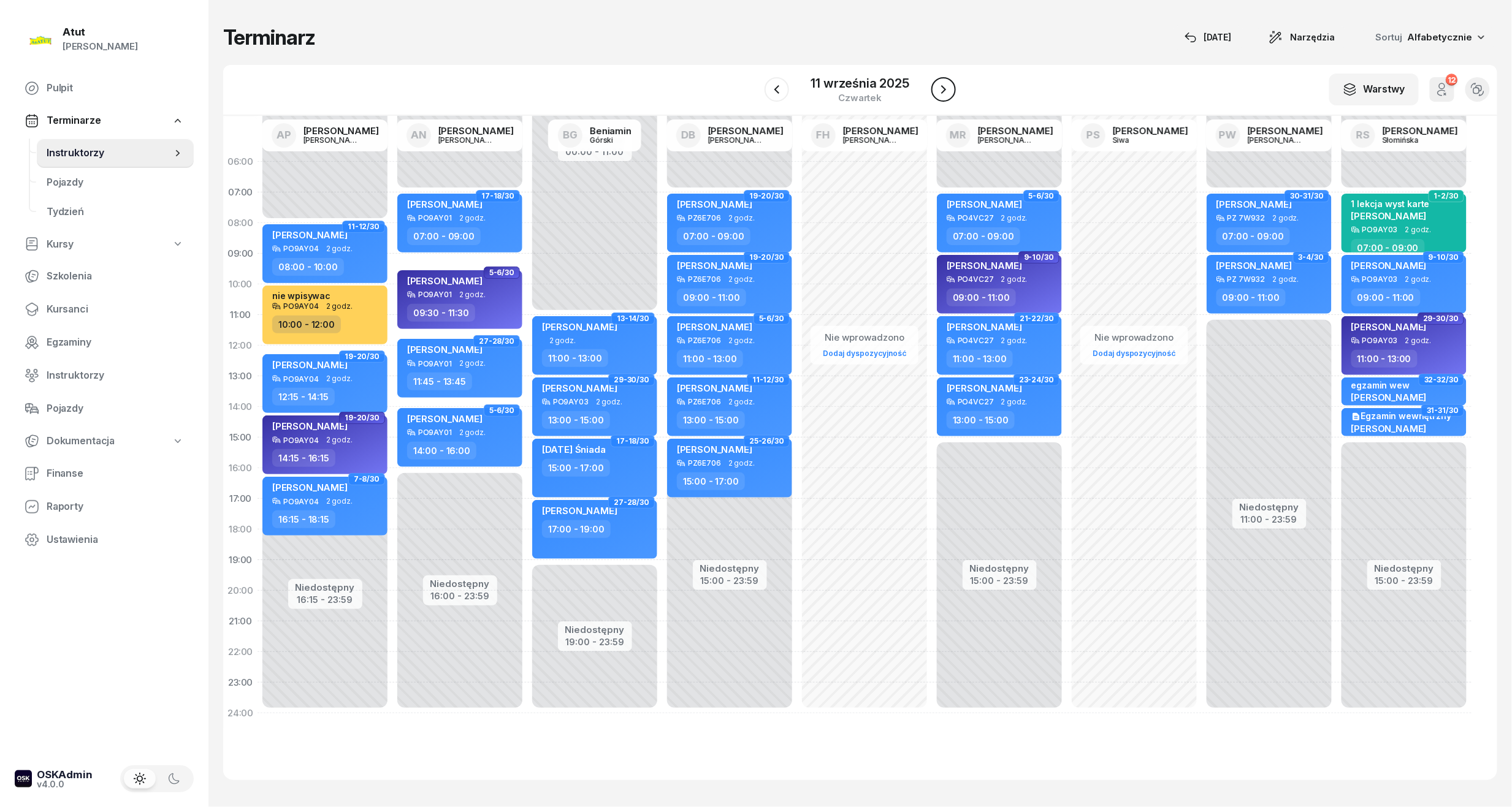
click at [950, 87] on icon "button" at bounding box center [943, 90] width 14 height 14
click at [950, 87] on icon "button" at bounding box center [945, 90] width 14 height 14
